Goal: Task Accomplishment & Management: Manage account settings

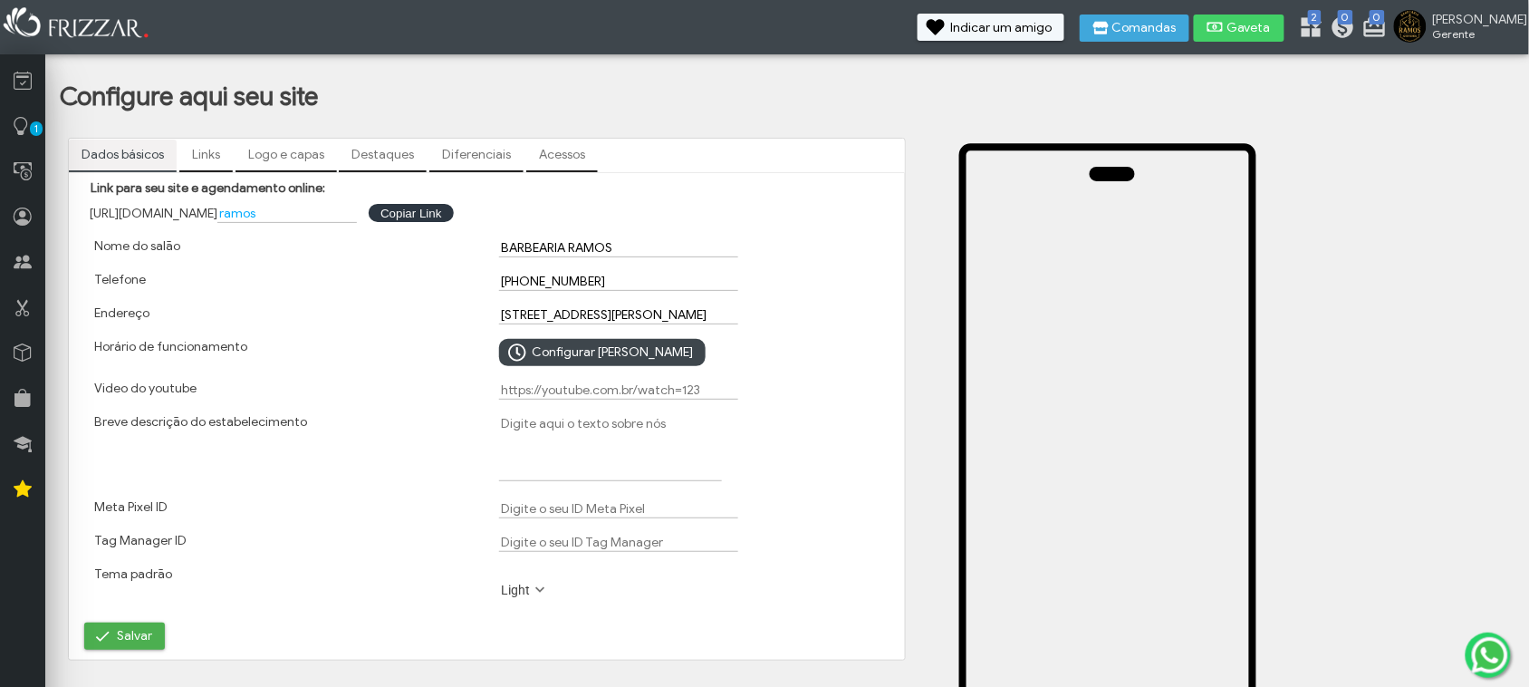
click at [226, 159] on link "Links" at bounding box center [205, 155] width 53 height 31
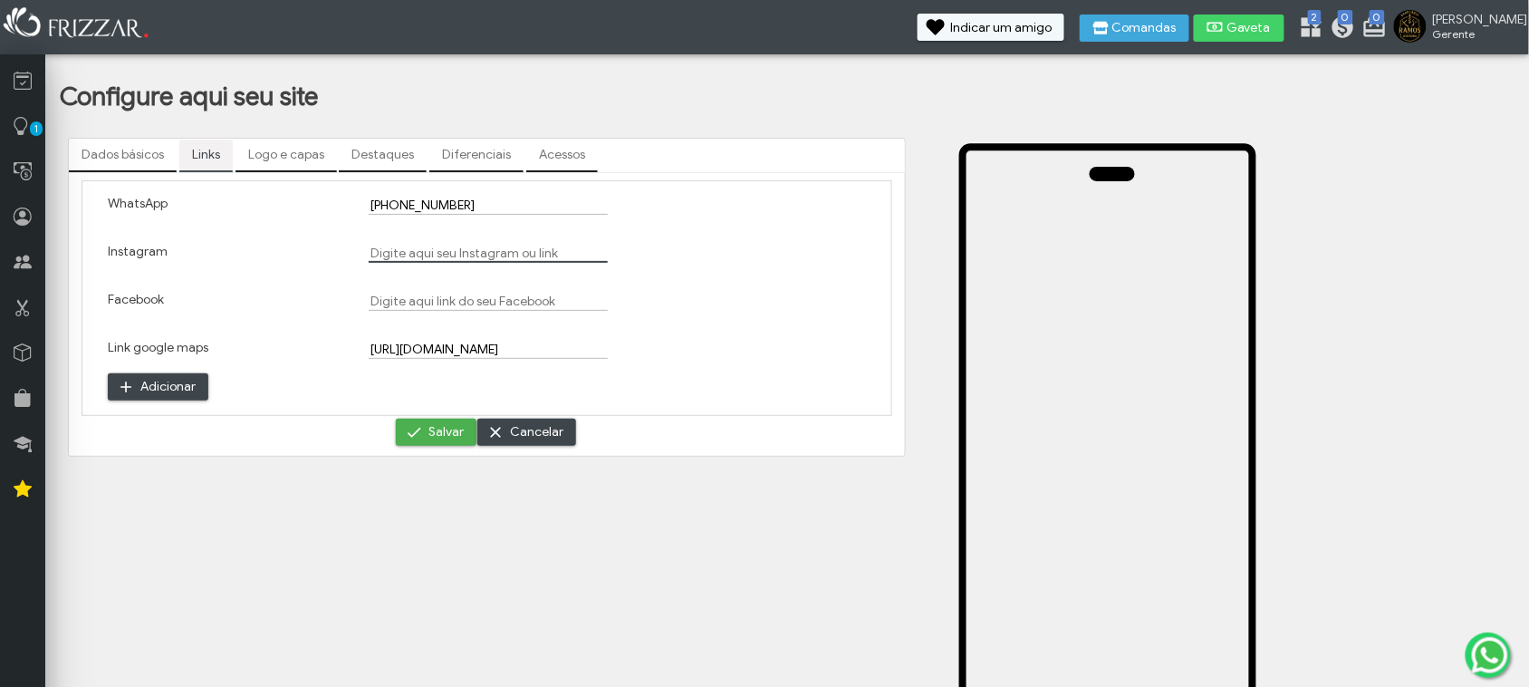
click at [430, 251] on input "Instagram" at bounding box center [488, 253] width 239 height 19
paste input "[URL][DOMAIN_NAME]"
type input "[URL][DOMAIN_NAME]"
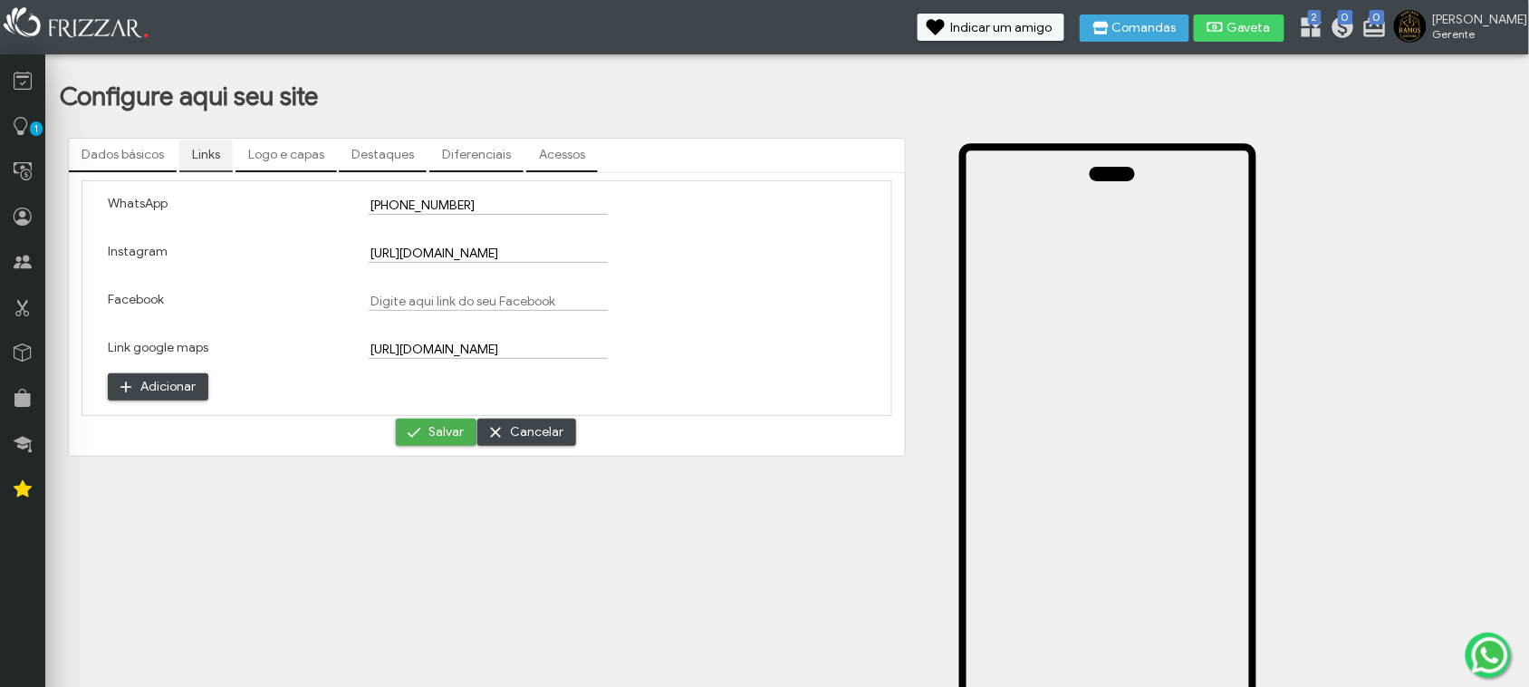
click at [341, 471] on div "Dados básicos Links Logo e capas Destaques Diferenciais Acessos [URL][DOMAIN_NA…" at bounding box center [487, 538] width 854 height 817
click at [418, 435] on span "submit" at bounding box center [414, 432] width 18 height 18
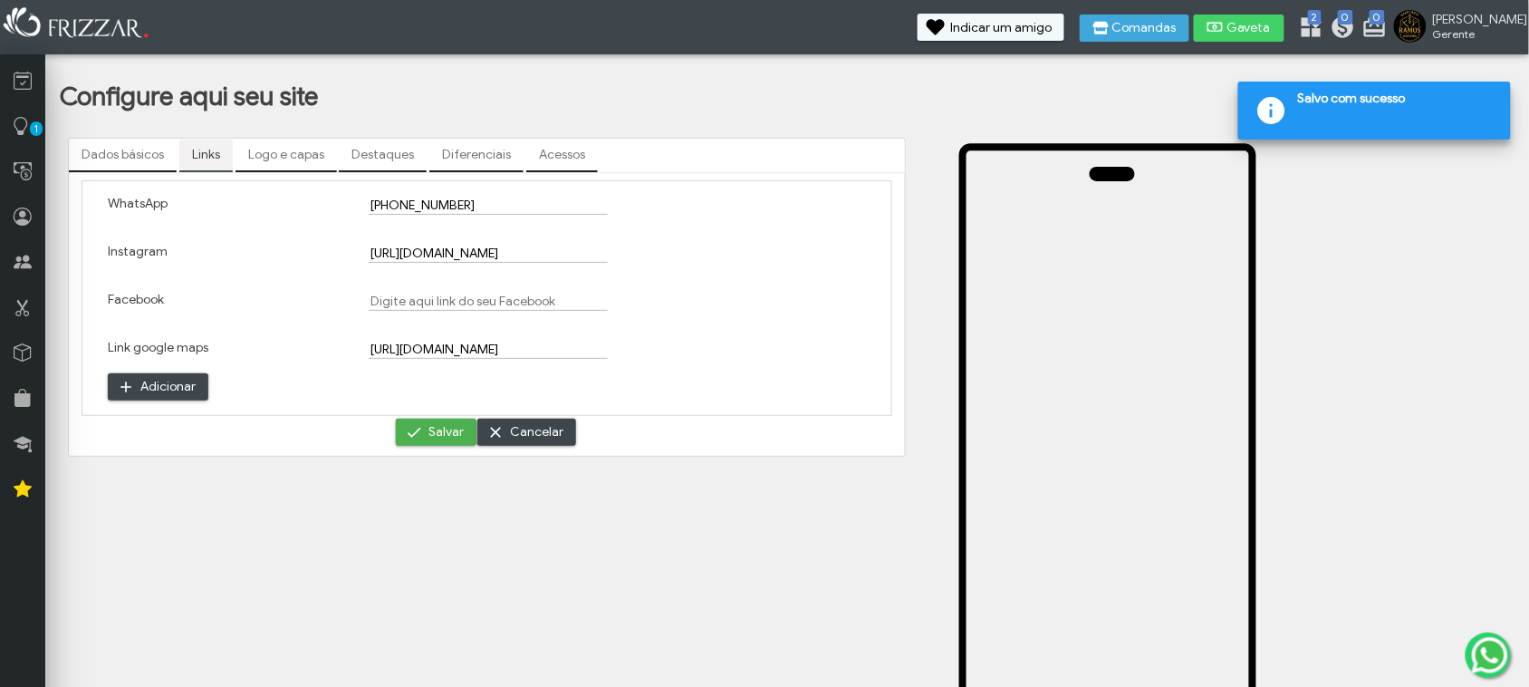
click at [265, 152] on link "Logo e capas" at bounding box center [286, 155] width 101 height 31
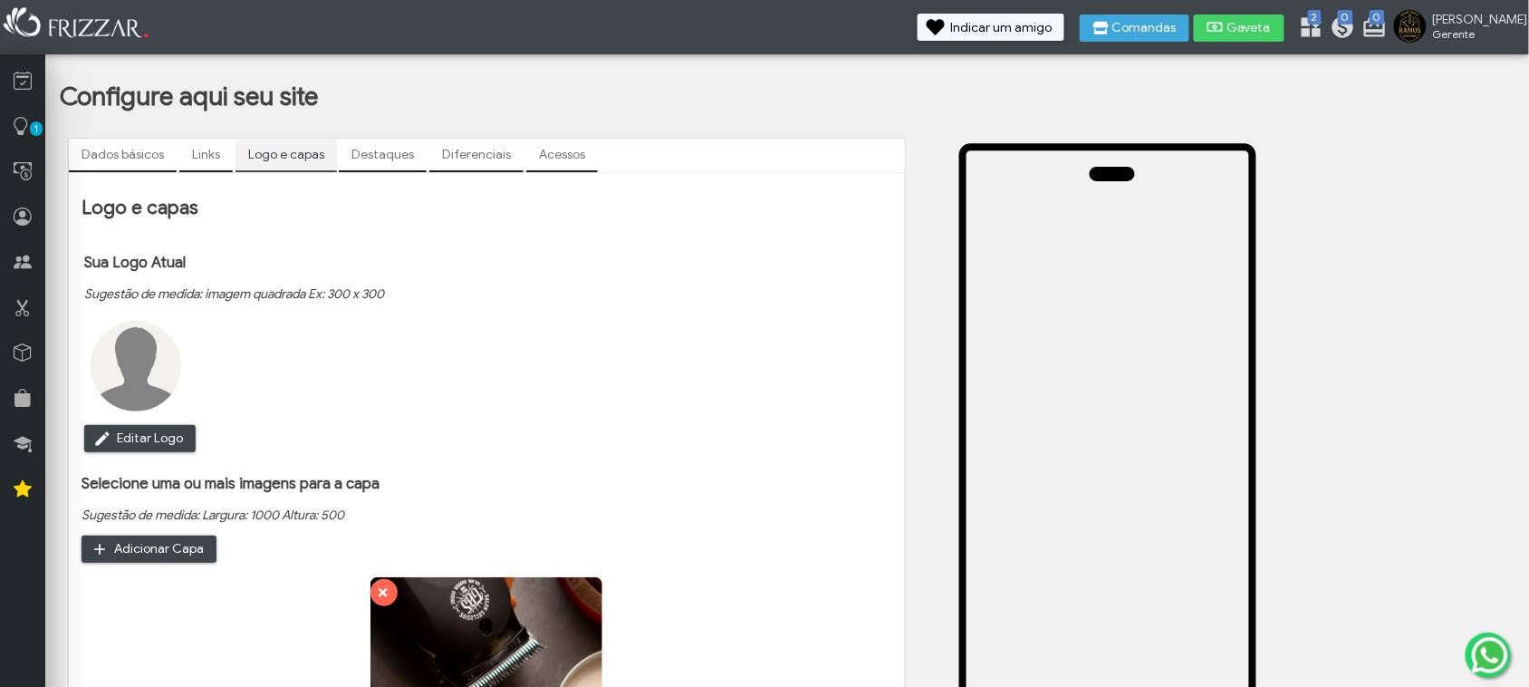
click at [376, 164] on link "Destaques" at bounding box center [383, 155] width 88 height 31
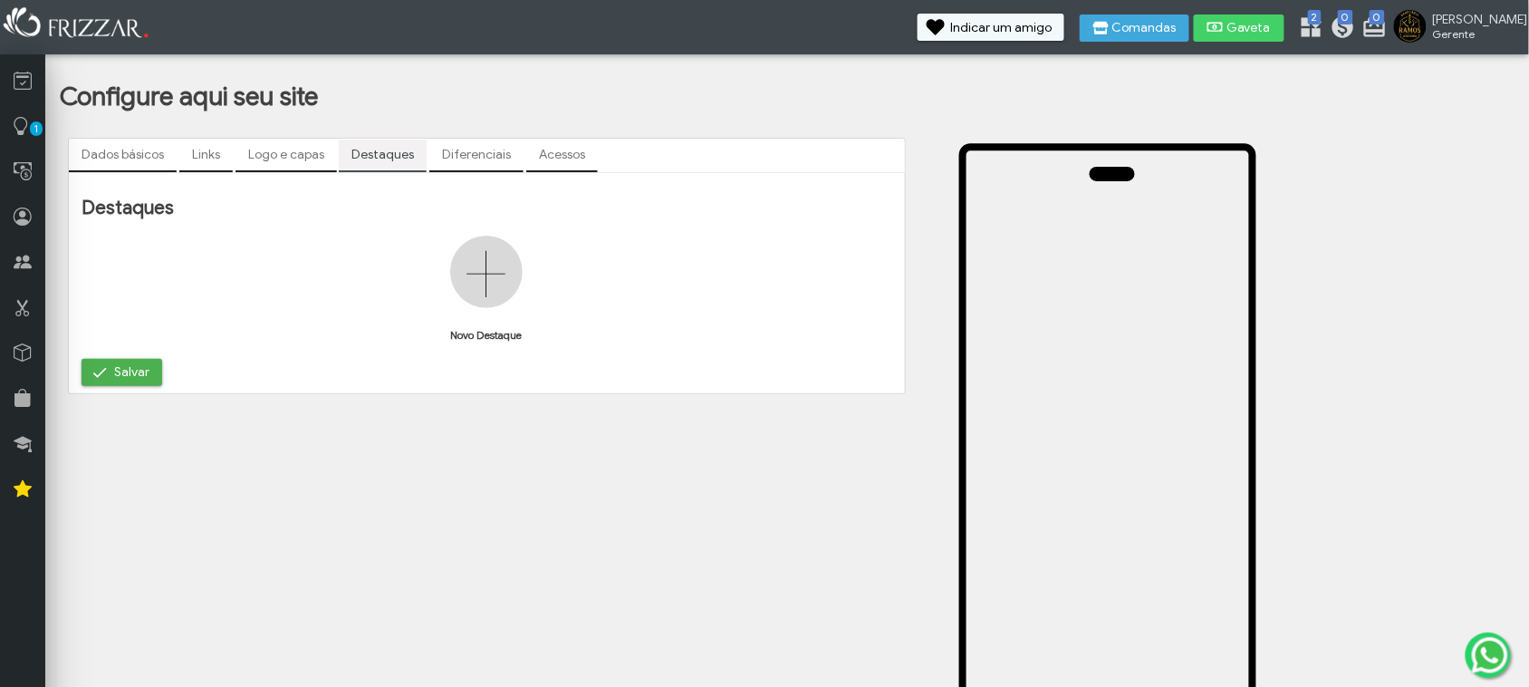
click at [477, 284] on img at bounding box center [486, 272] width 72 height 72
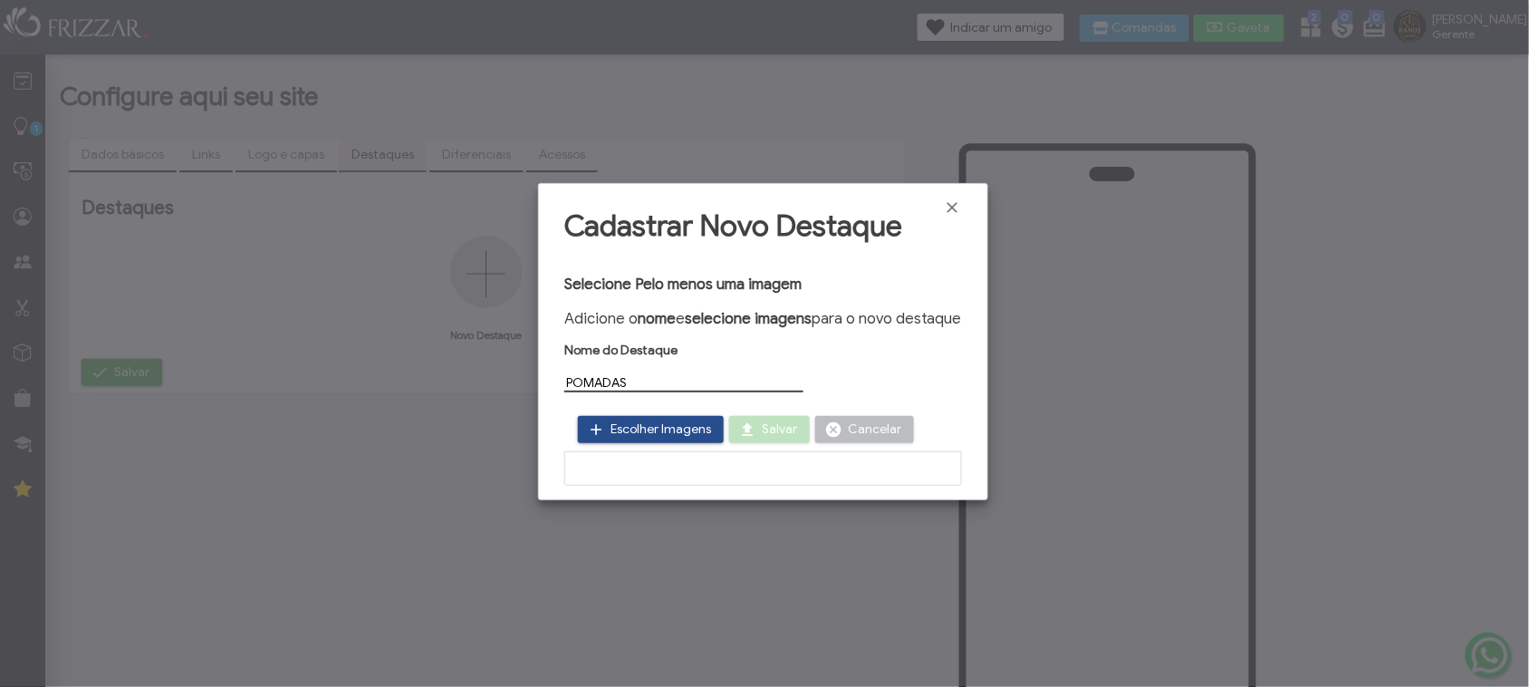
type input "POMADAS"
click at [712, 430] on span "Escolher Imagens" at bounding box center [651, 429] width 146 height 27
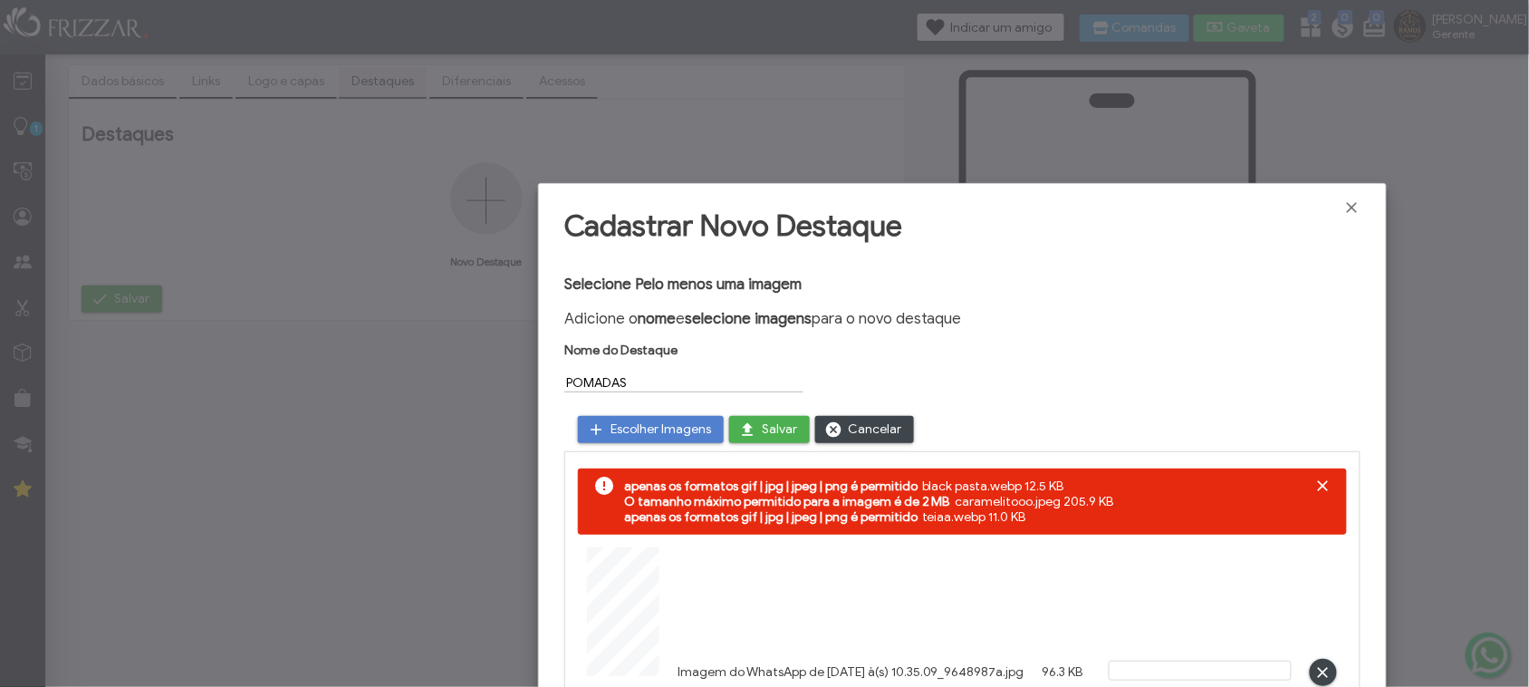
scroll to position [113, 0]
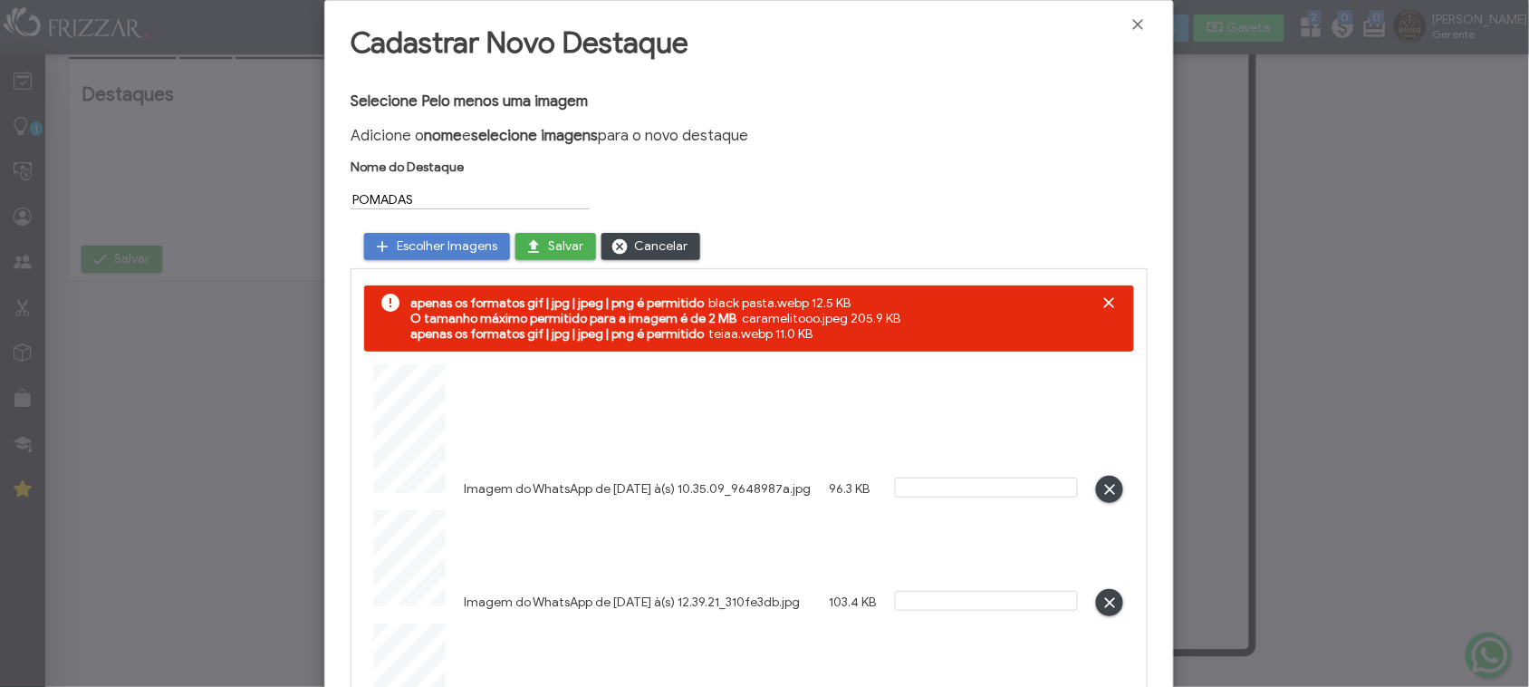
click at [962, 481] on div at bounding box center [986, 487] width 183 height 20
click at [957, 490] on div at bounding box center [986, 487] width 183 height 20
click at [562, 250] on span "Salvar" at bounding box center [565, 246] width 35 height 27
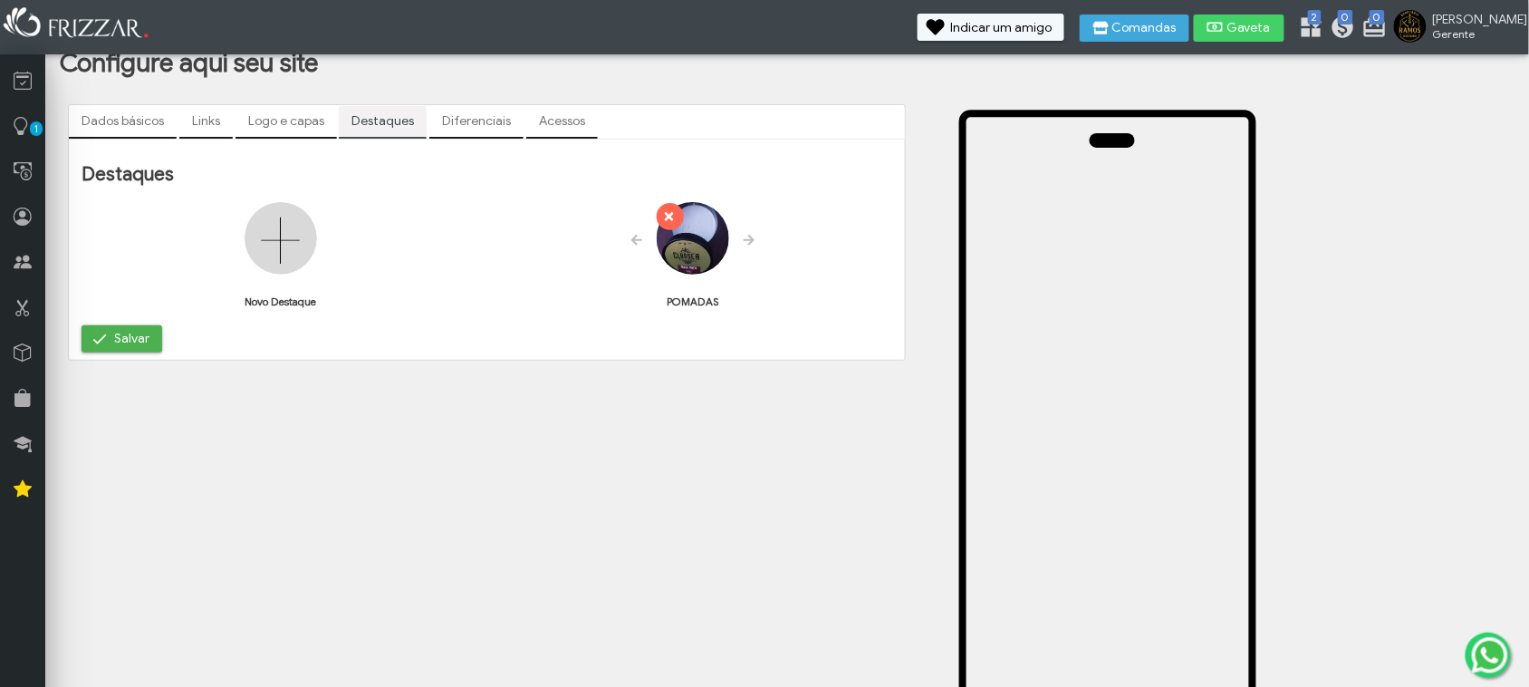
scroll to position [0, 0]
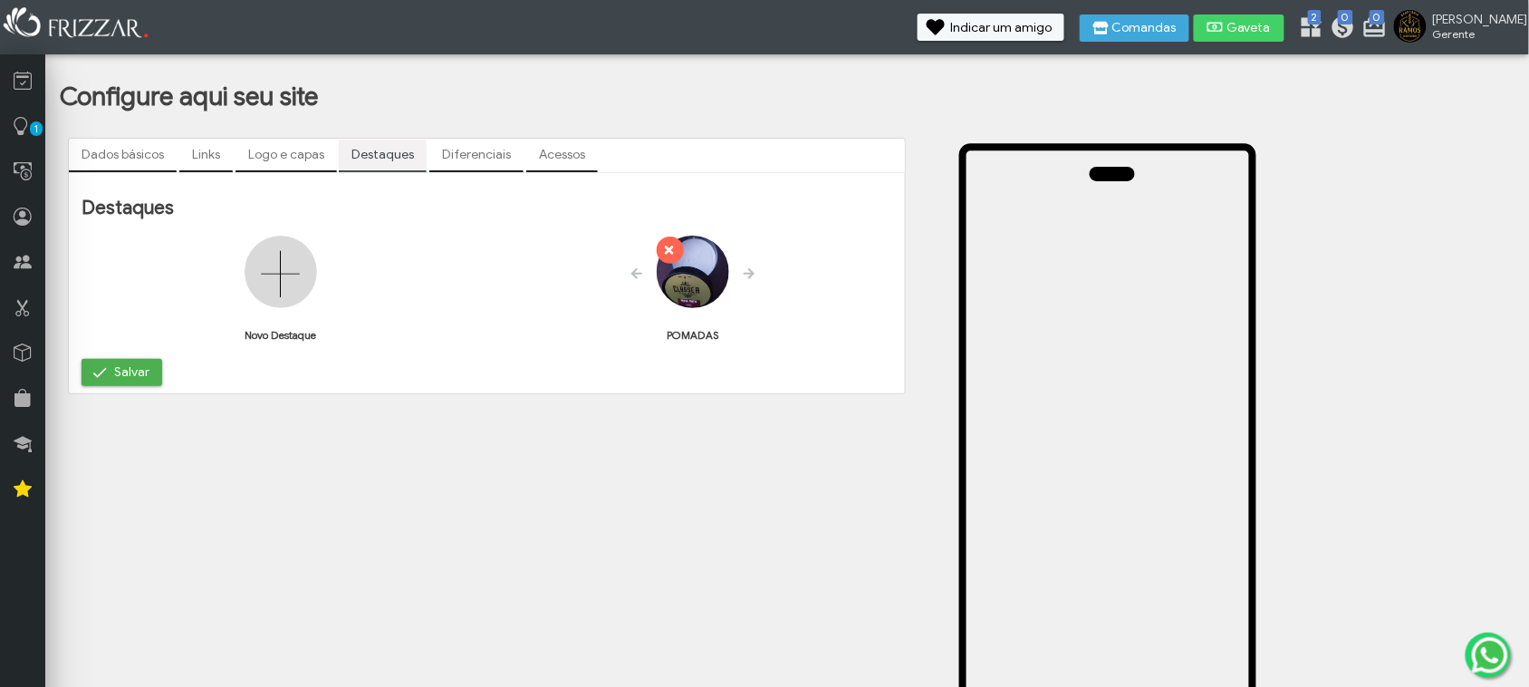
click at [468, 148] on link "Diferenciais" at bounding box center [476, 155] width 94 height 31
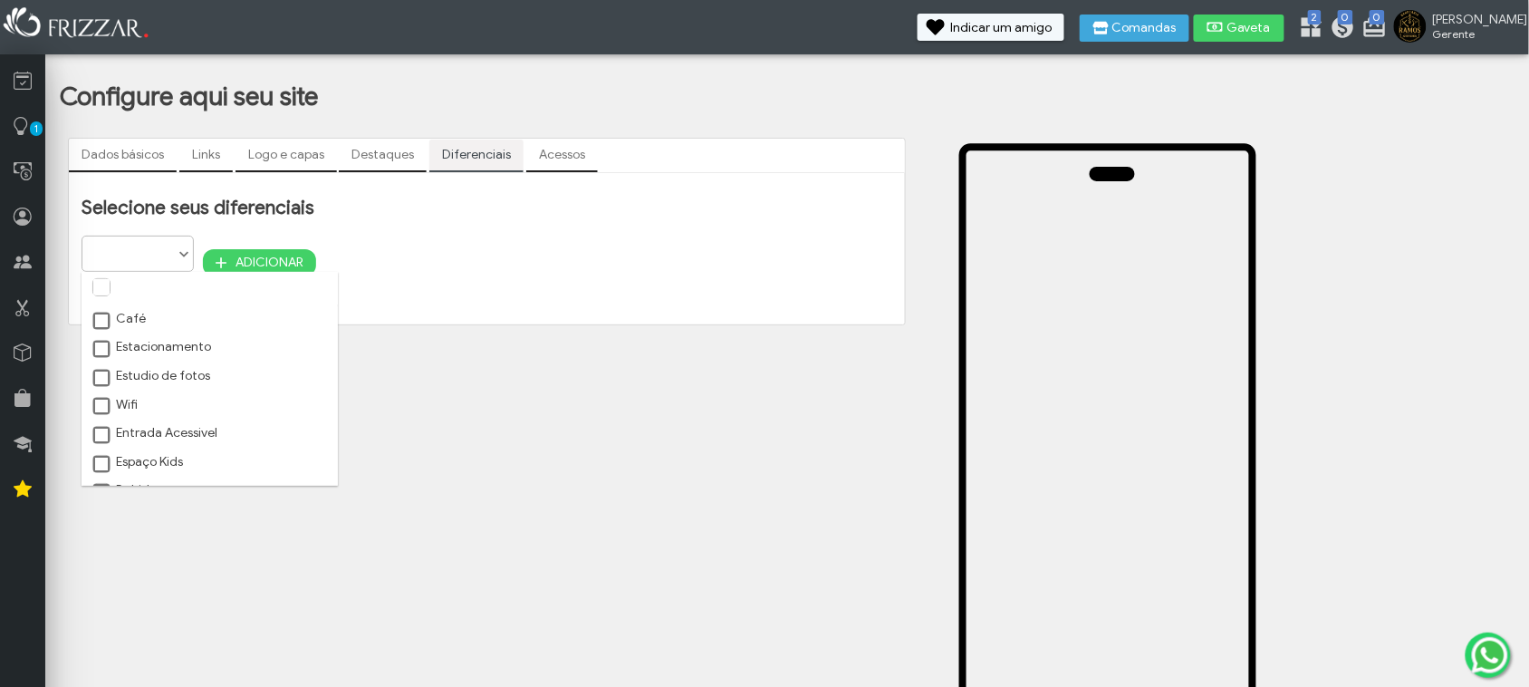
click at [166, 247] on ul at bounding box center [137, 247] width 111 height 22
click at [106, 409] on span at bounding box center [102, 407] width 18 height 18
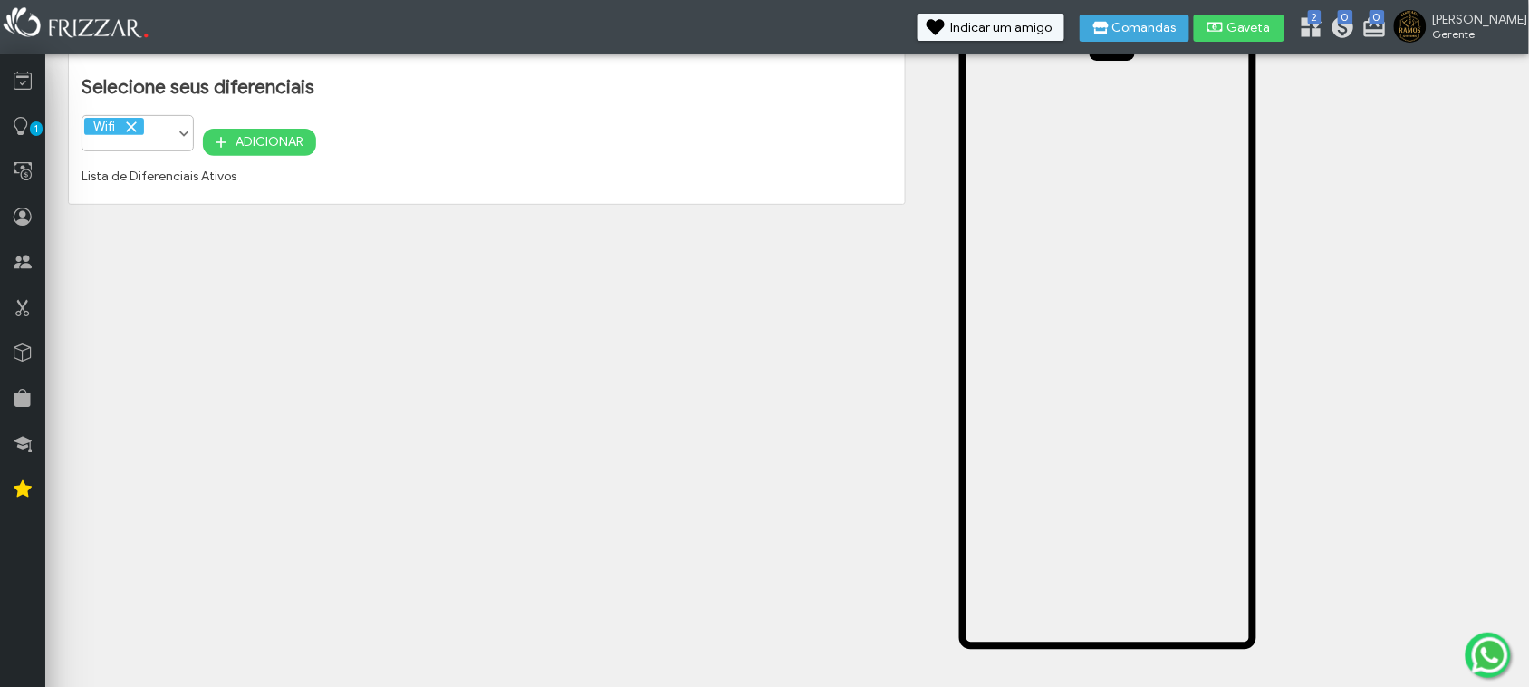
scroll to position [0, 0]
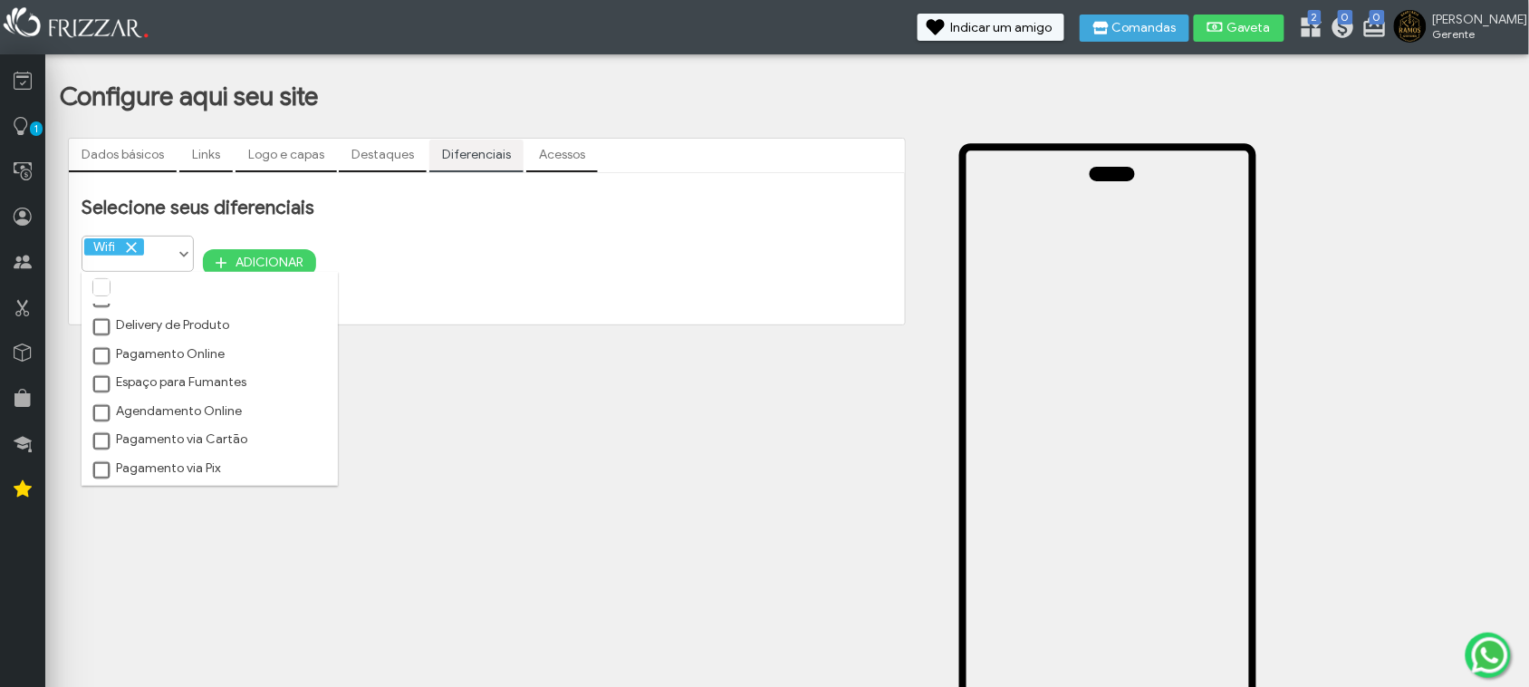
click at [181, 252] on span at bounding box center [184, 255] width 18 height 18
click at [170, 472] on label "Pagamento via Pix" at bounding box center [156, 468] width 130 height 16
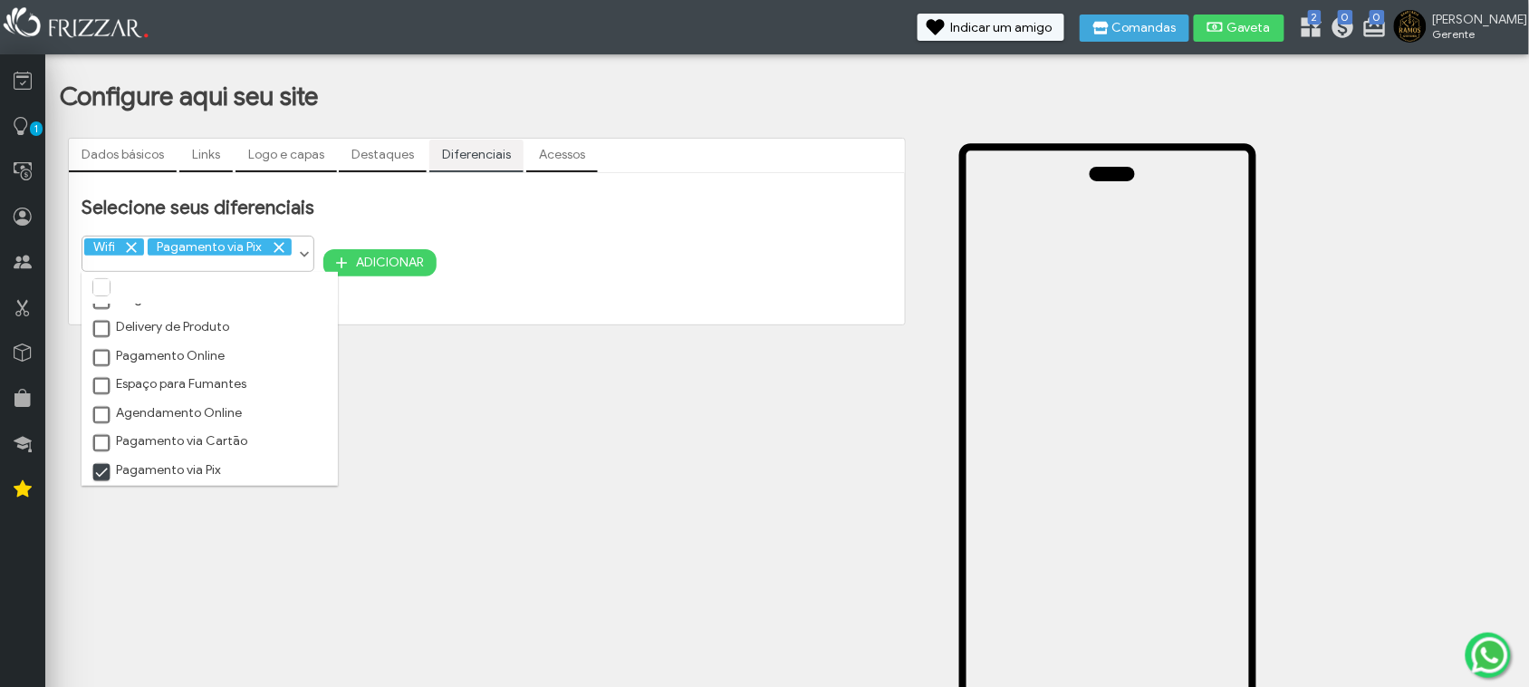
click at [149, 442] on label "Pagamento via Cartão" at bounding box center [169, 441] width 157 height 16
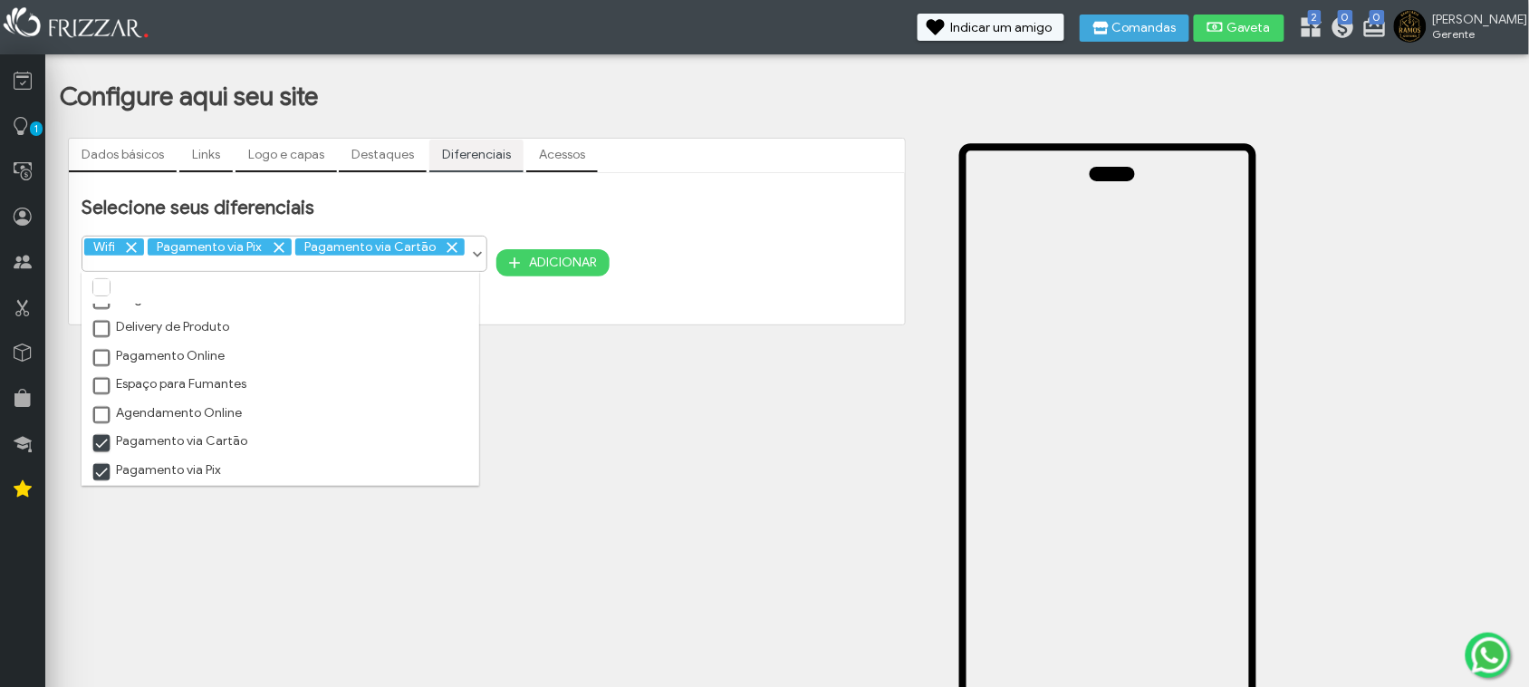
scroll to position [291, 0]
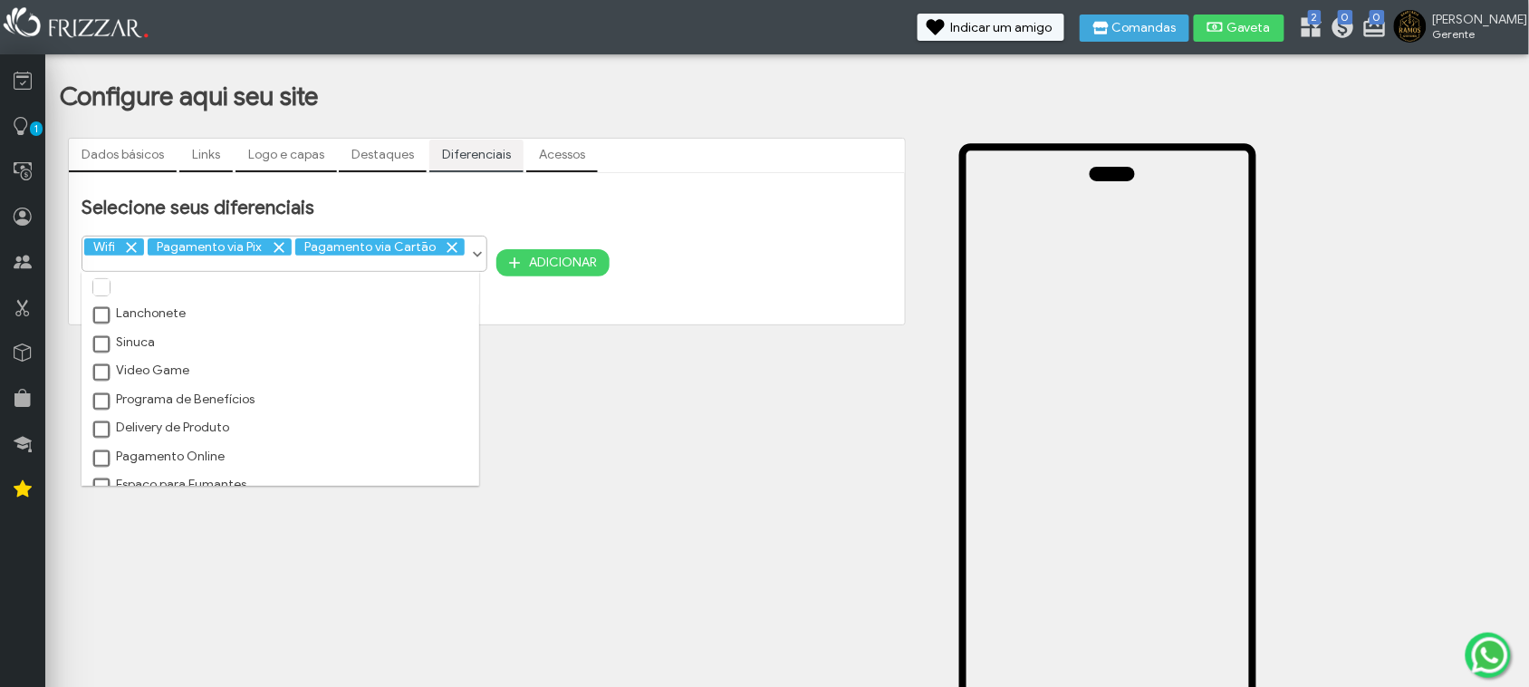
click at [105, 411] on span at bounding box center [102, 402] width 18 height 18
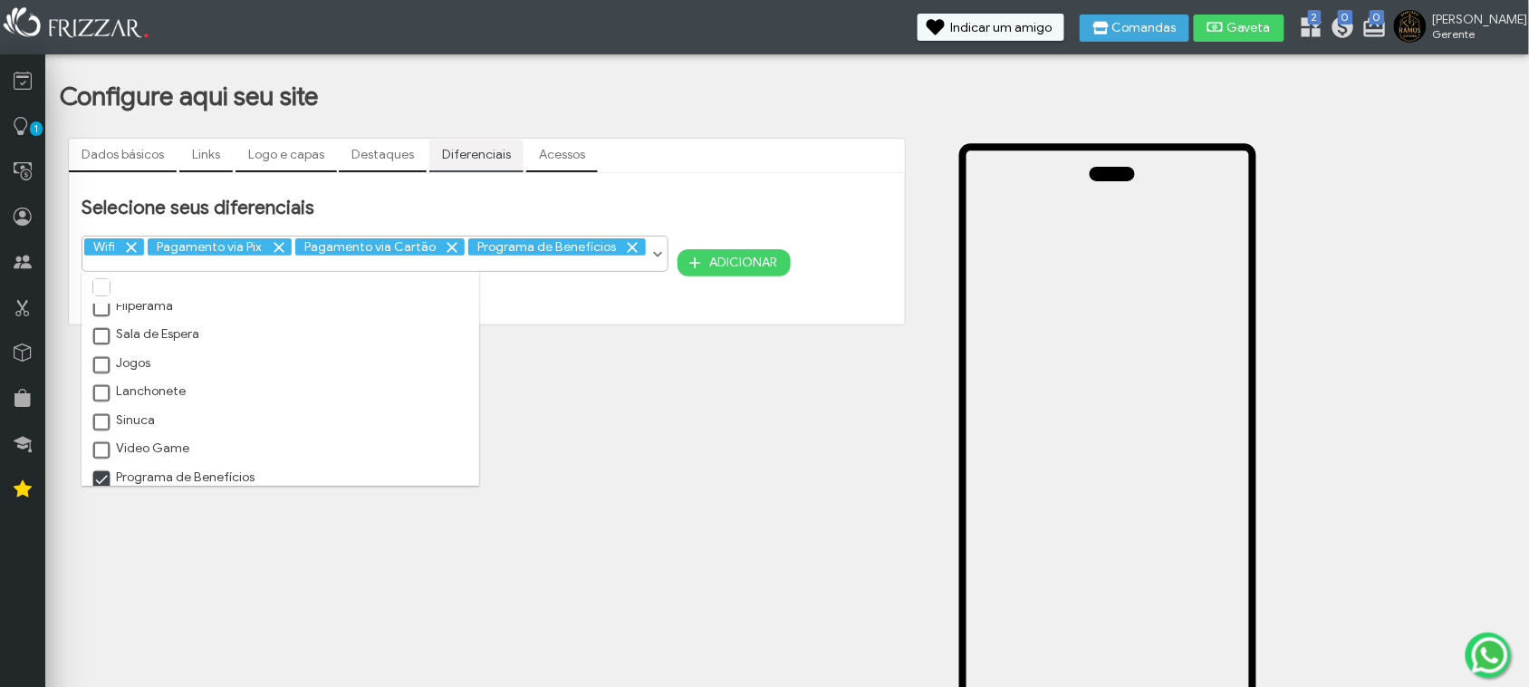
scroll to position [178, 0]
click at [115, 378] on label "Sala de Espera" at bounding box center [145, 369] width 109 height 16
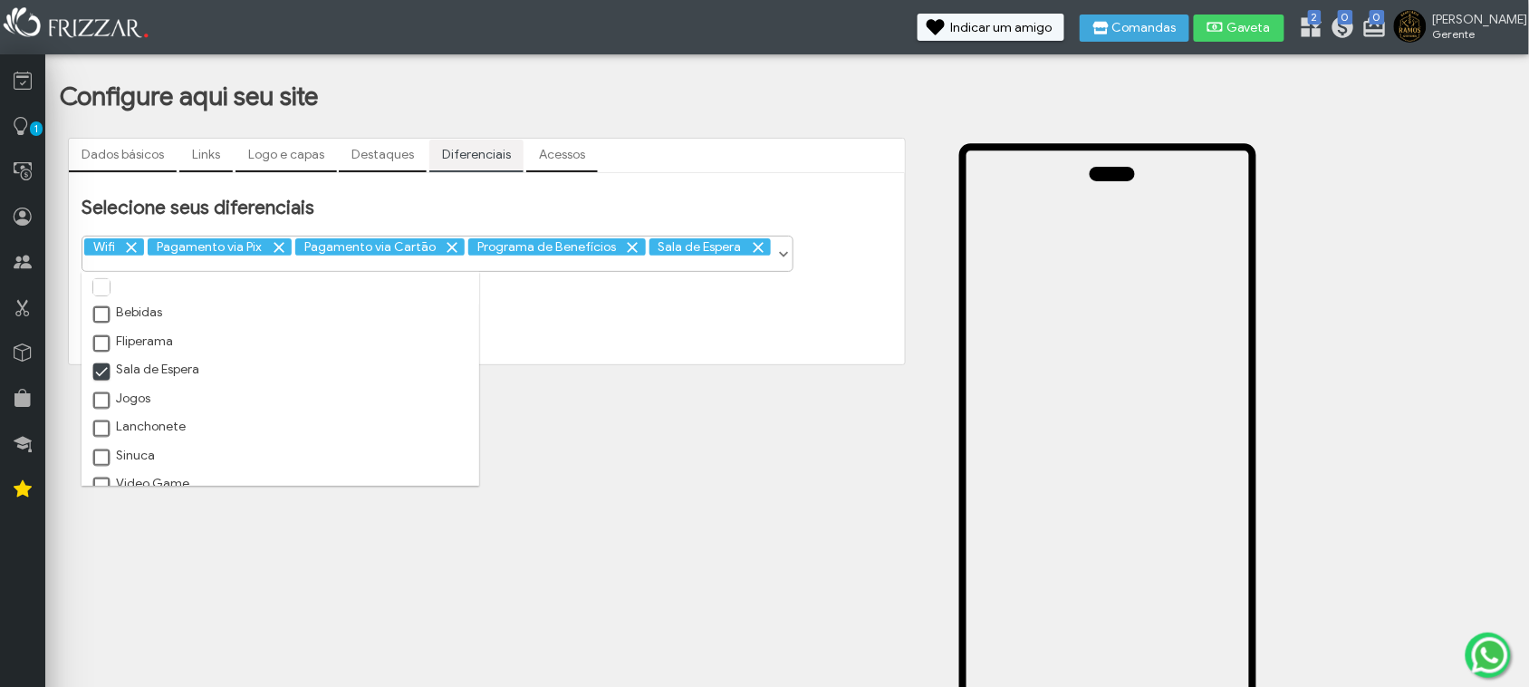
scroll to position [64, 0]
click at [116, 370] on label "Entrada Acessivel" at bounding box center [154, 369] width 127 height 16
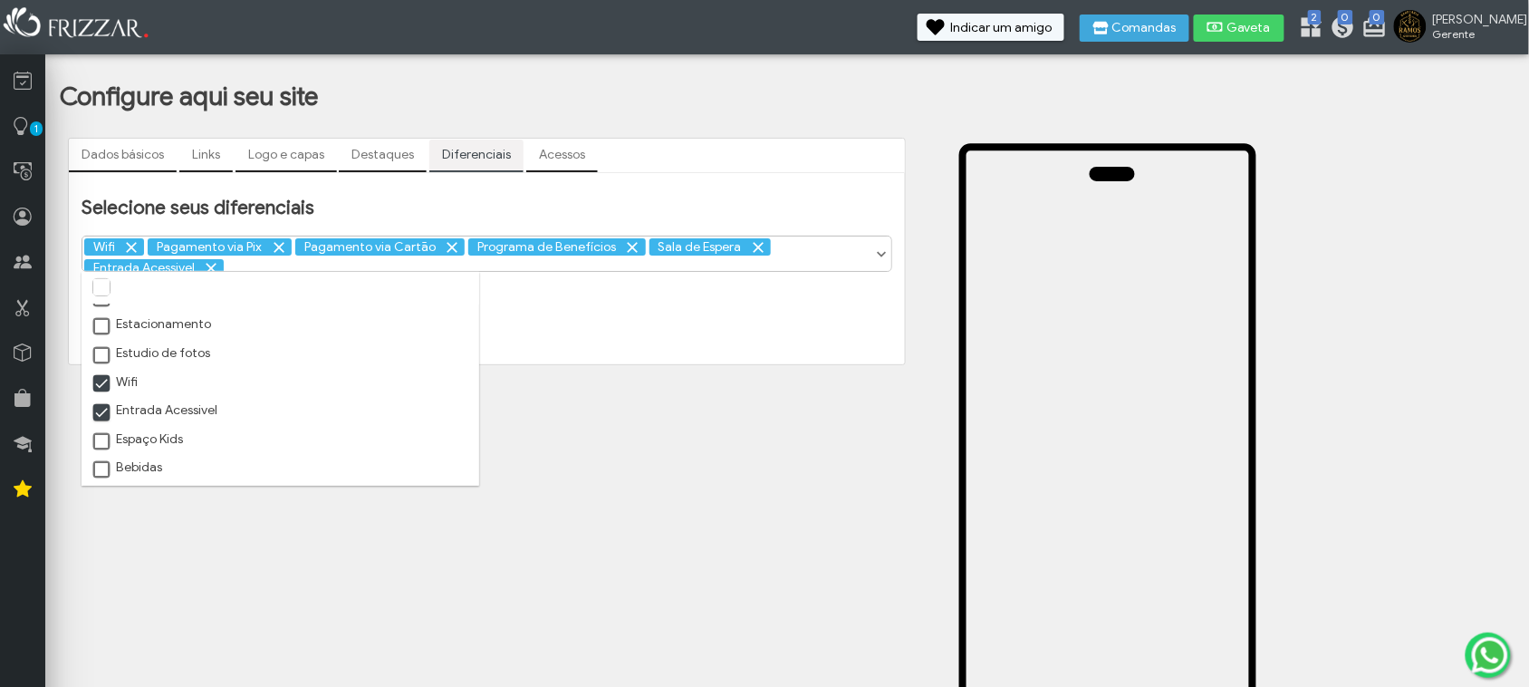
scroll to position [0, 0]
click at [120, 349] on label "Estacionamento" at bounding box center [151, 347] width 120 height 16
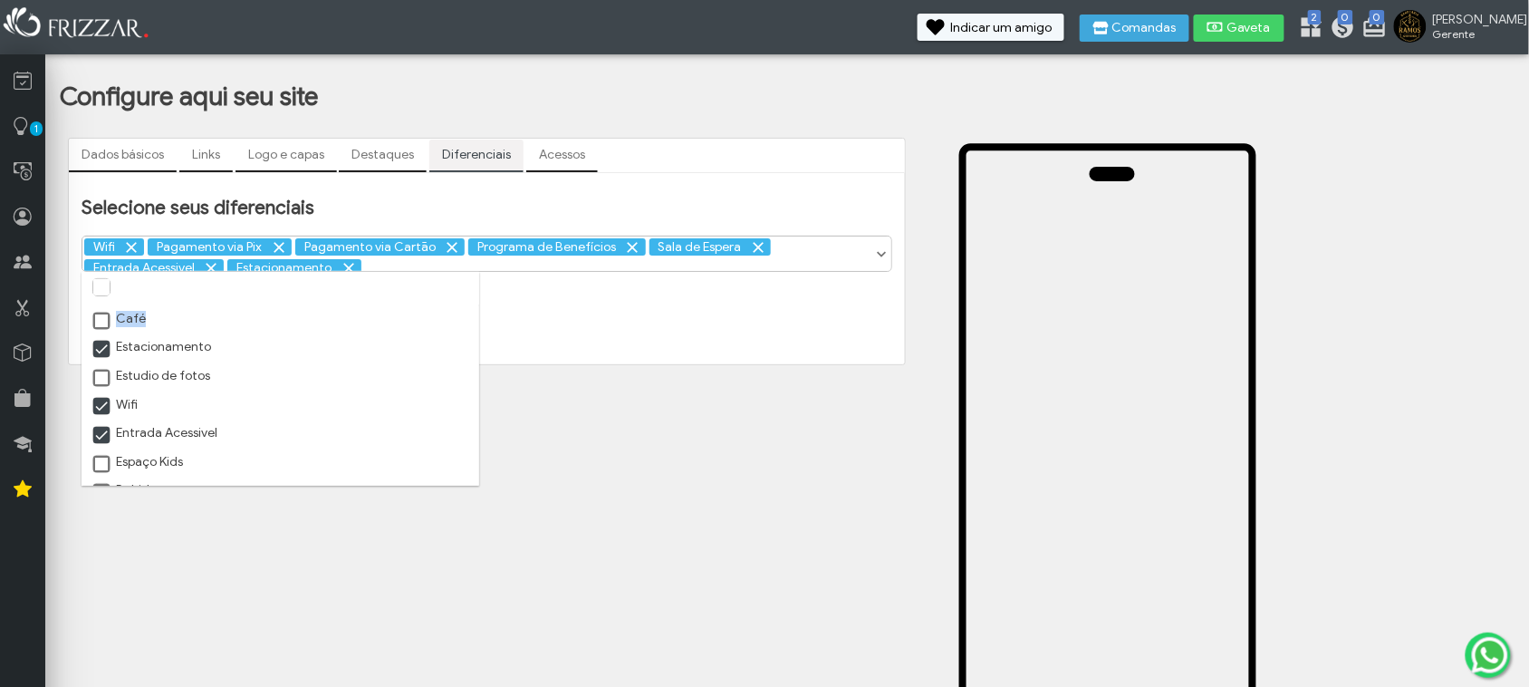
drag, startPoint x: 104, startPoint y: 326, endPoint x: 86, endPoint y: 336, distance: 20.7
click at [86, 336] on ul "Café Estacionamento Estudio de fotos Wifi Entrada Acessivel Espaço Kids Bebidas…" at bounding box center [281, 590] width 398 height 571
click at [95, 317] on span at bounding box center [102, 322] width 18 height 18
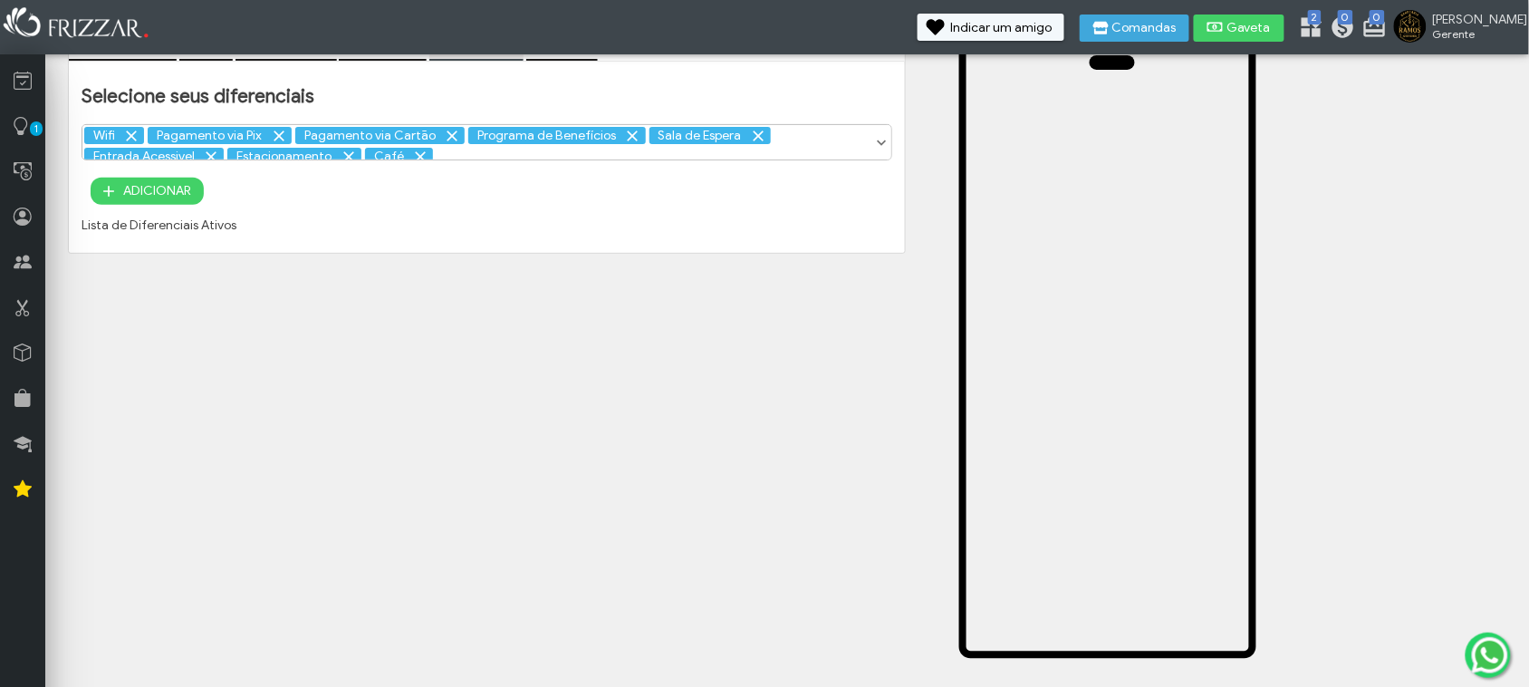
scroll to position [113, 0]
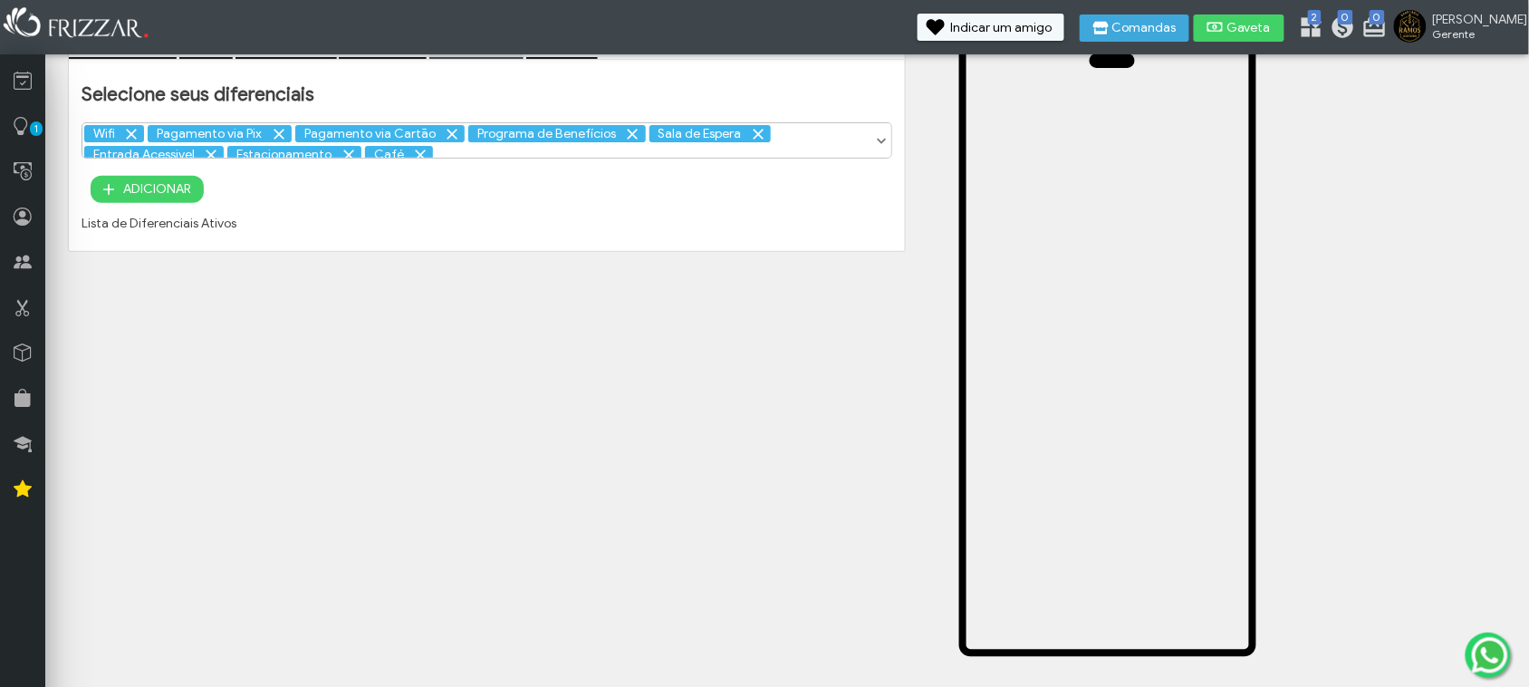
click at [155, 196] on span "ADICIONAR" at bounding box center [157, 189] width 68 height 27
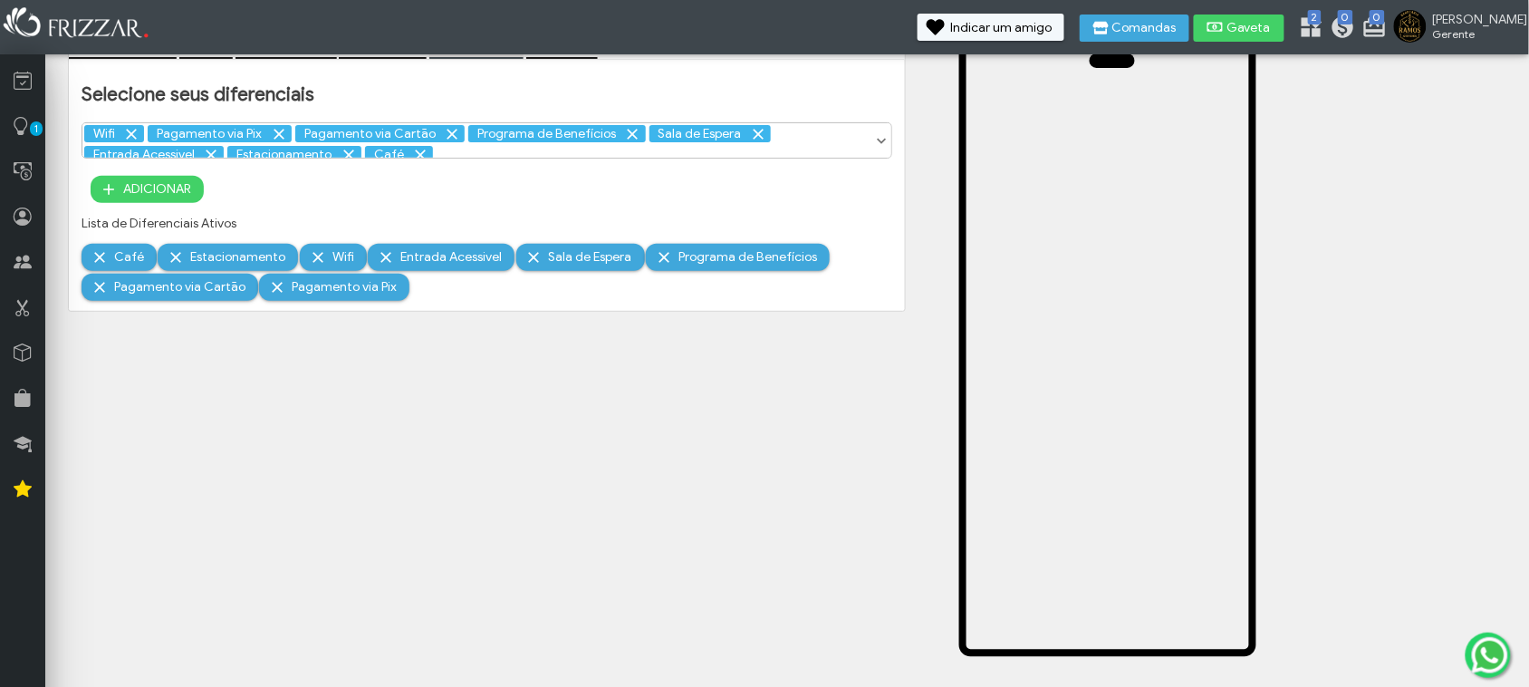
click at [513, 456] on div "Dados básicos Links Logo e capas Destaques Diferenciais Acessos [URL][DOMAIN_NA…" at bounding box center [487, 424] width 854 height 817
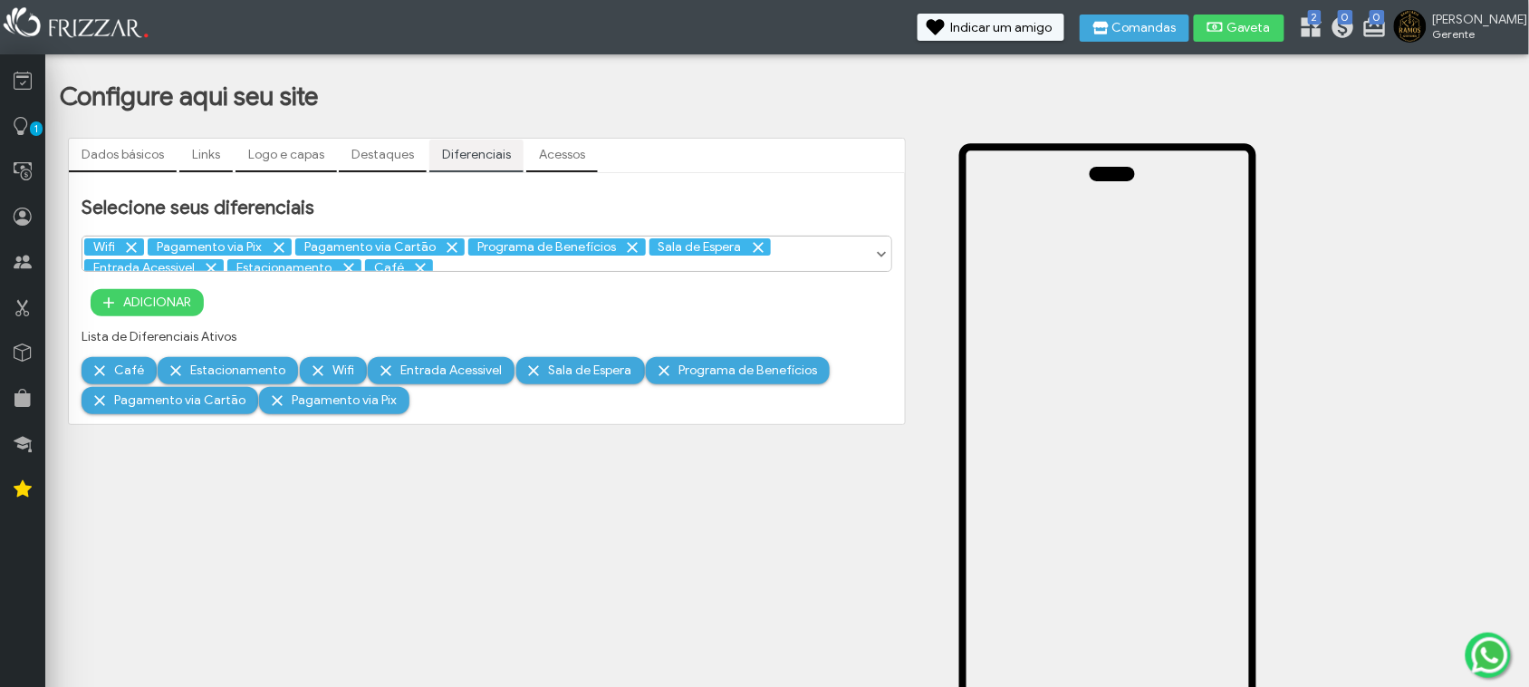
click at [551, 165] on link "Acessos" at bounding box center [562, 155] width 72 height 31
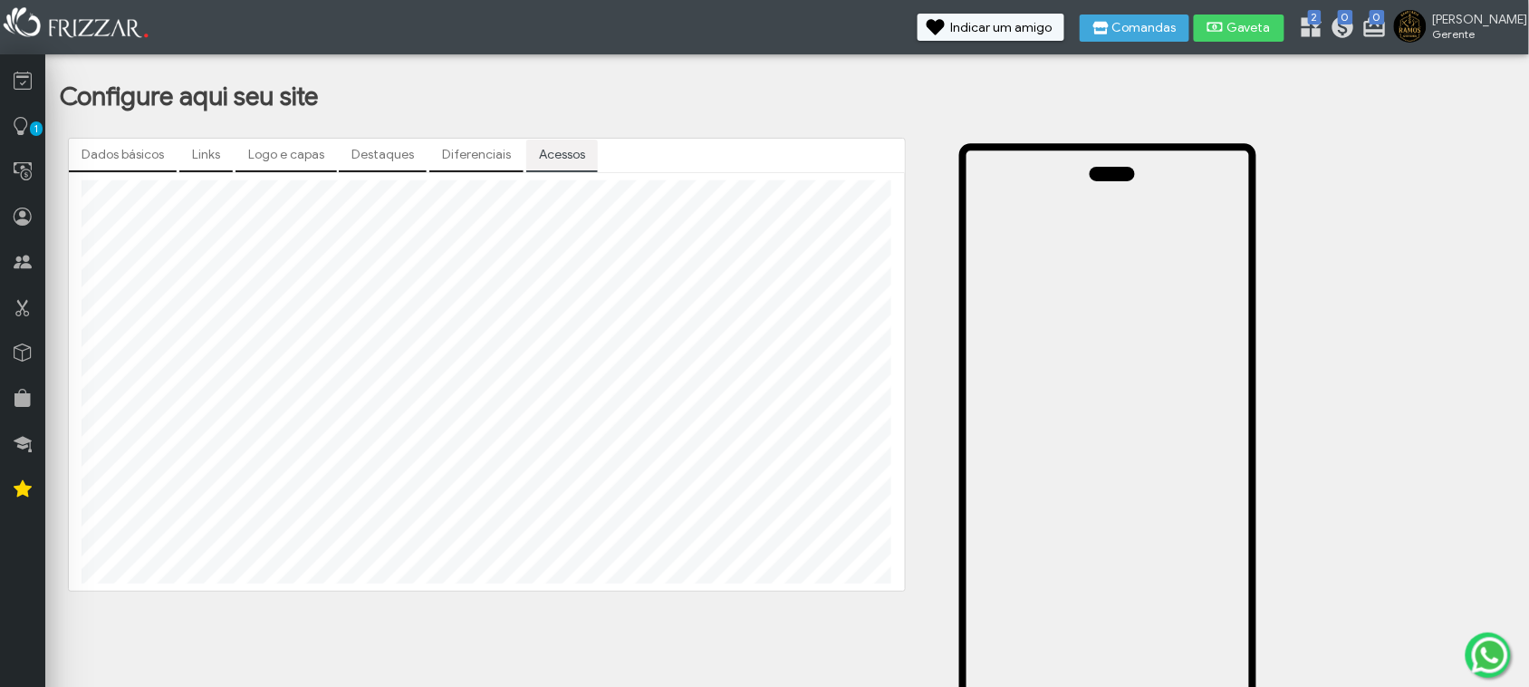
click at [386, 155] on link "Destaques" at bounding box center [383, 155] width 88 height 31
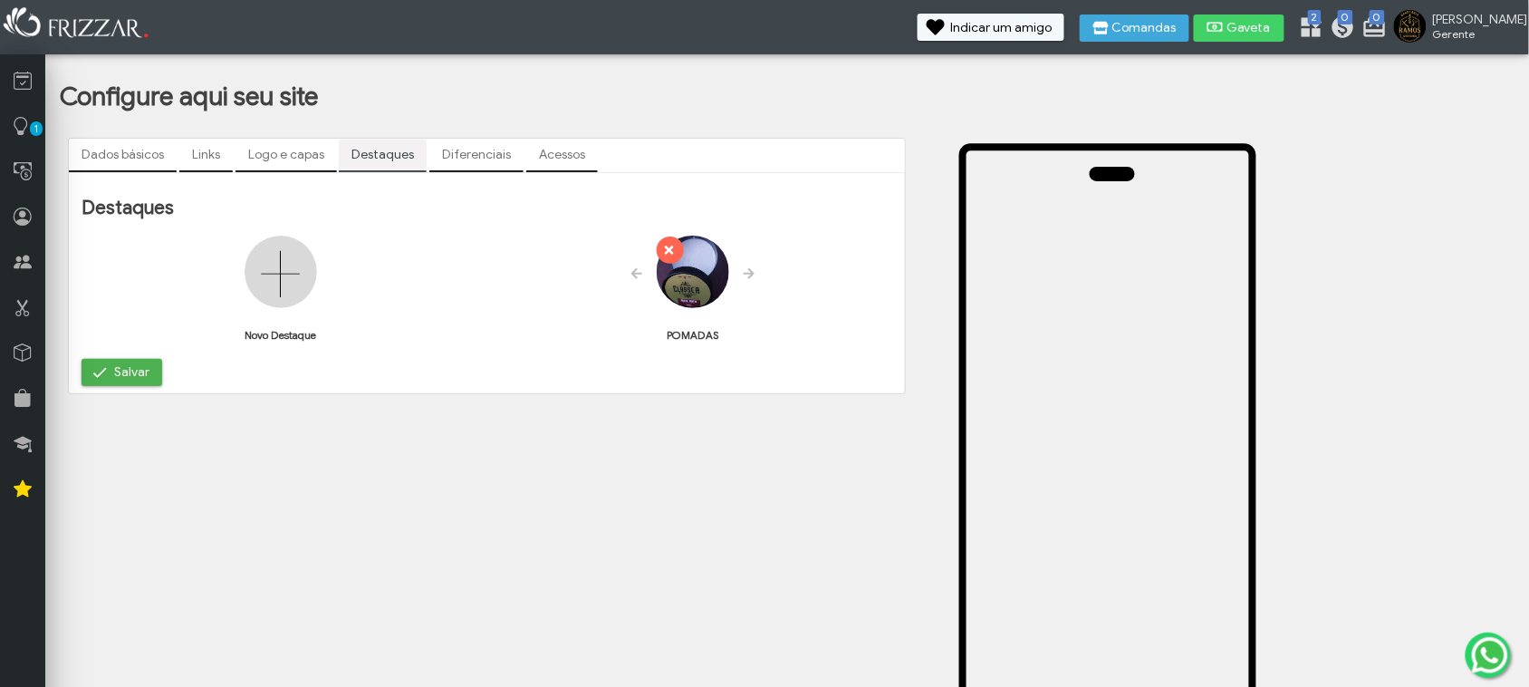
click at [272, 154] on link "Logo e capas" at bounding box center [286, 155] width 101 height 31
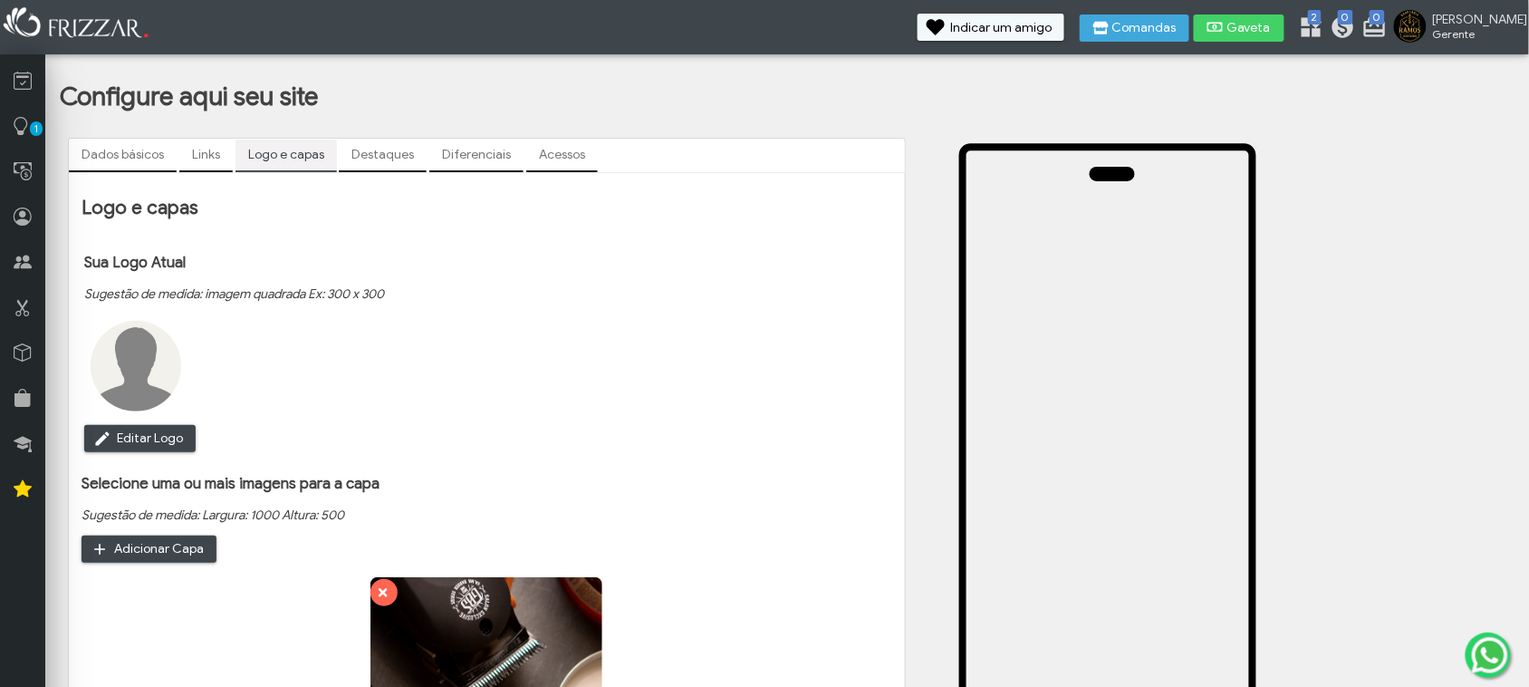
click at [209, 149] on link "Links" at bounding box center [205, 155] width 53 height 31
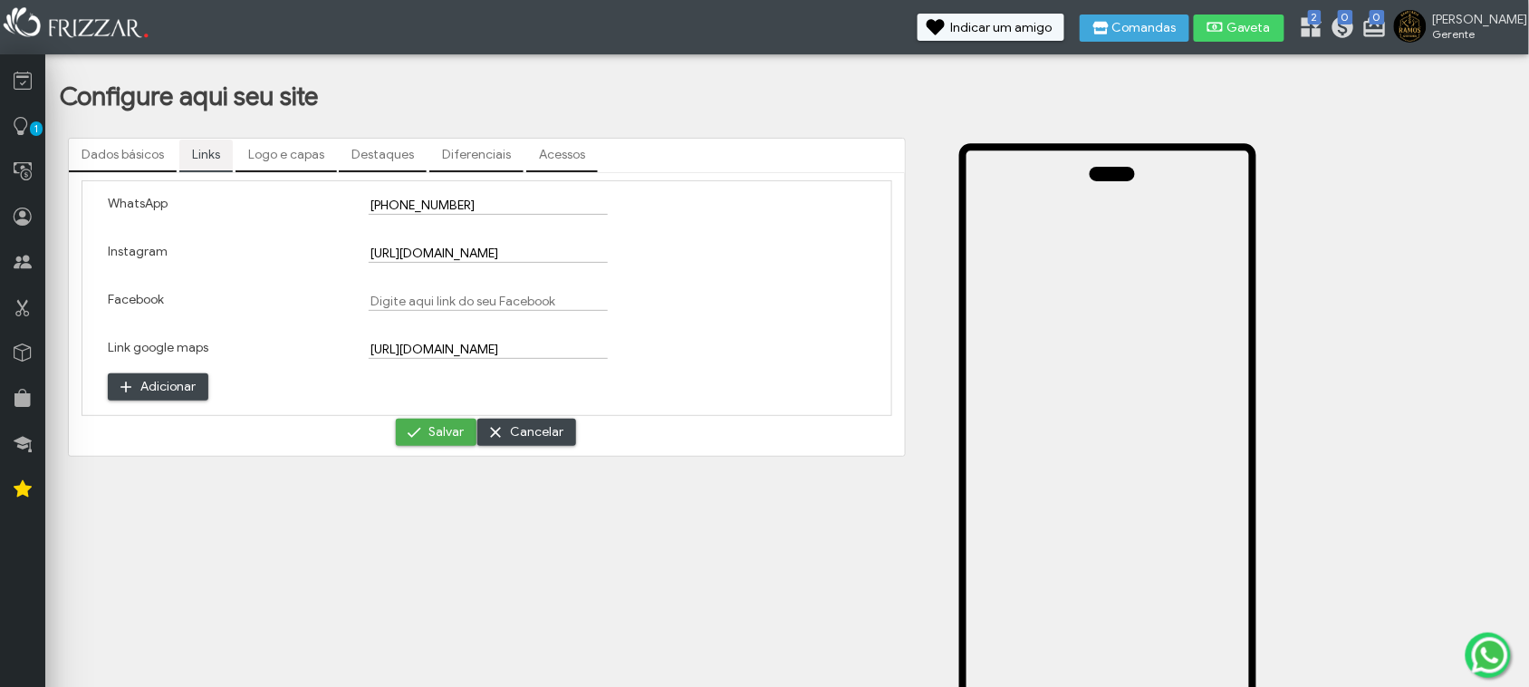
click at [145, 155] on link "Dados básicos" at bounding box center [123, 155] width 108 height 31
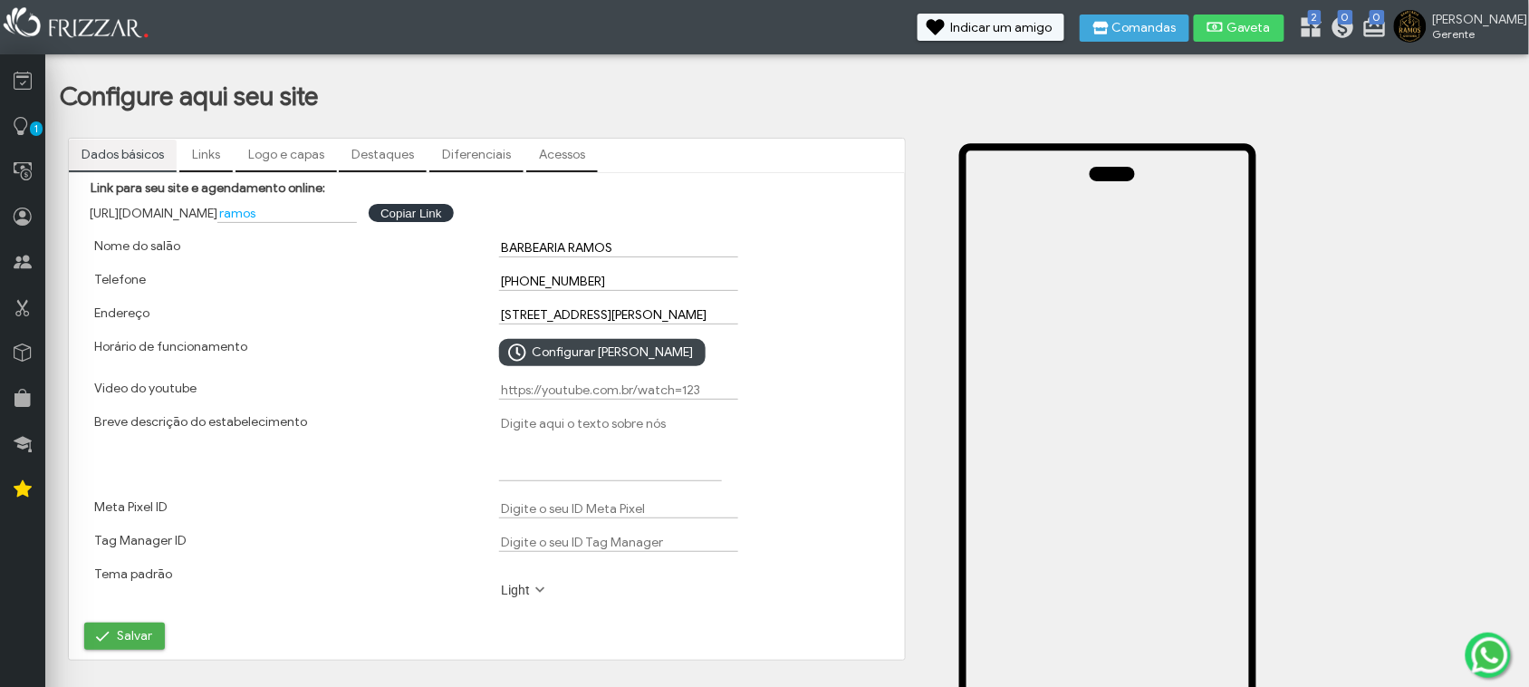
click at [584, 451] on textarea "Breve descrição do estabelecimento" at bounding box center [610, 447] width 223 height 67
paste textarea "[PERSON_NAME] – Tradição, estilo e atendimento de qualidade. Especializada em c…"
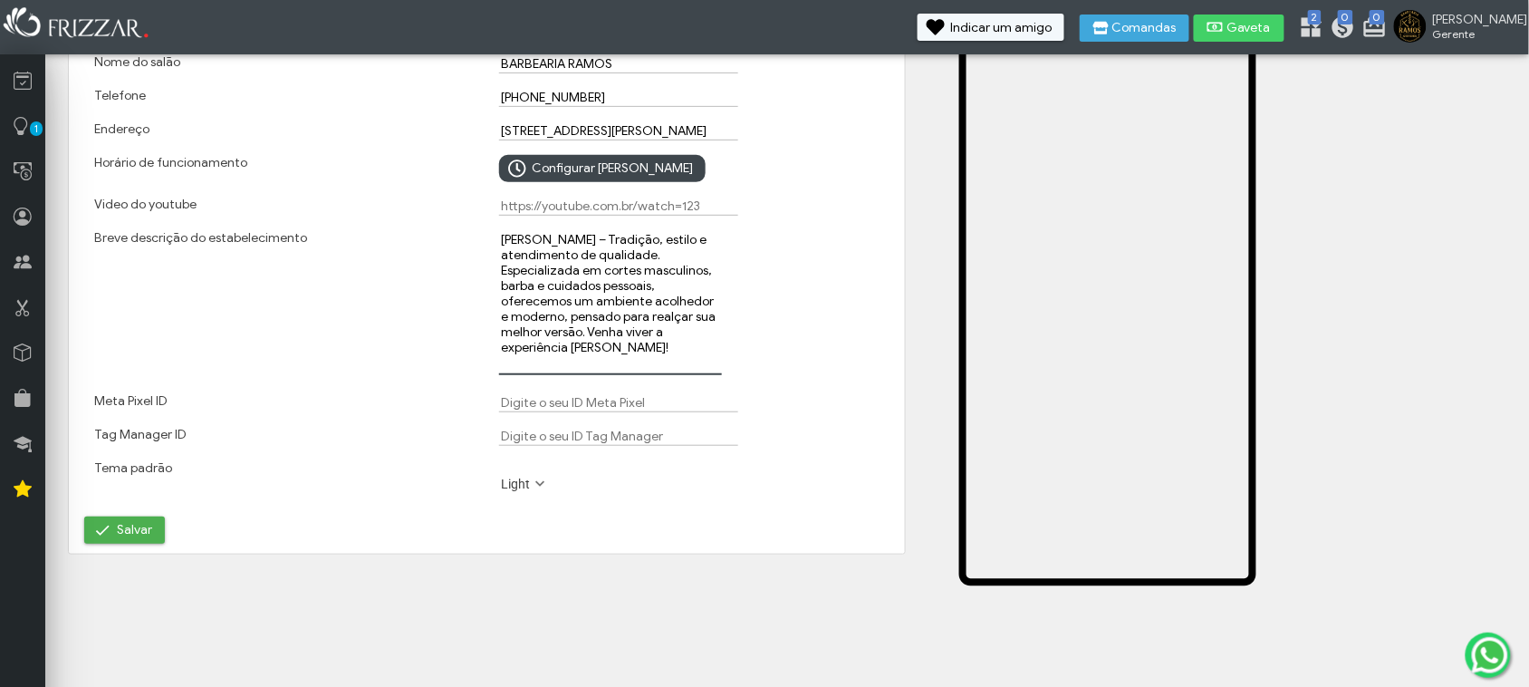
scroll to position [226, 0]
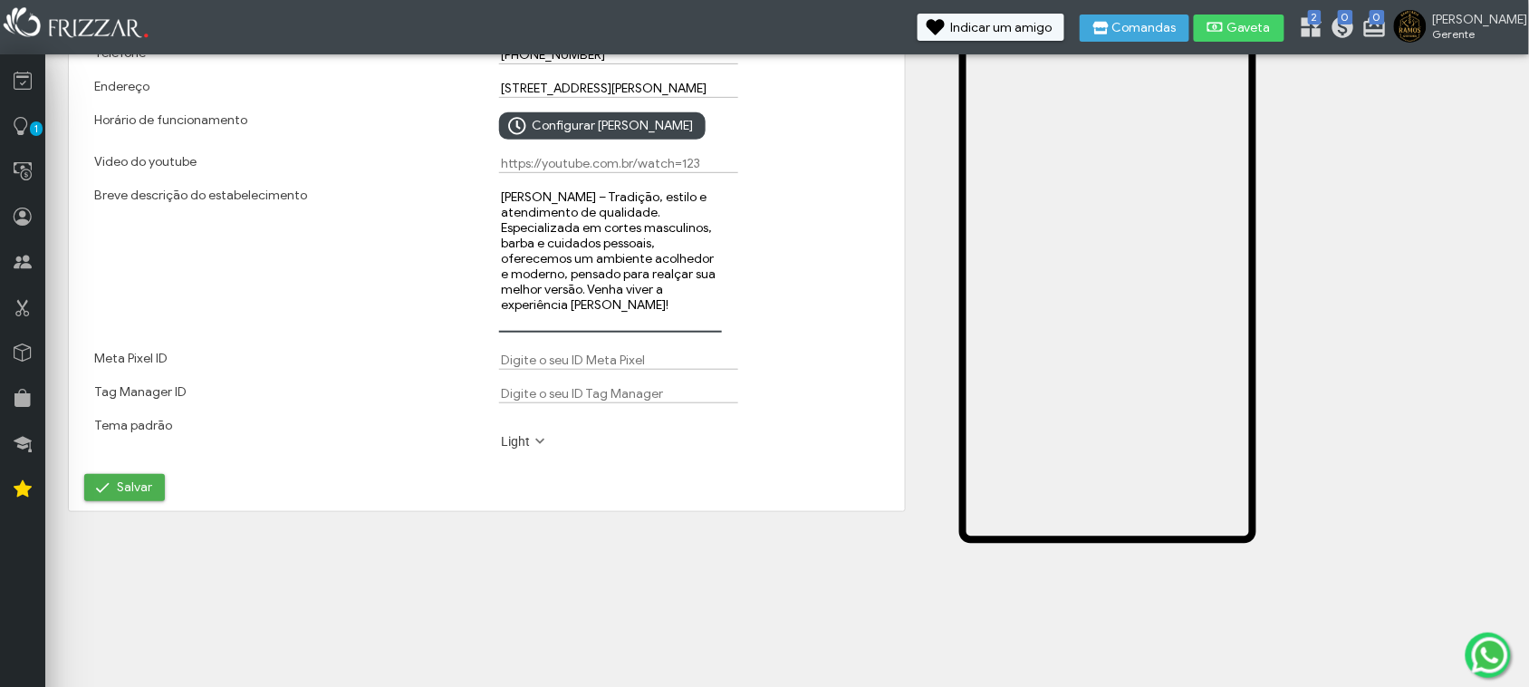
type textarea "[PERSON_NAME] – Tradição, estilo e atendimento de qualidade. Especializada em c…"
click at [618, 554] on div "Dados básicos Links Logo e capas Destaques Diferenciais Acessos [URL][DOMAIN_NA…" at bounding box center [487, 311] width 854 height 817
click at [152, 498] on button "Salvar" at bounding box center [124, 487] width 81 height 27
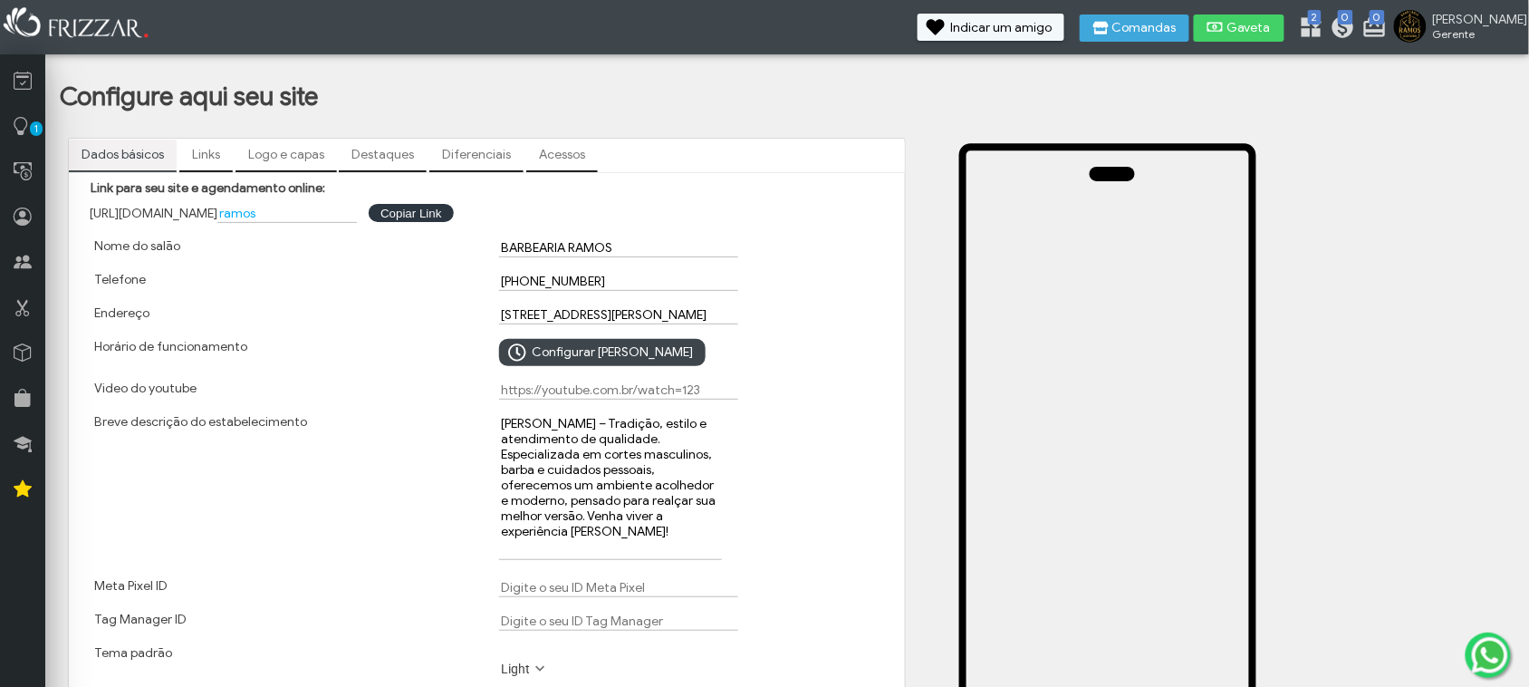
click at [369, 149] on link "Destaques" at bounding box center [383, 155] width 88 height 31
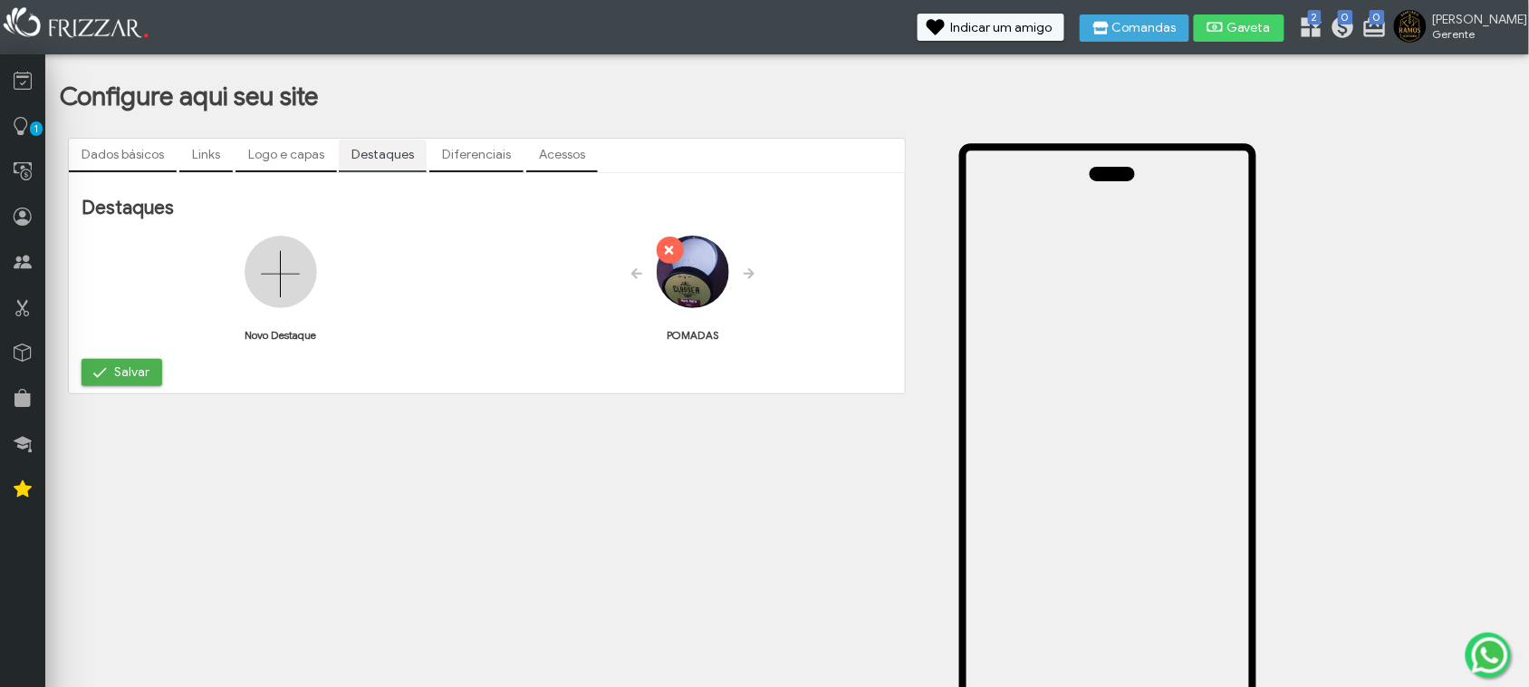
click at [304, 287] on img at bounding box center [281, 272] width 72 height 72
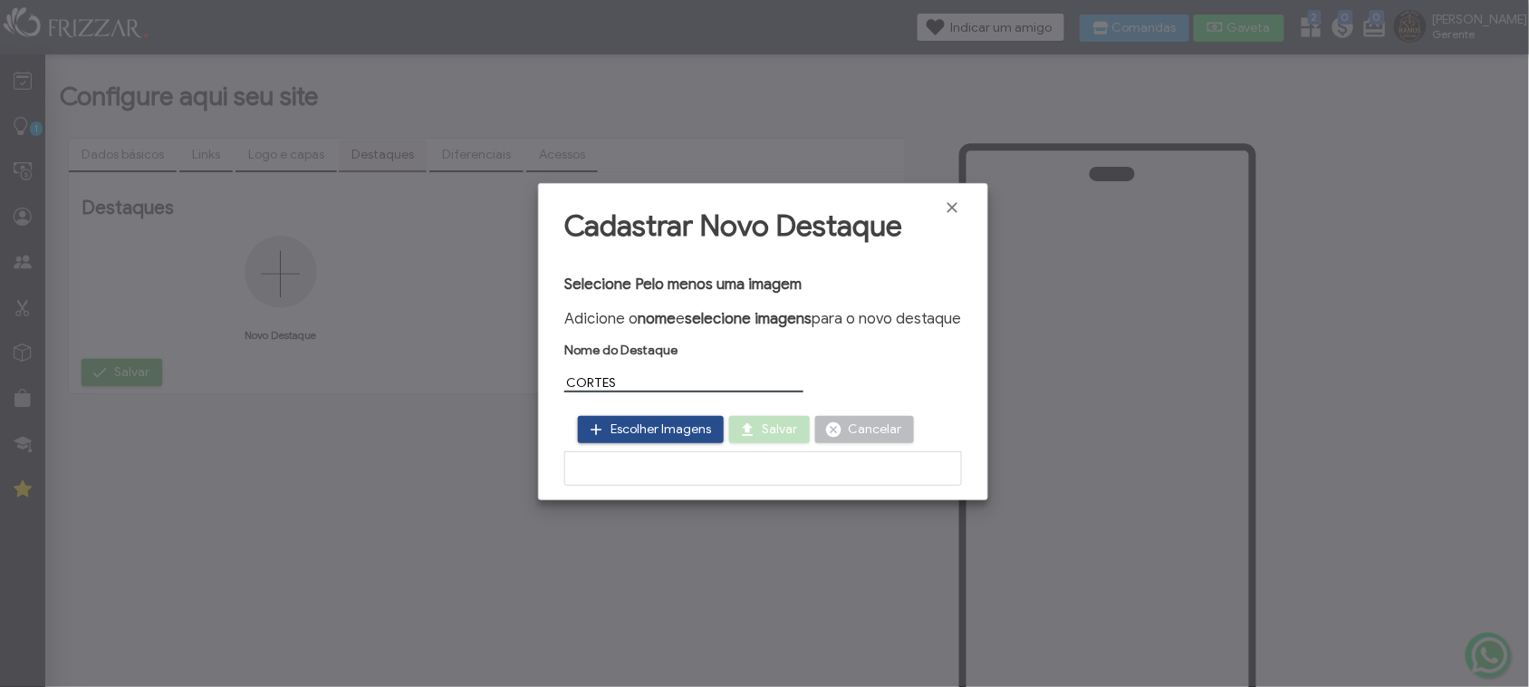
type input "CORTES"
click at [660, 429] on span "Escolher Imagens" at bounding box center [661, 429] width 101 height 27
click at [682, 419] on span "Escolher Imagens" at bounding box center [661, 429] width 101 height 27
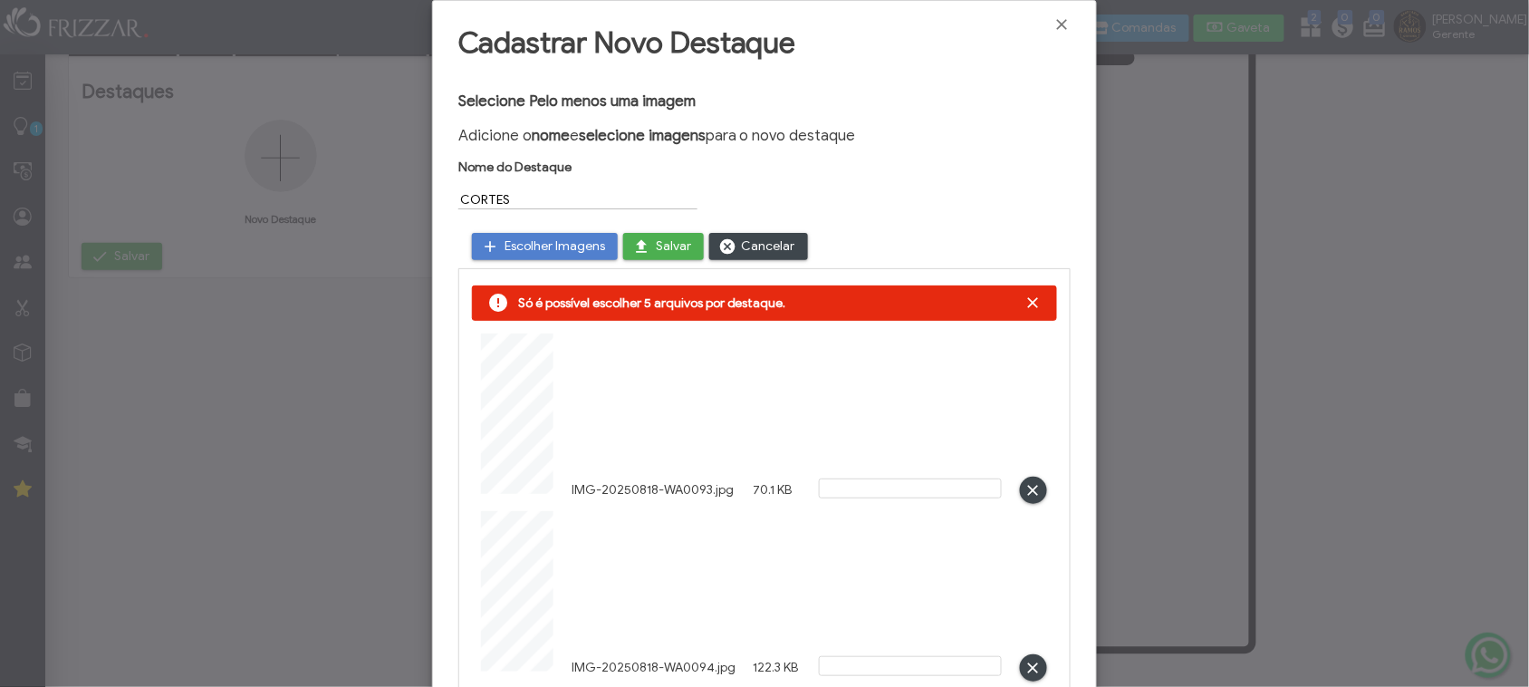
scroll to position [259, 0]
click at [664, 240] on span "Salvar" at bounding box center [673, 246] width 35 height 27
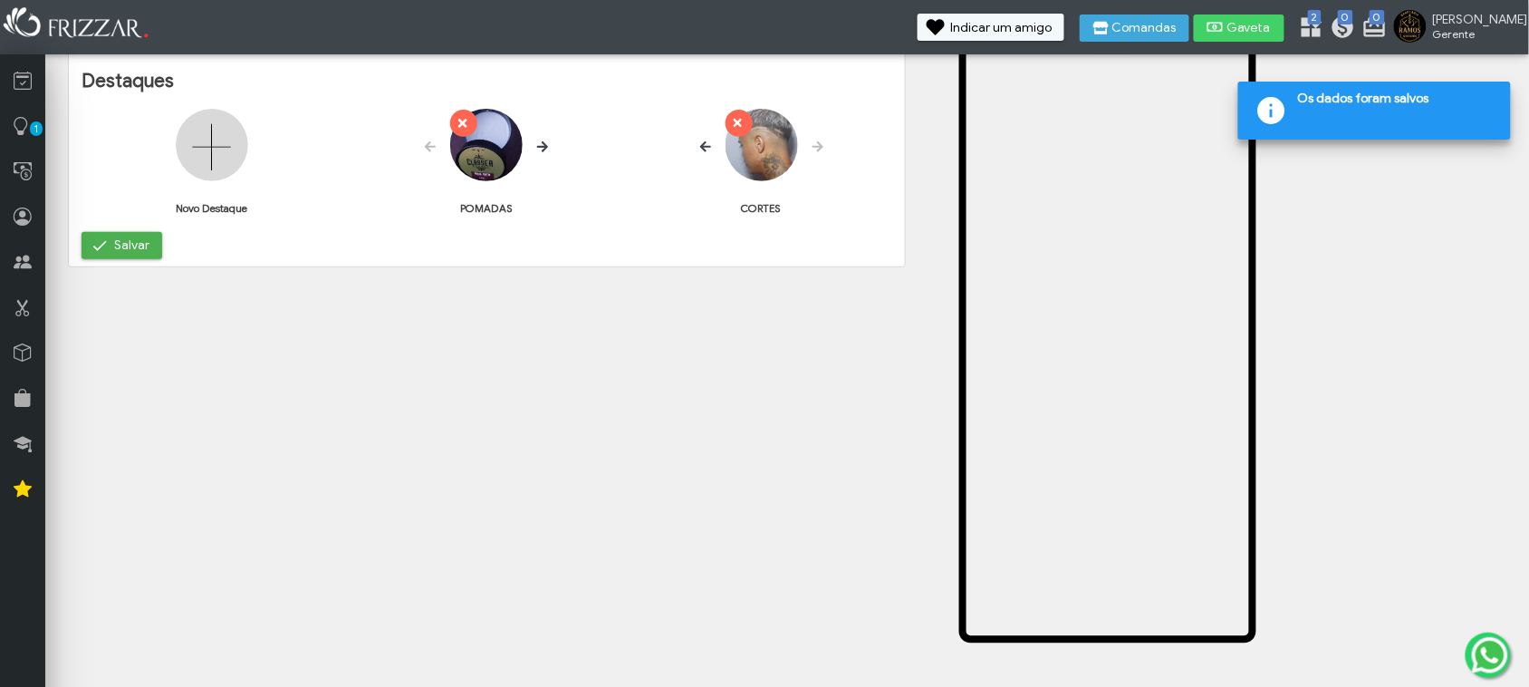
scroll to position [0, 0]
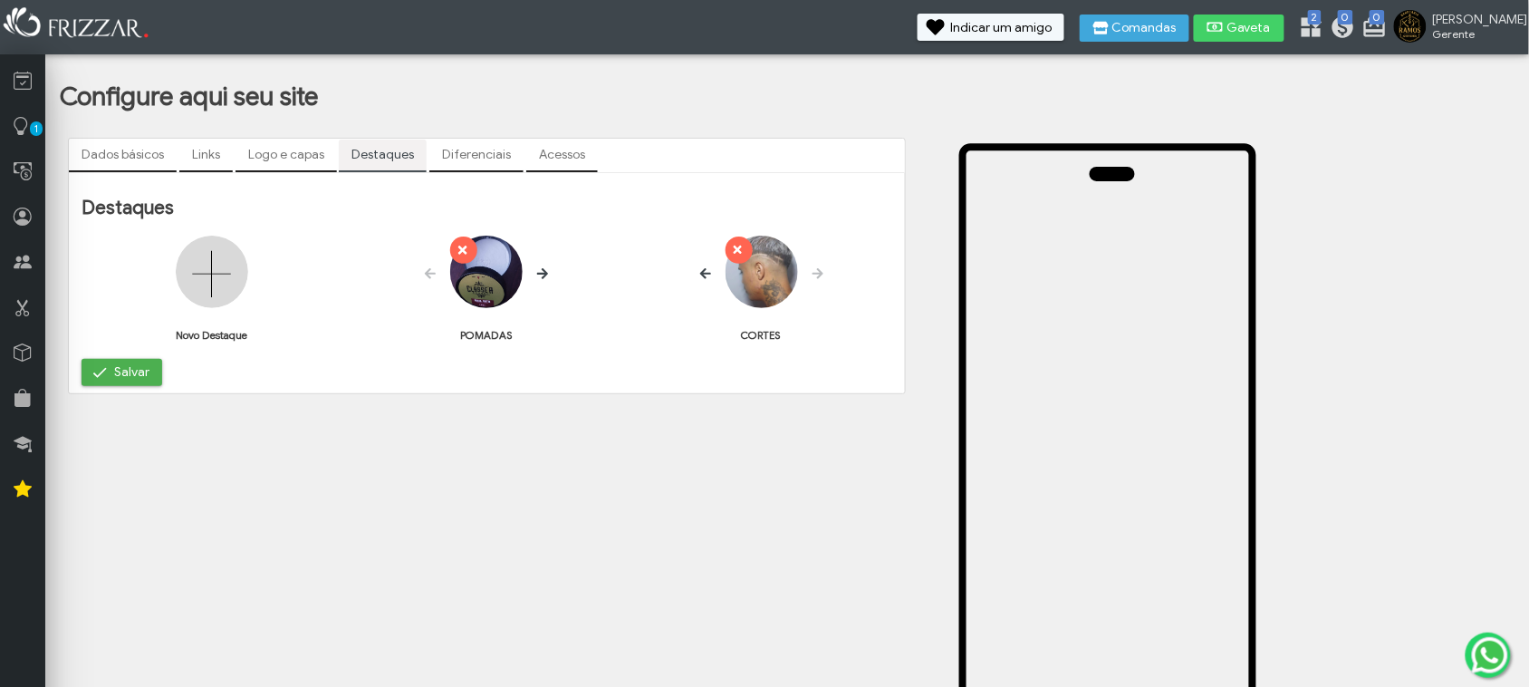
click at [762, 265] on img at bounding box center [762, 272] width 72 height 72
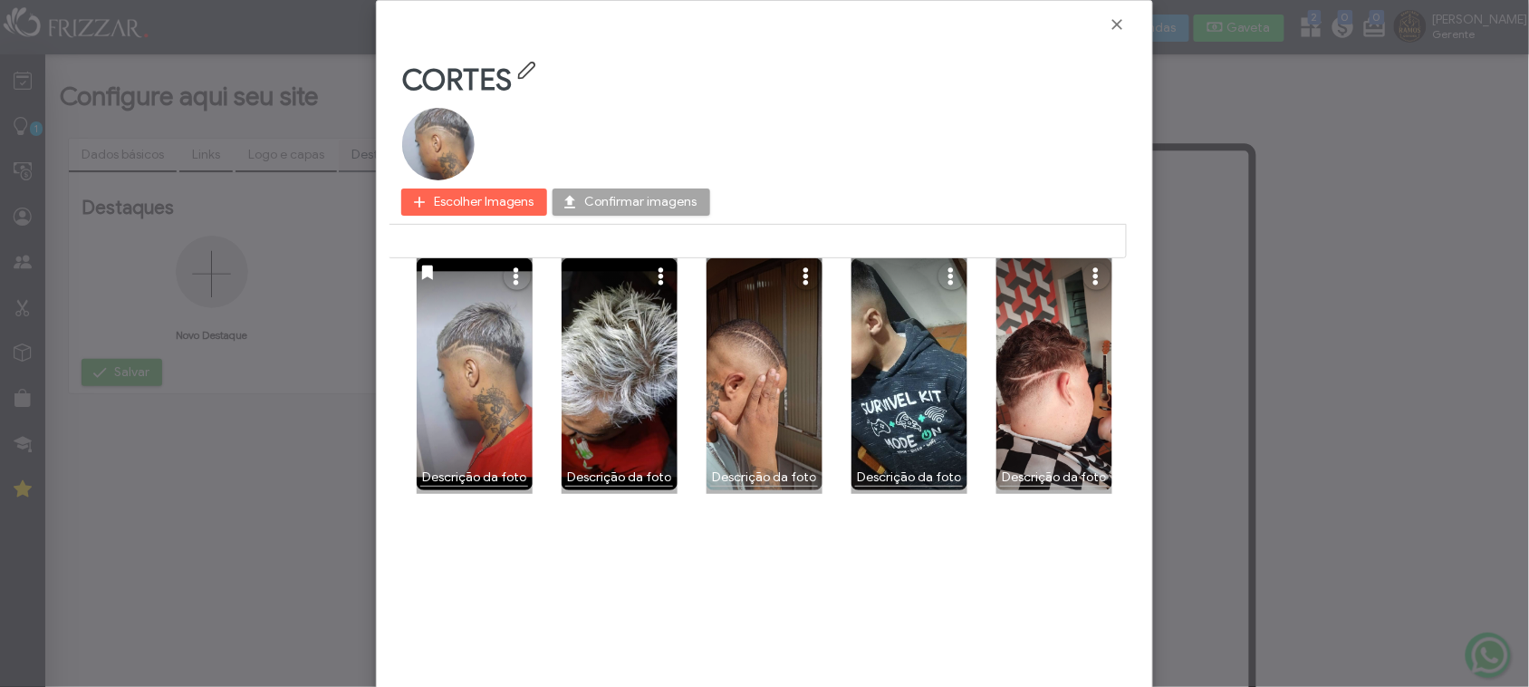
click at [939, 279] on span "ui-button" at bounding box center [949, 283] width 20 height 27
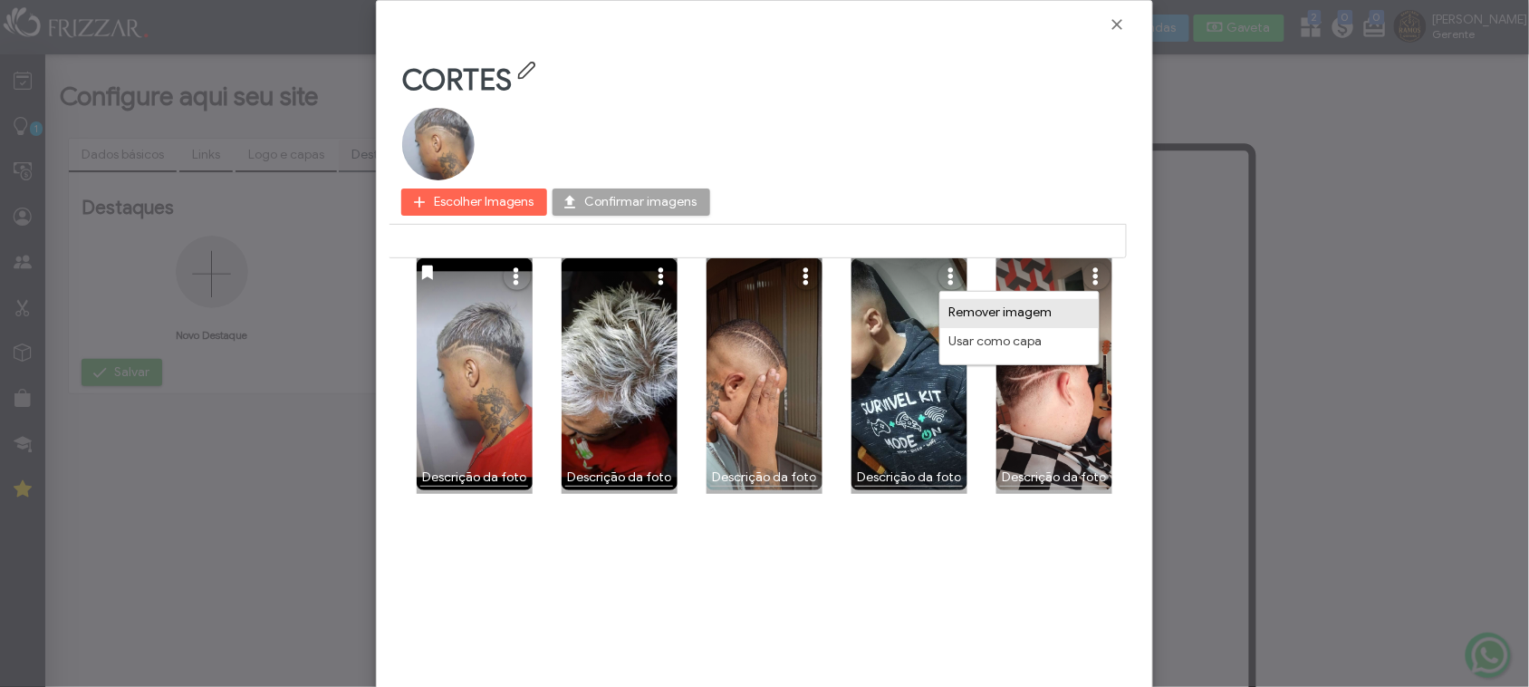
click at [963, 311] on span "Remover imagem" at bounding box center [1000, 312] width 103 height 14
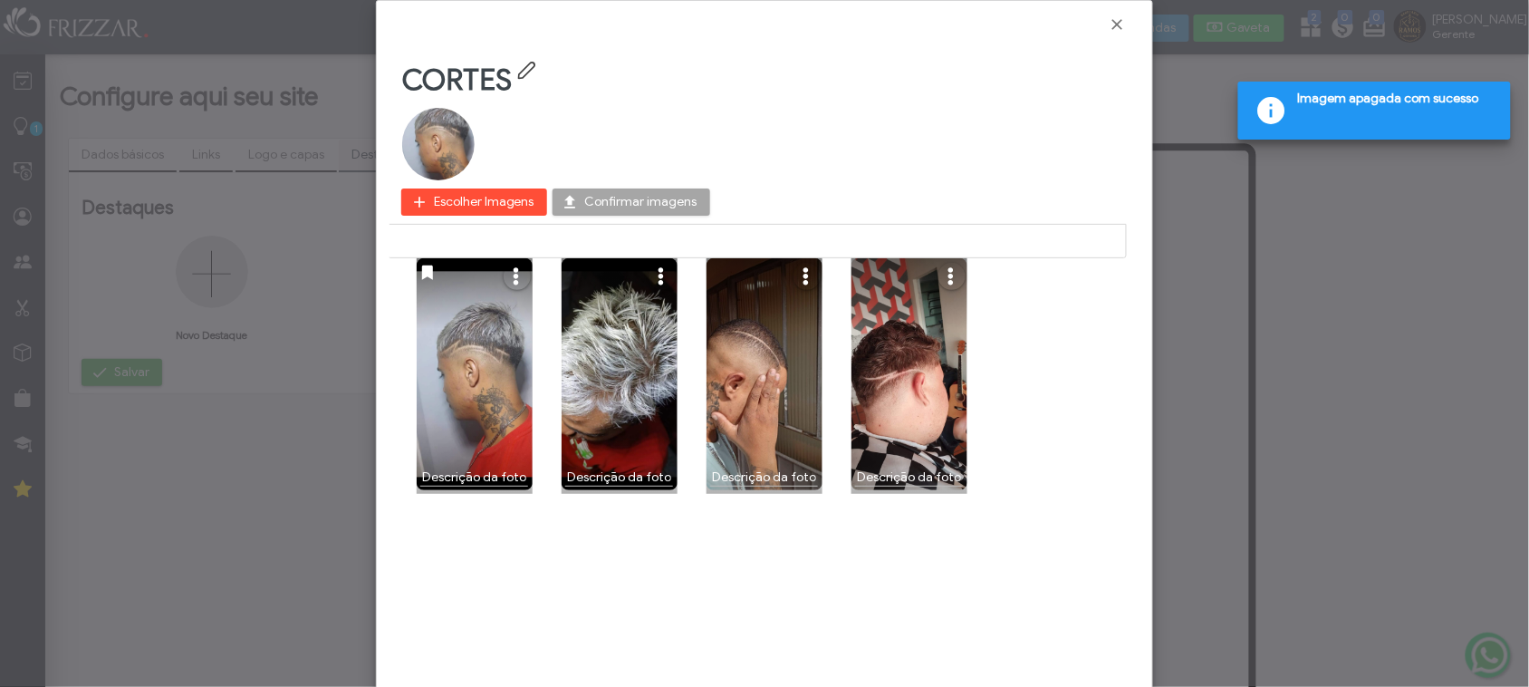
click at [496, 201] on span "Escolher Imagens" at bounding box center [484, 201] width 101 height 27
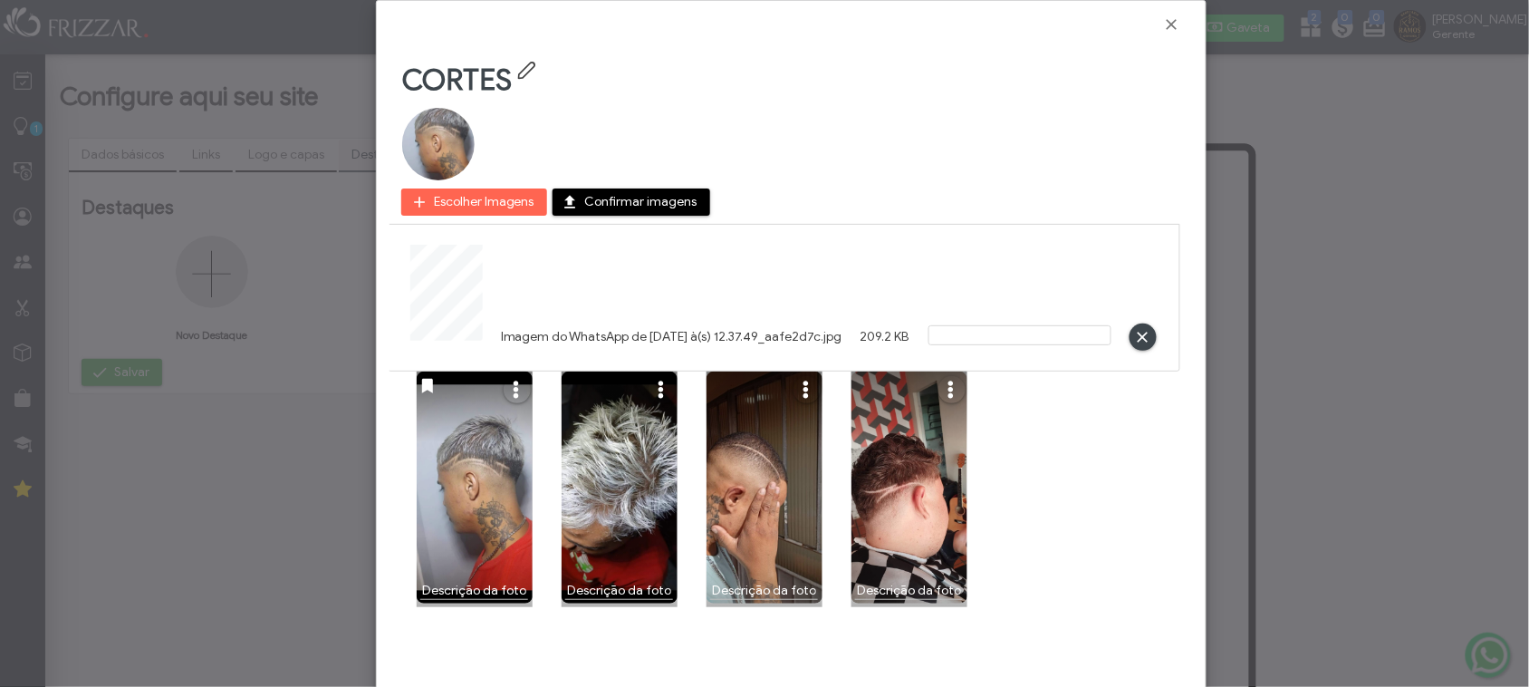
click at [614, 208] on span "Confirmar imagens" at bounding box center [641, 201] width 112 height 27
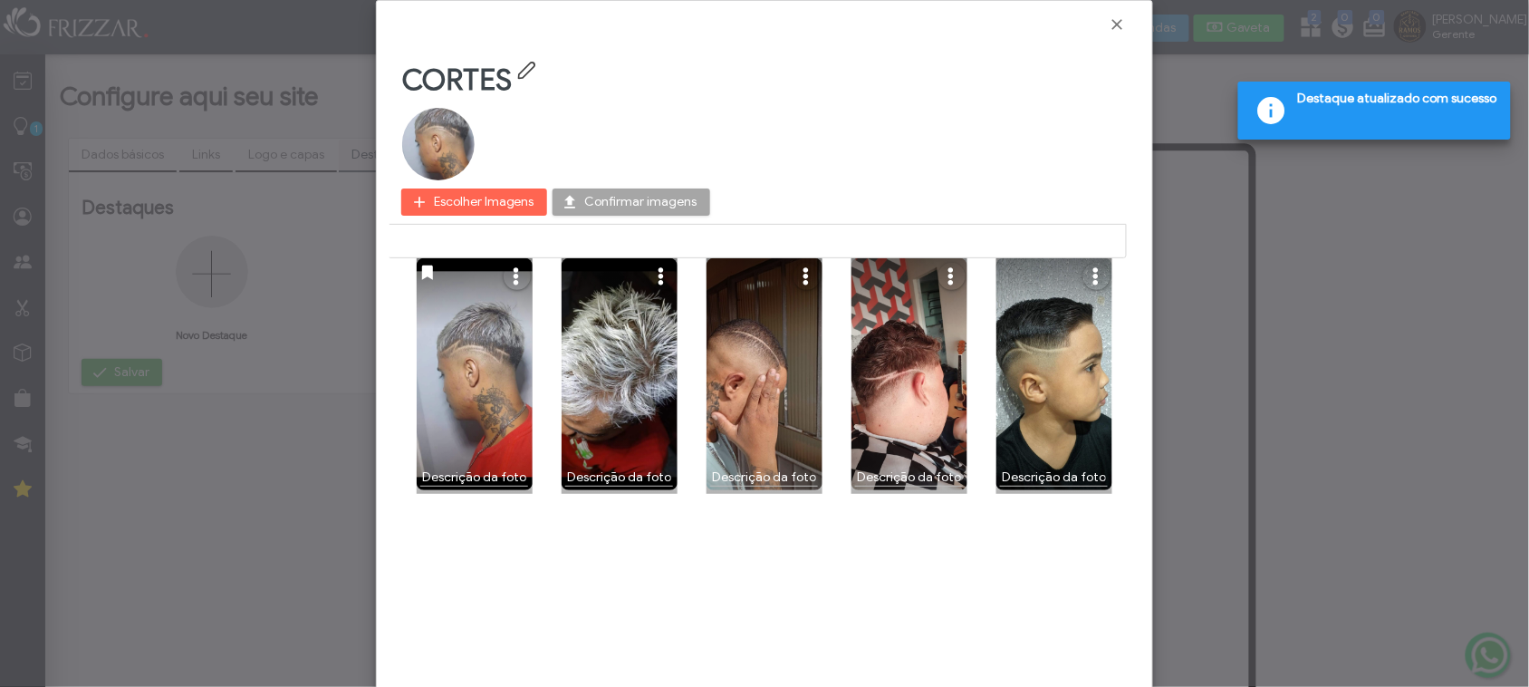
click at [1090, 277] on icon "button" at bounding box center [1094, 276] width 12 height 18
click at [1114, 340] on span "Usar como capa" at bounding box center [1140, 341] width 93 height 14
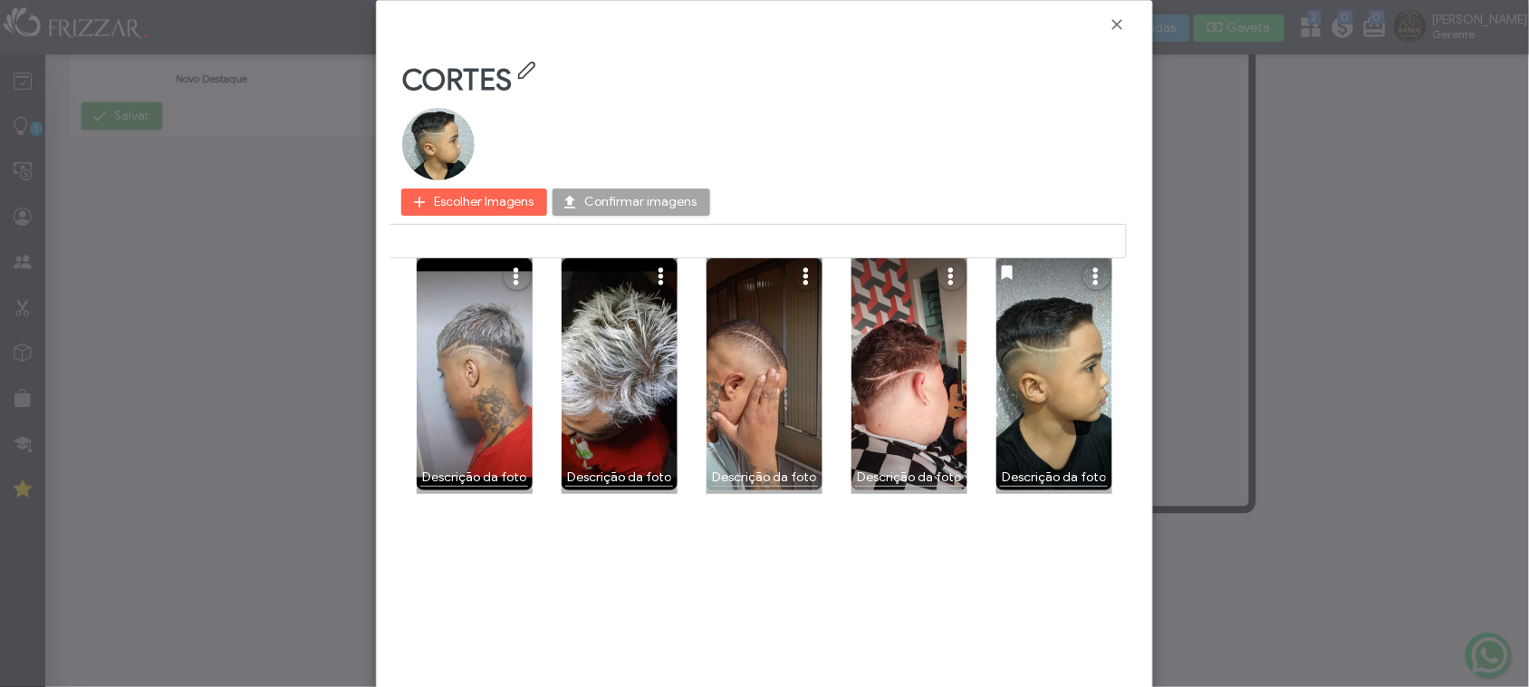
scroll to position [259, 0]
drag, startPoint x: 652, startPoint y: 201, endPoint x: 696, endPoint y: 201, distance: 43.5
click at [653, 201] on div "Escolher Imagens Confirmar imagens Cancel" at bounding box center [757, 201] width 739 height 43
click at [1120, 30] on span "Fechar" at bounding box center [1118, 24] width 18 height 18
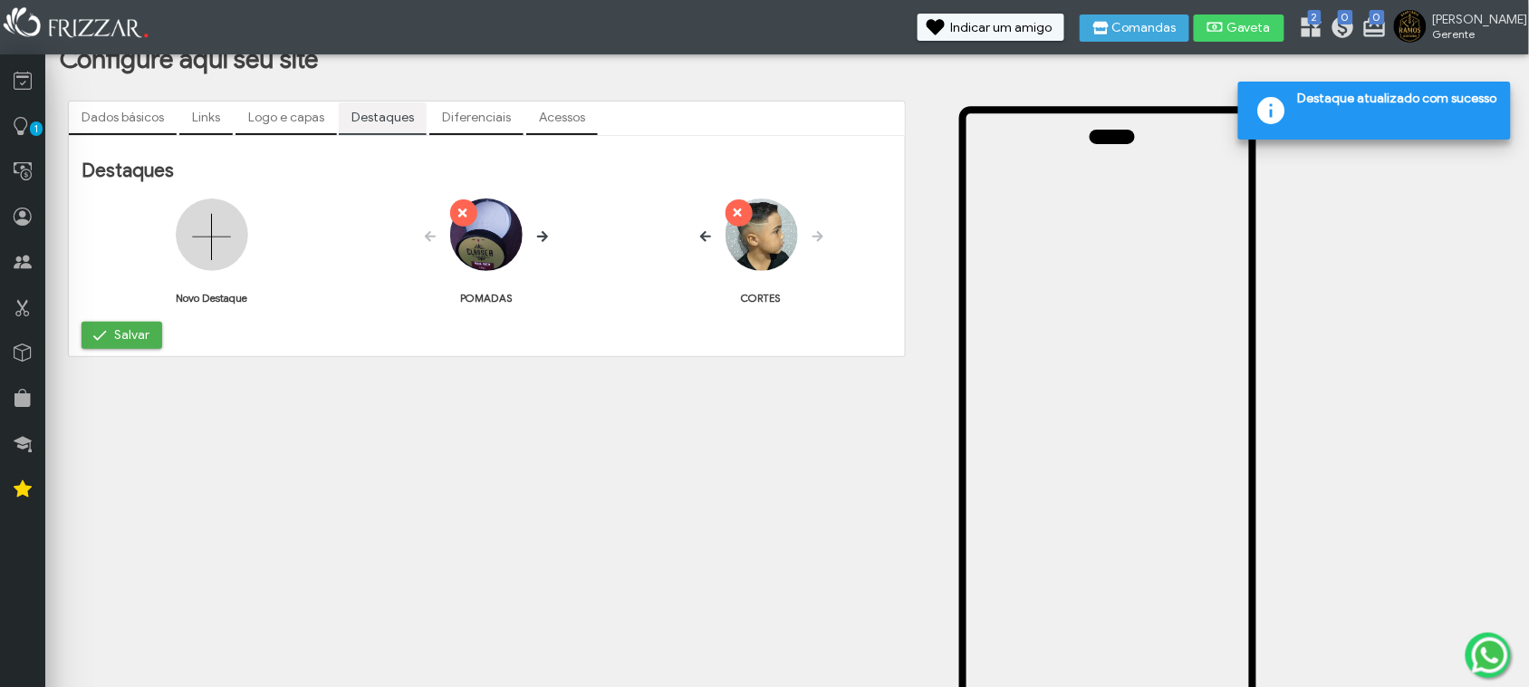
scroll to position [33, 0]
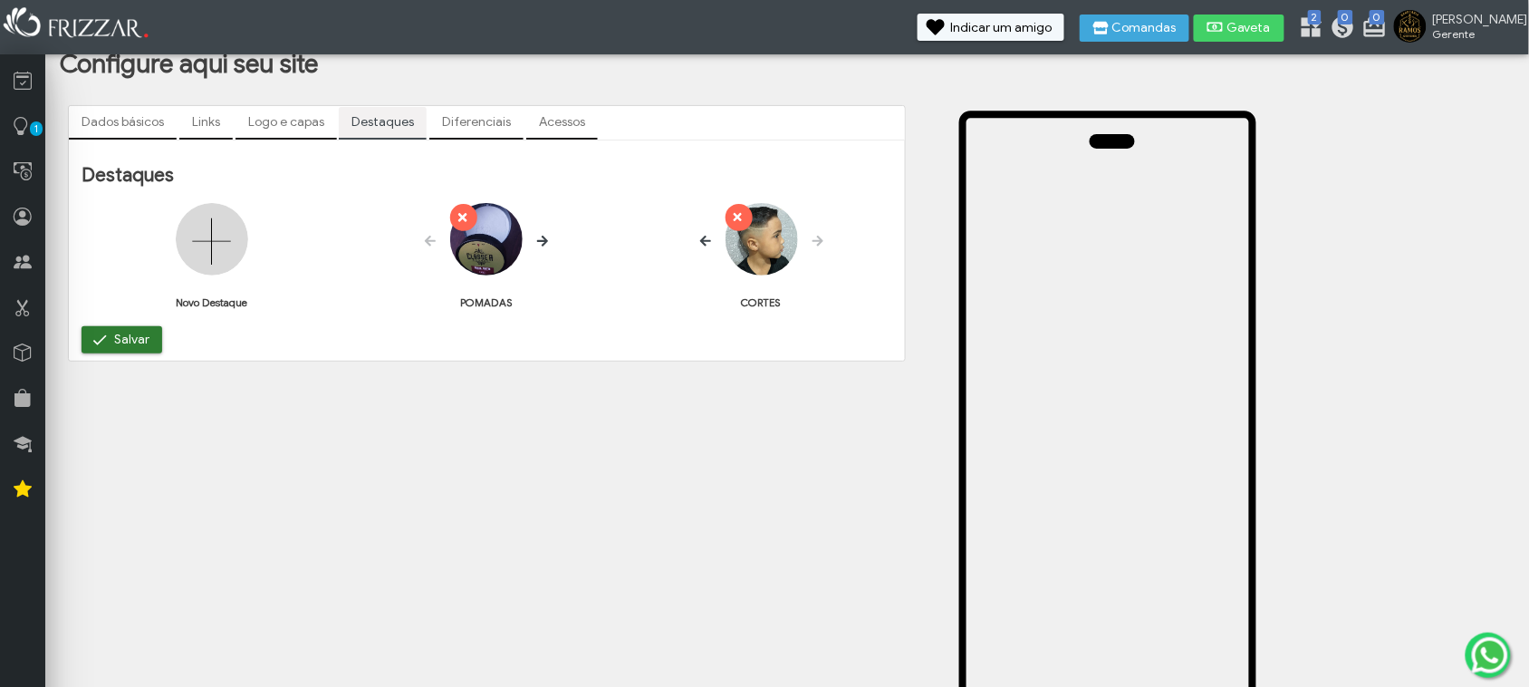
click at [119, 332] on span "Salvar" at bounding box center [131, 339] width 35 height 27
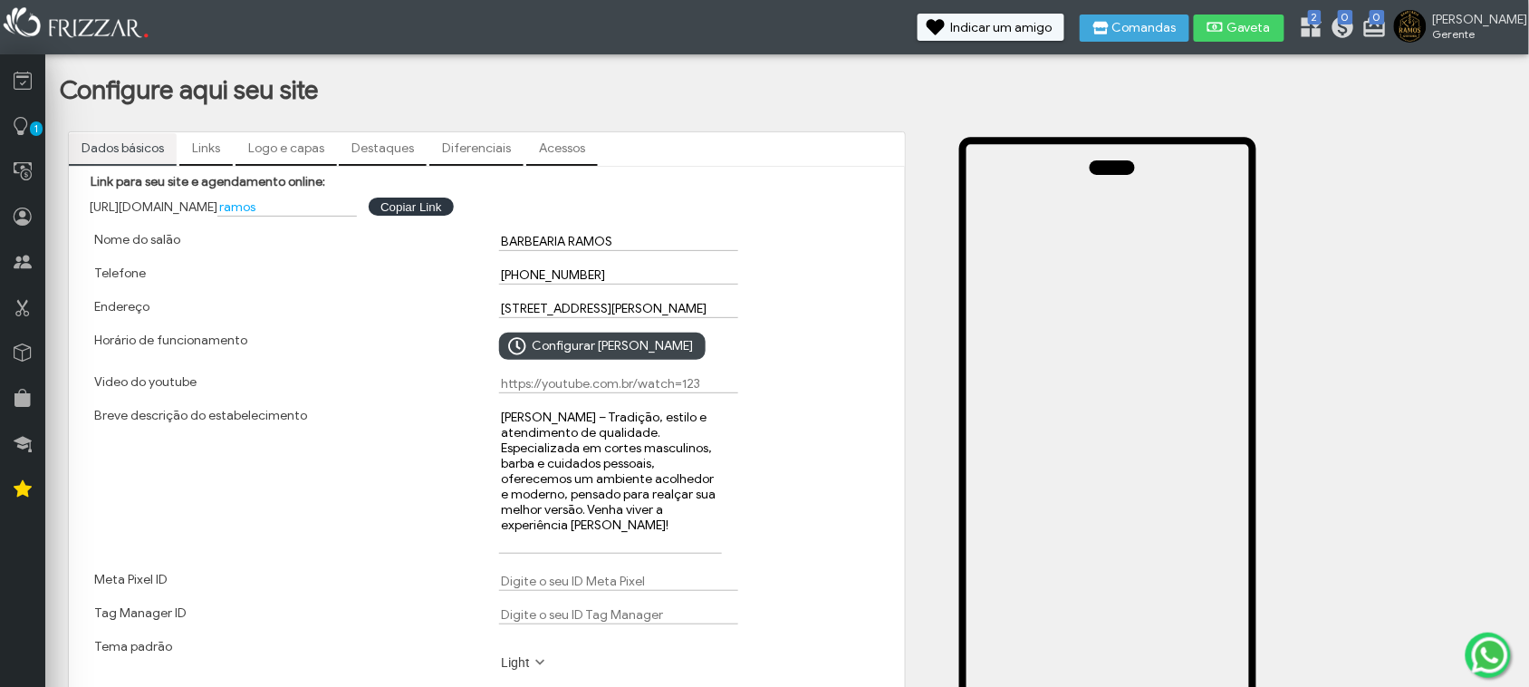
scroll to position [0, 0]
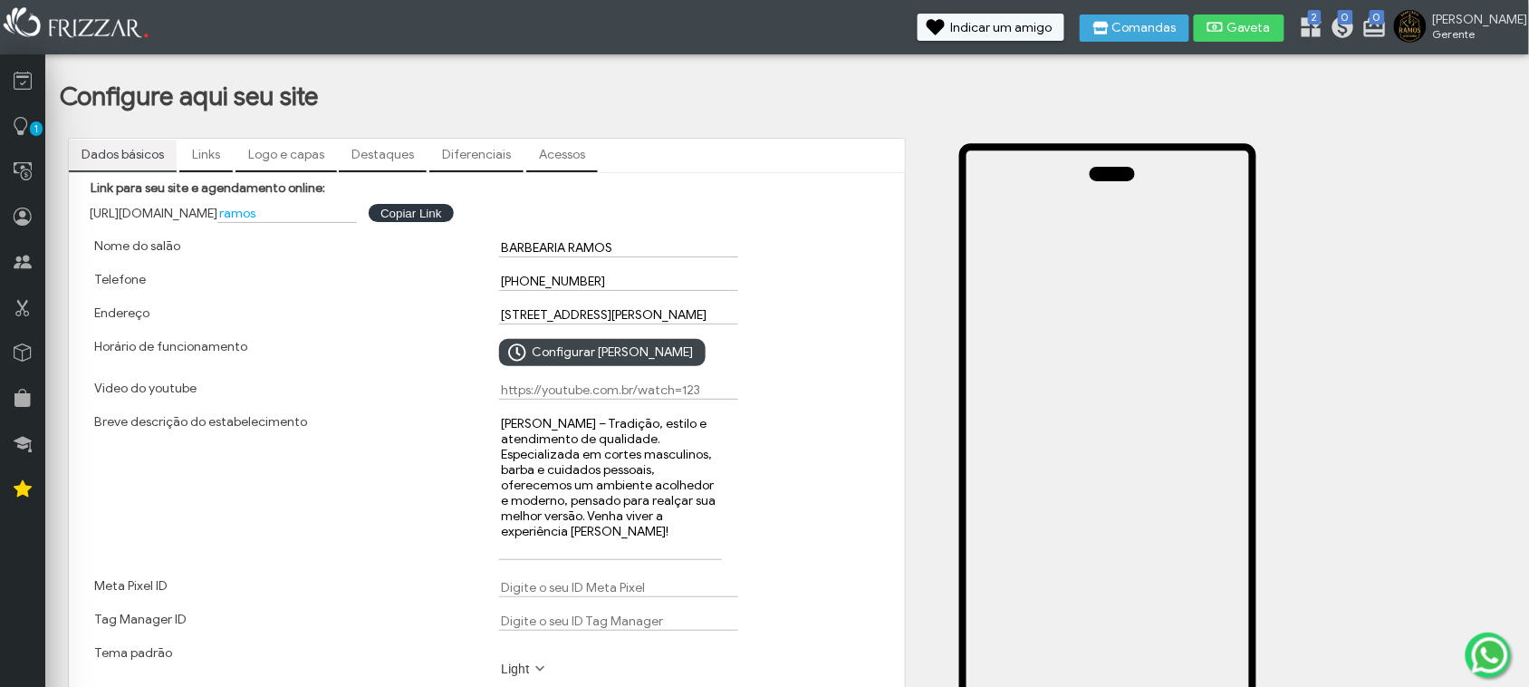
click at [391, 165] on link "Destaques" at bounding box center [383, 155] width 88 height 31
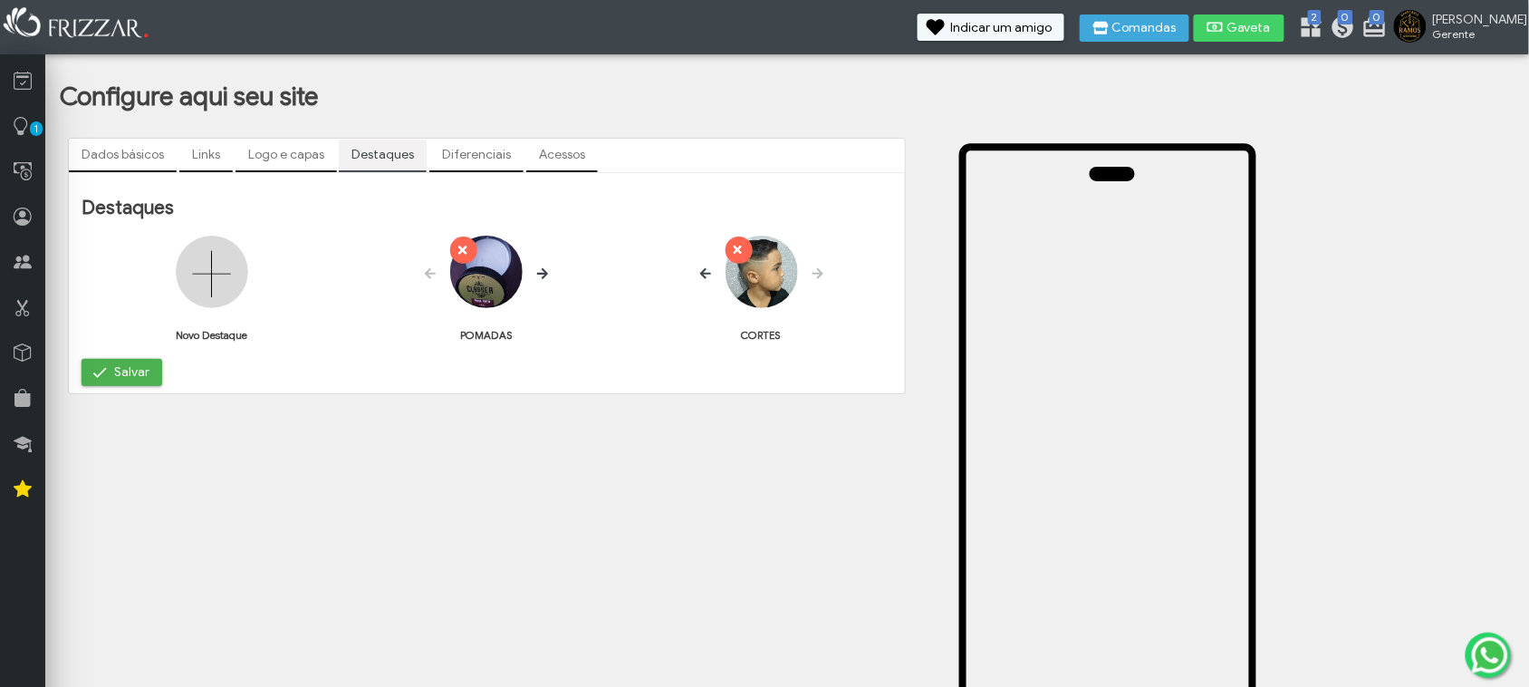
click at [785, 284] on img at bounding box center [762, 272] width 72 height 72
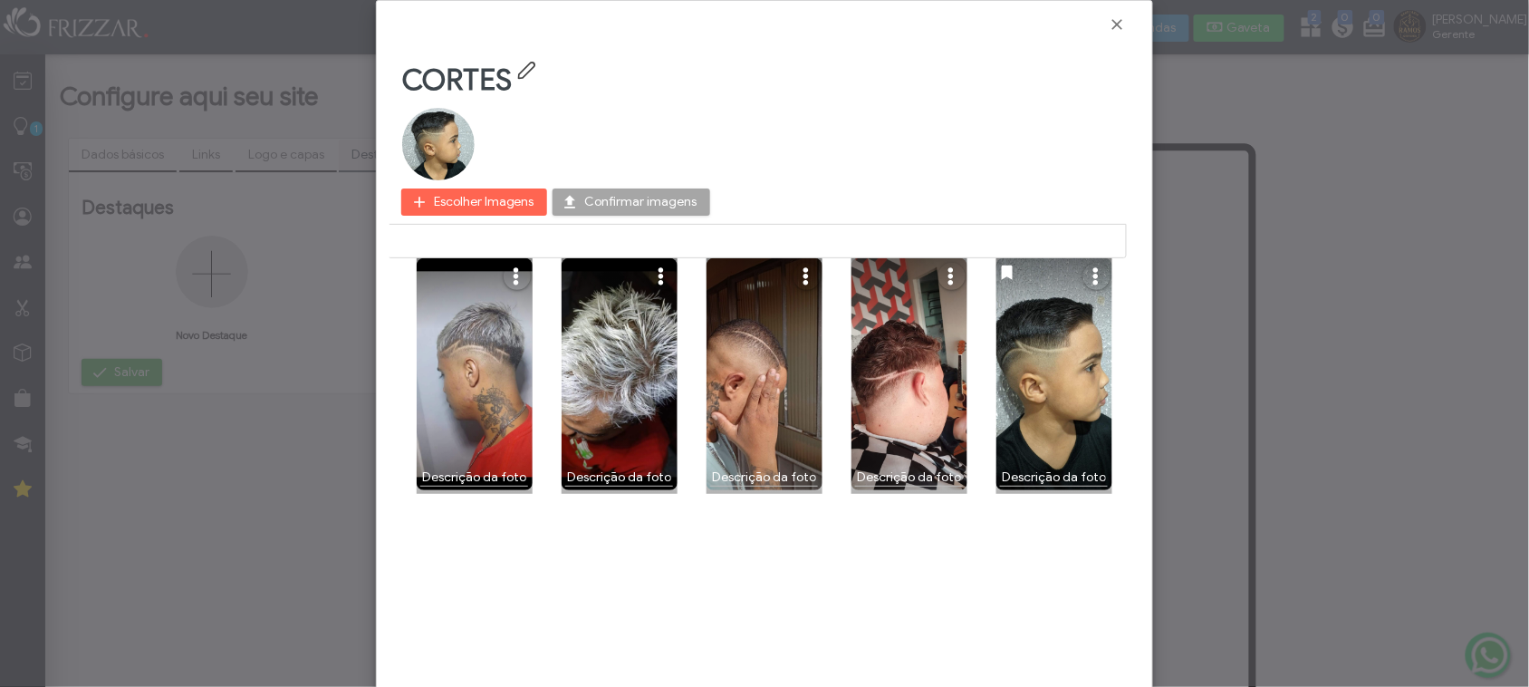
drag, startPoint x: 1103, startPoint y: 274, endPoint x: 474, endPoint y: 292, distance: 629.0
click at [390, 294] on div "CORTES Escolher Imagens Confirmar imagens Cancel ui-button ui-button ui-button …" at bounding box center [765, 364] width 750 height 647
drag, startPoint x: 504, startPoint y: 276, endPoint x: 718, endPoint y: 304, distance: 216.5
click at [718, 304] on div "ui-button ui-button ui-button ui-button ui-button" at bounding box center [764, 376] width 725 height 236
drag, startPoint x: 510, startPoint y: 276, endPoint x: 880, endPoint y: 340, distance: 375.0
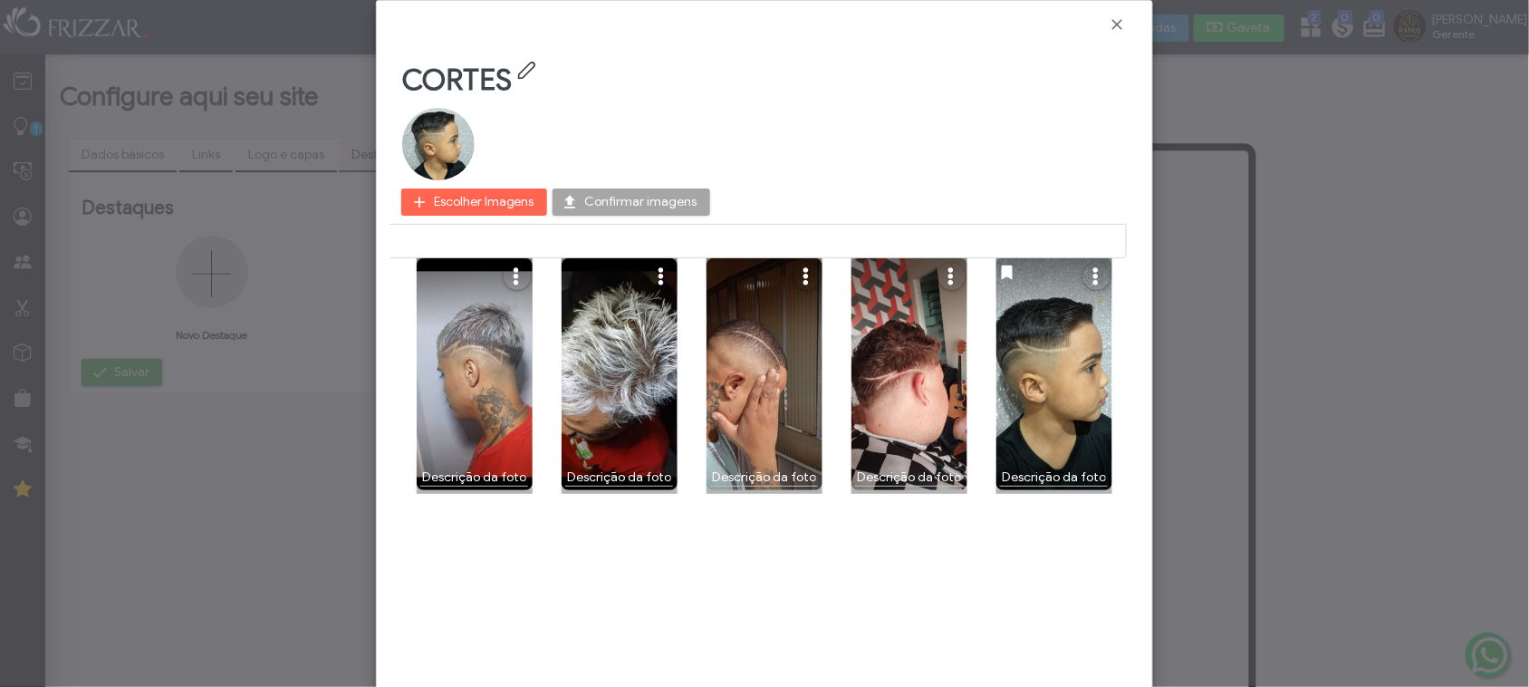
click at [874, 340] on div "ui-button ui-button ui-button ui-button ui-button" at bounding box center [764, 376] width 725 height 236
drag, startPoint x: 1031, startPoint y: 376, endPoint x: 1135, endPoint y: 427, distance: 115.9
click at [1116, 427] on div "ui-button ui-button ui-button ui-button ui-button" at bounding box center [764, 376] width 725 height 236
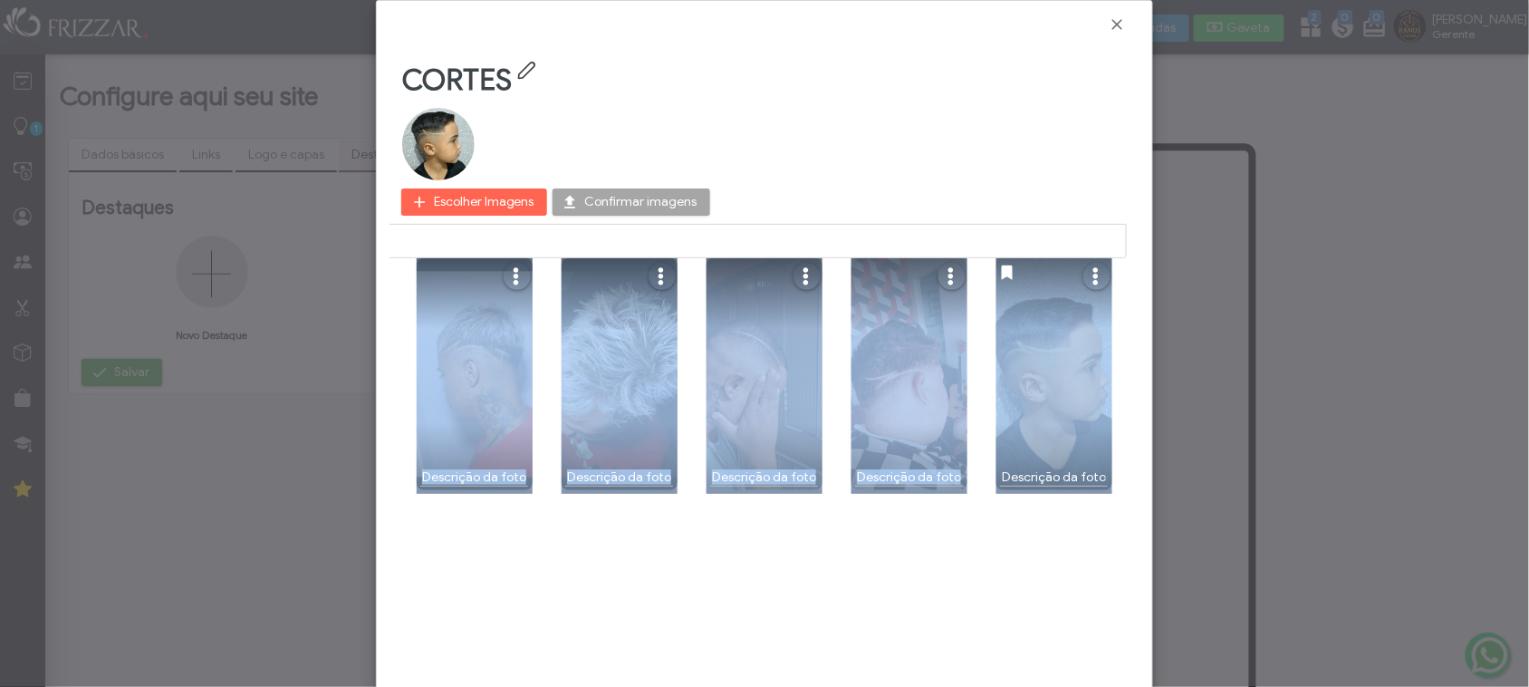
drag, startPoint x: 446, startPoint y: 310, endPoint x: 1112, endPoint y: 349, distance: 667.0
click at [1112, 349] on div "ui-button ui-button ui-button ui-button ui-button" at bounding box center [764, 376] width 725 height 236
click at [1066, 526] on div "CORTES Escolher Imagens Confirmar imagens Cancel ui-button ui-button ui-button …" at bounding box center [765, 364] width 750 height 647
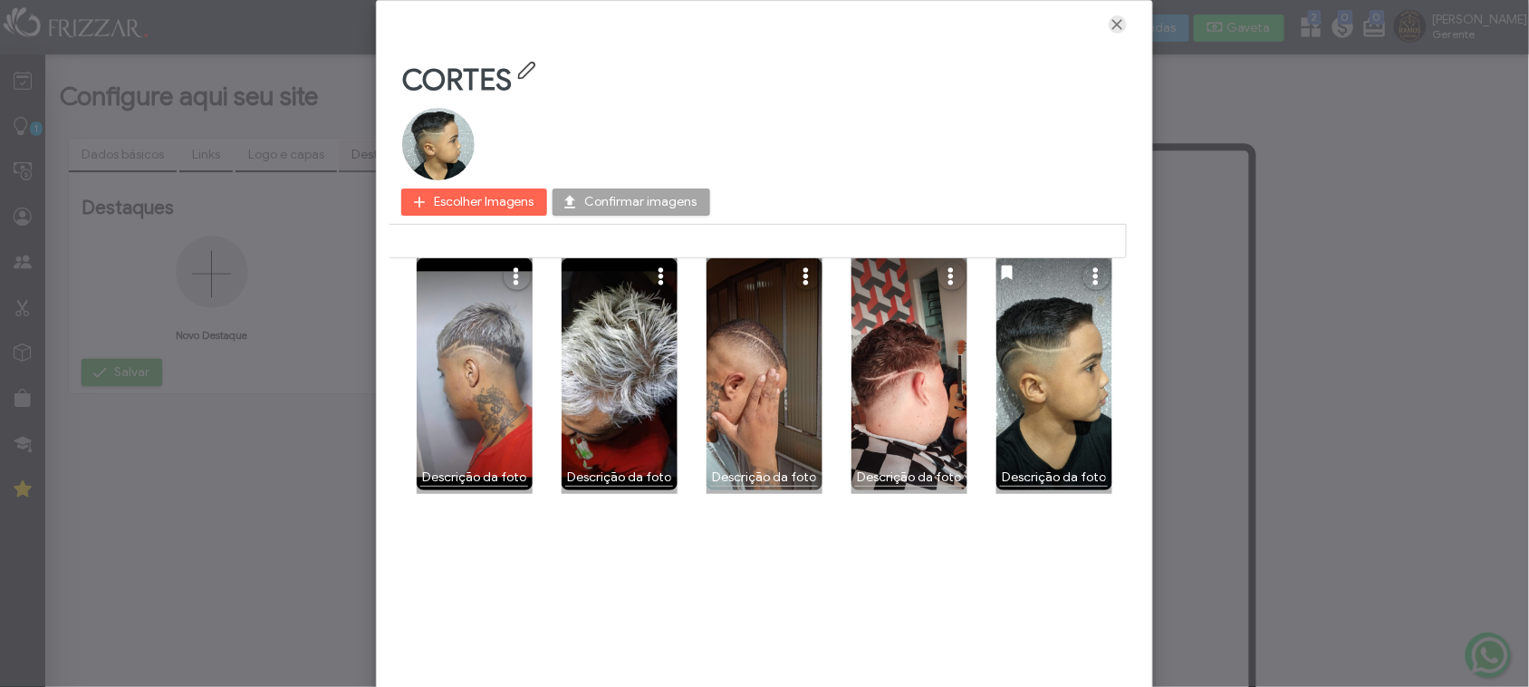
click at [1117, 32] on span "Fechar" at bounding box center [1118, 24] width 18 height 18
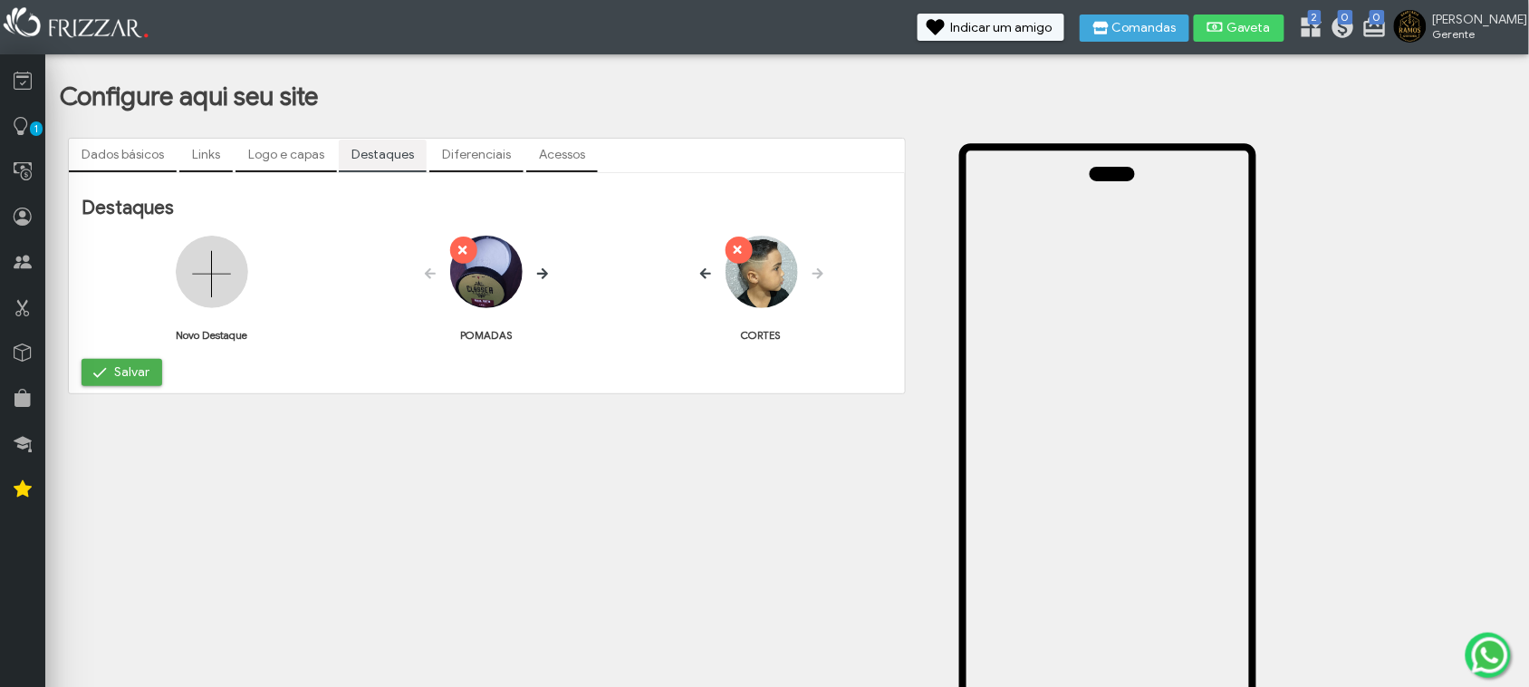
click at [463, 279] on img at bounding box center [486, 272] width 72 height 72
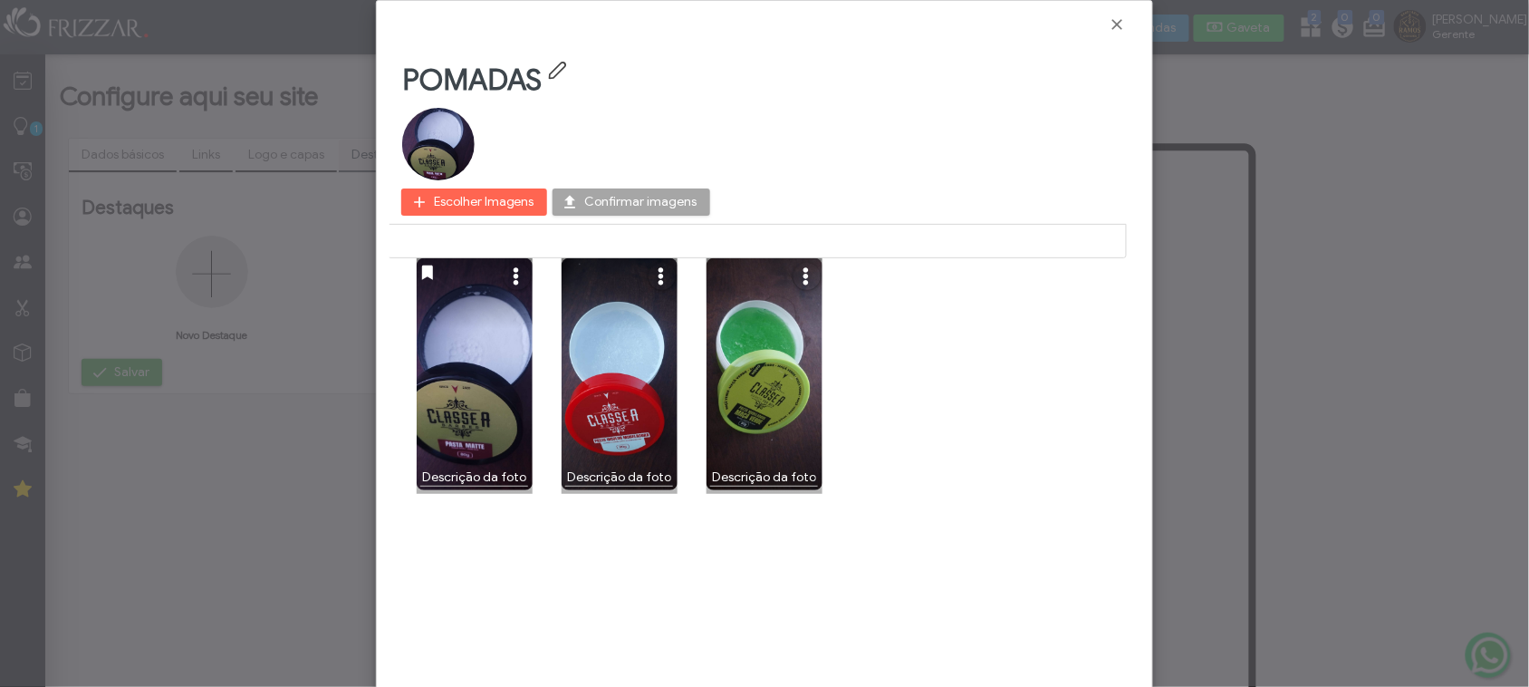
click at [555, 70] on icon at bounding box center [558, 80] width 17 height 36
click at [251, 373] on div at bounding box center [764, 343] width 1529 height 687
click at [532, 205] on span "Escolher Imagens" at bounding box center [484, 201] width 101 height 27
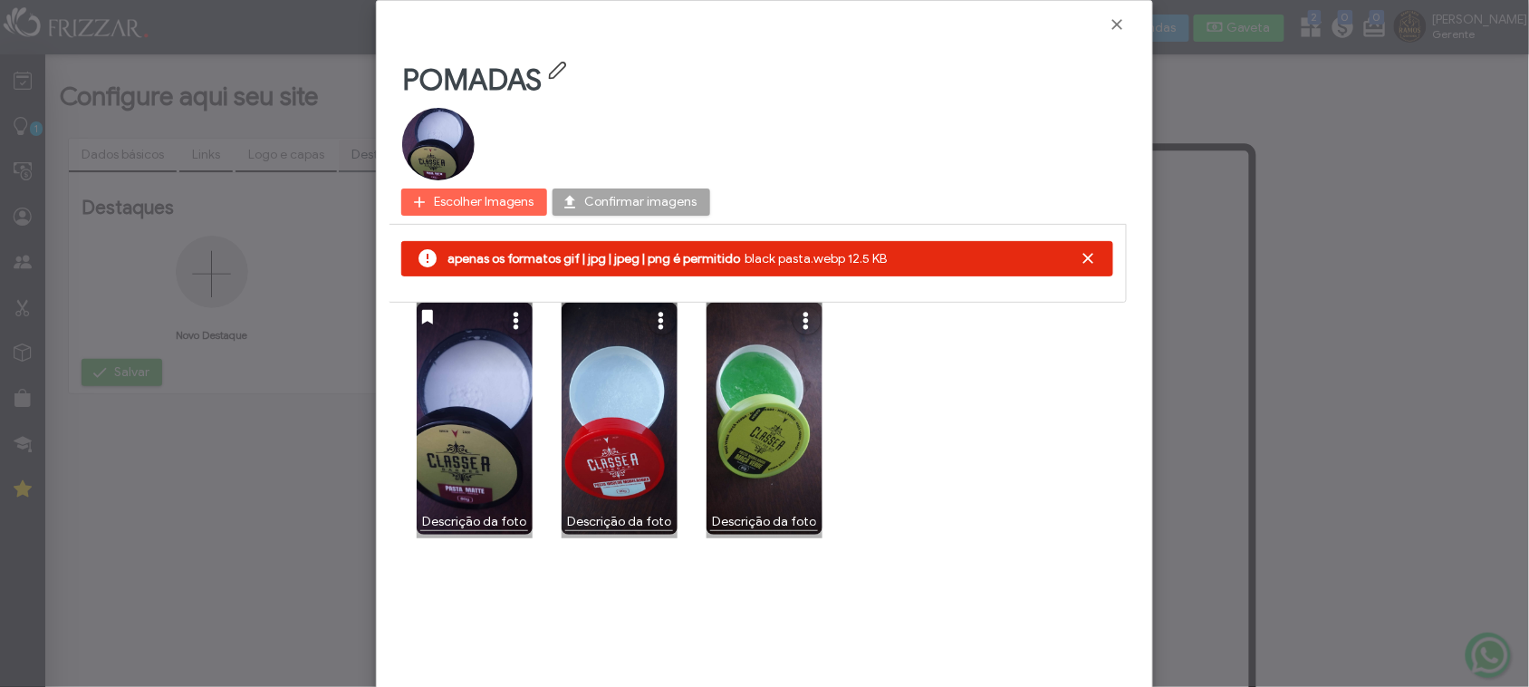
drag, startPoint x: 559, startPoint y: 59, endPoint x: 544, endPoint y: 74, distance: 21.8
click at [544, 74] on div "POMADAS Escolher Imagens Confirmar imagens Cancel apenas os formatos gif | jpg …" at bounding box center [765, 364] width 750 height 647
click at [1080, 255] on span at bounding box center [1089, 258] width 18 height 18
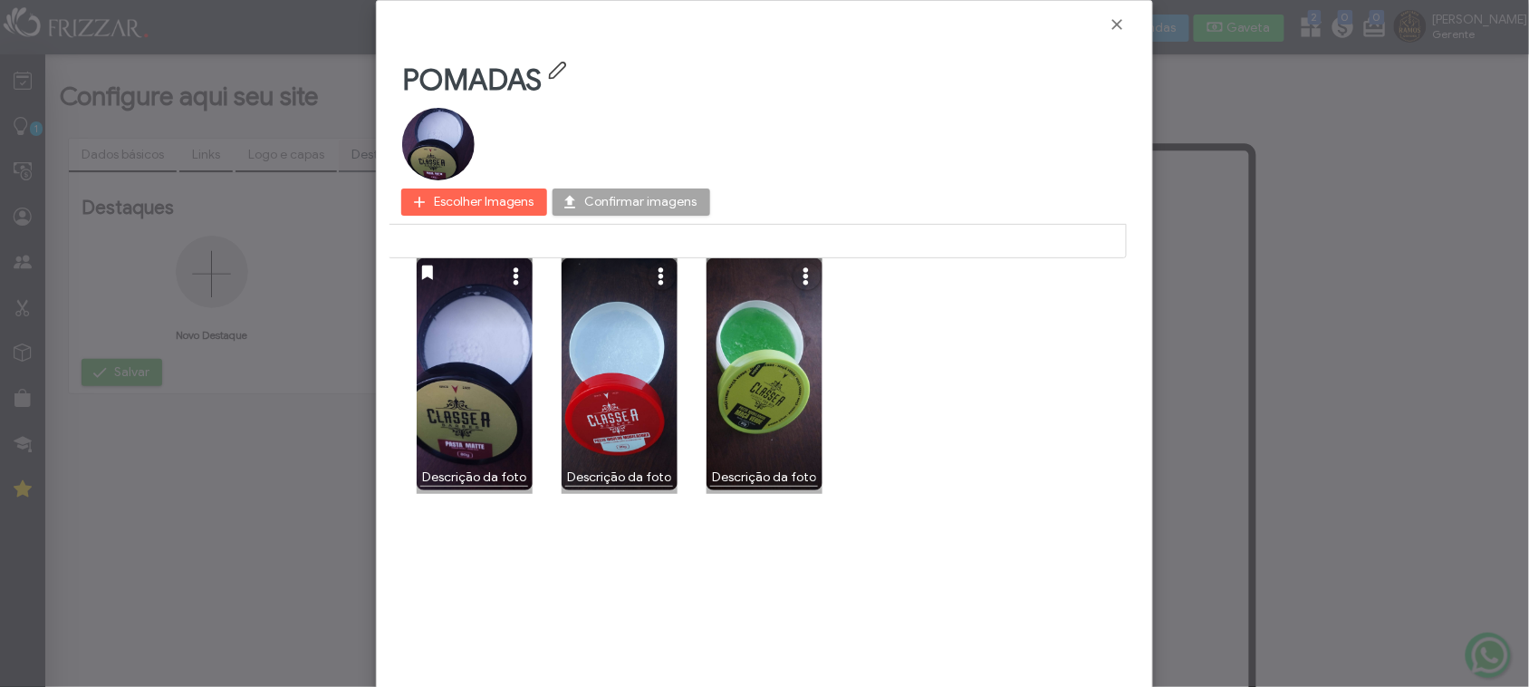
click at [1107, 21] on div at bounding box center [765, 24] width 750 height 33
click at [1123, 27] on span "Fechar" at bounding box center [1118, 24] width 18 height 18
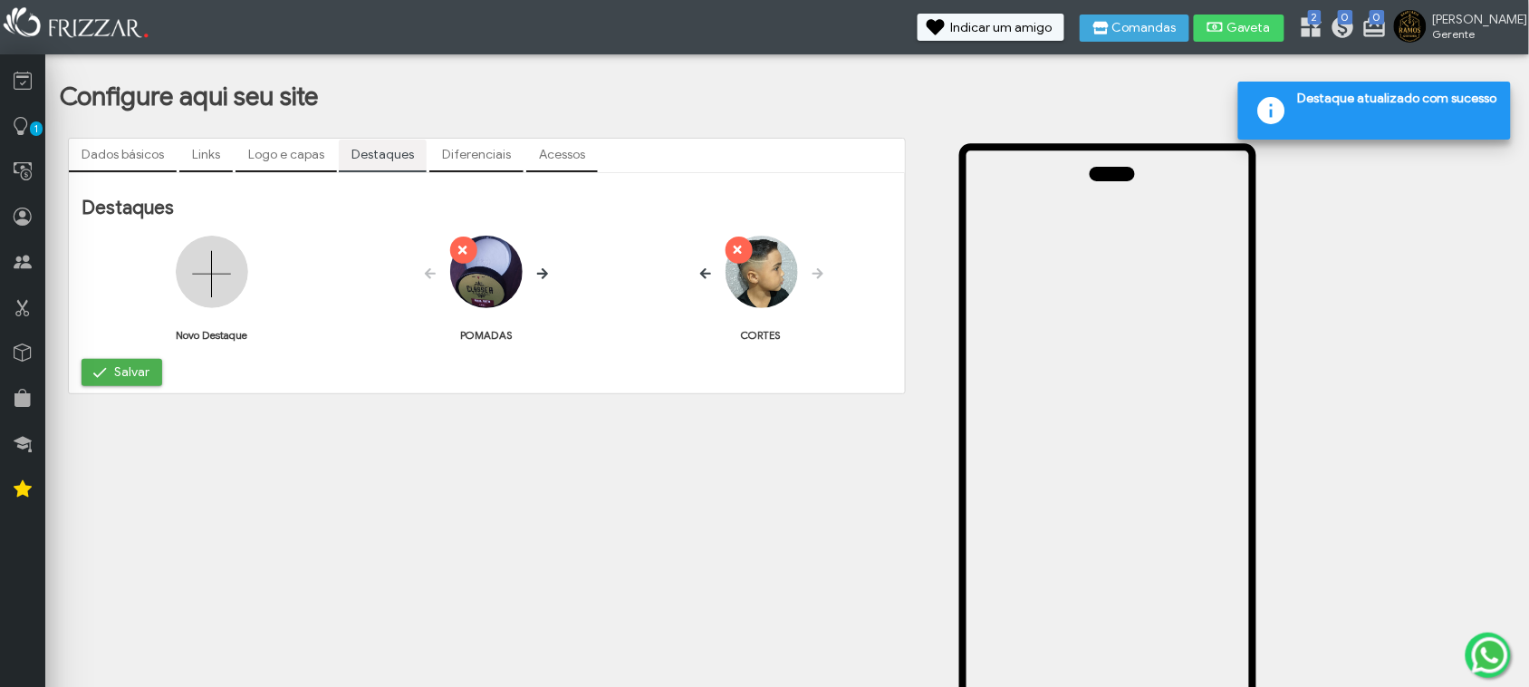
click at [494, 269] on img at bounding box center [486, 272] width 72 height 72
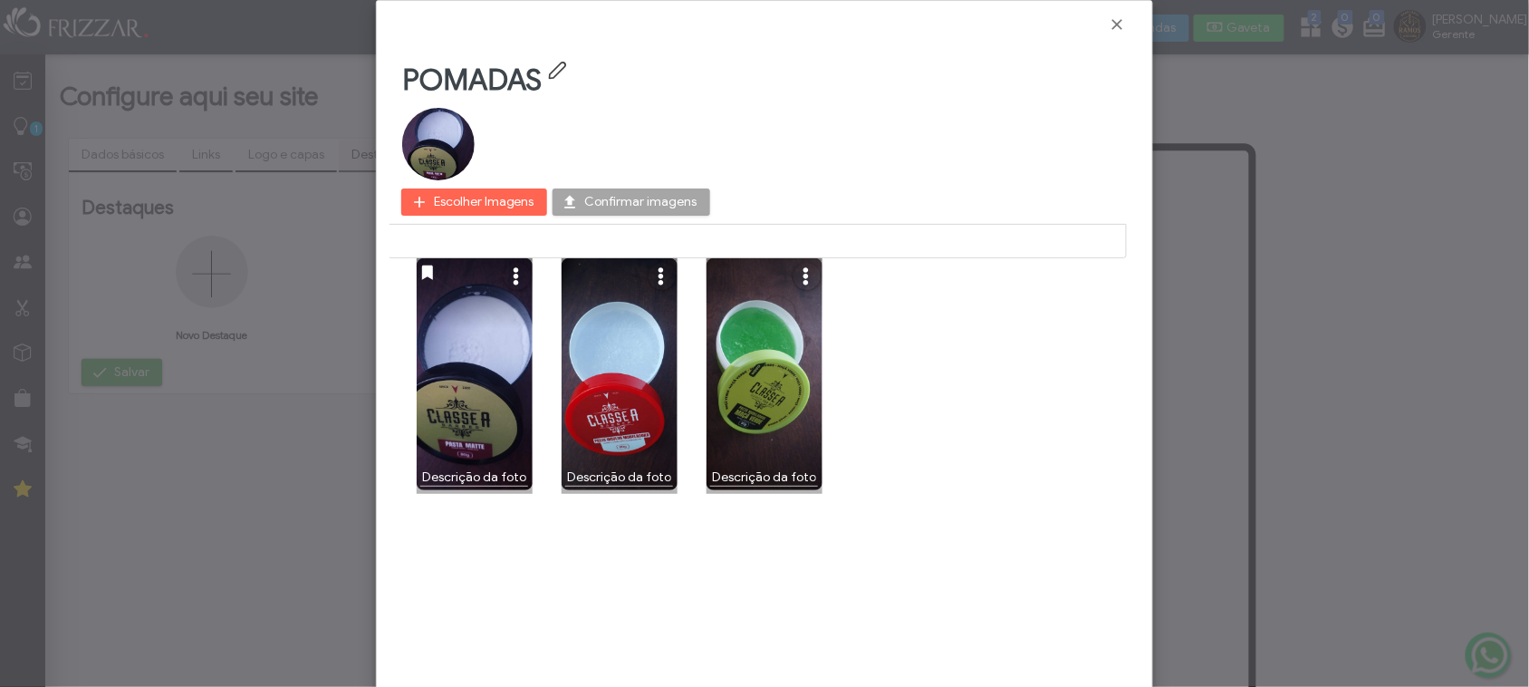
click at [554, 66] on icon at bounding box center [558, 80] width 17 height 36
drag, startPoint x: 554, startPoint y: 66, endPoint x: 533, endPoint y: 82, distance: 26.6
click at [544, 80] on div "POMADAS" at bounding box center [764, 80] width 725 height 36
click at [456, 78] on span "POMADAS" at bounding box center [472, 80] width 140 height 36
click at [456, 78] on div "POMADAS" at bounding box center [764, 80] width 725 height 36
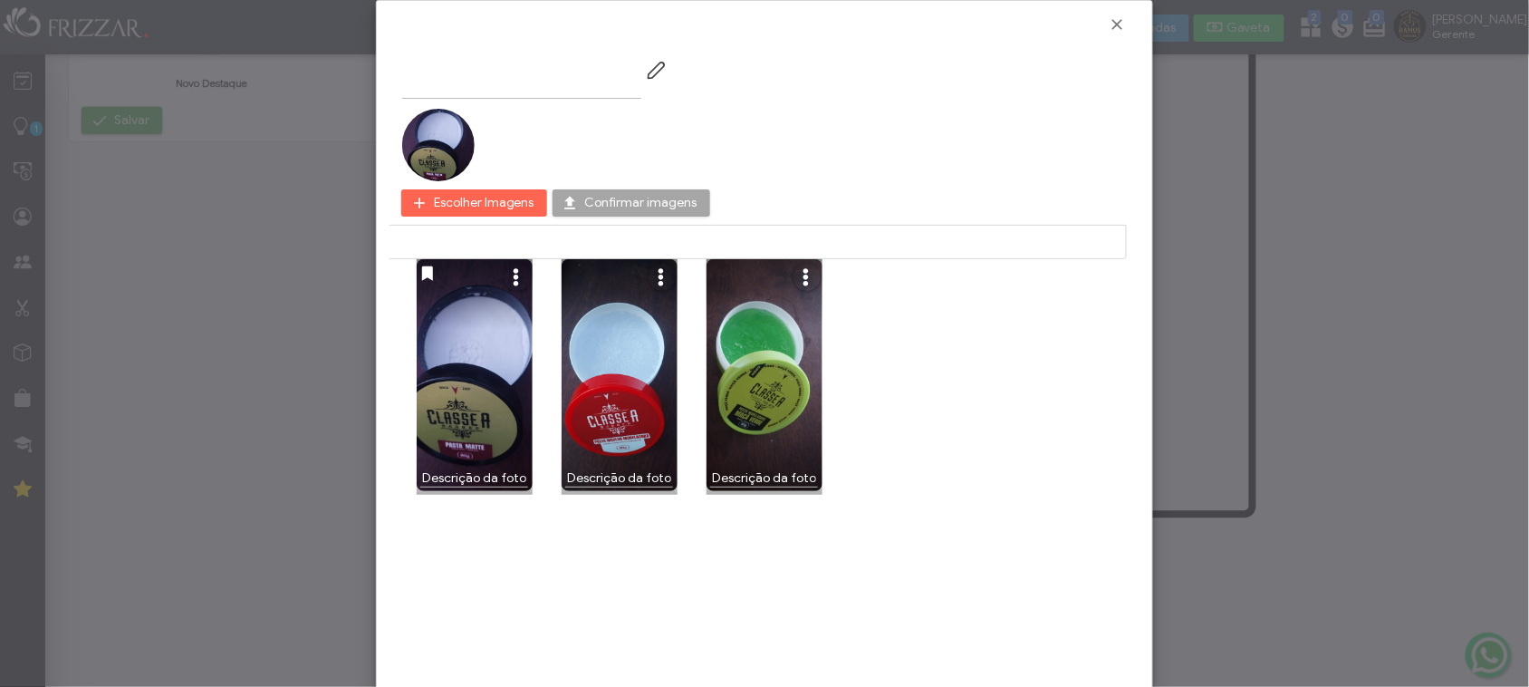
scroll to position [259, 0]
click at [1122, 28] on span "Fechar" at bounding box center [1118, 24] width 18 height 18
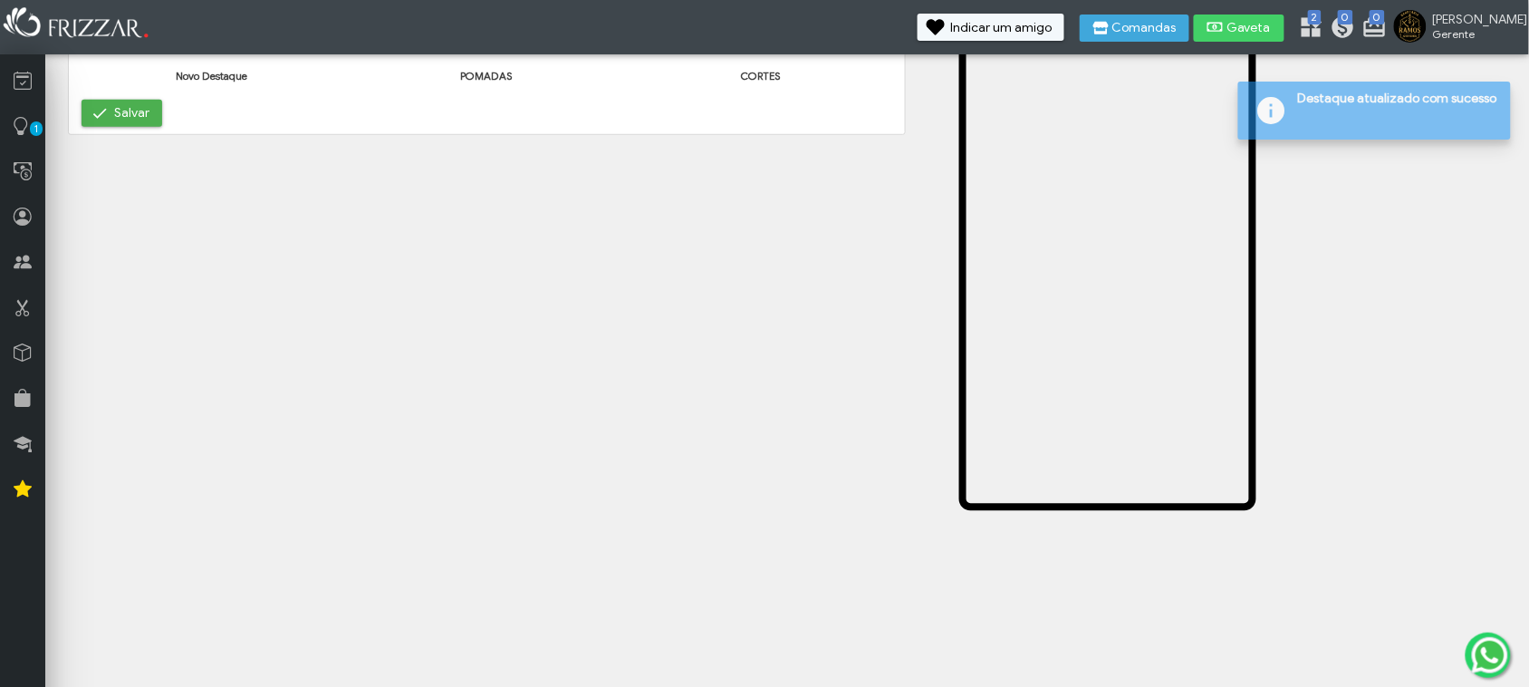
scroll to position [0, 0]
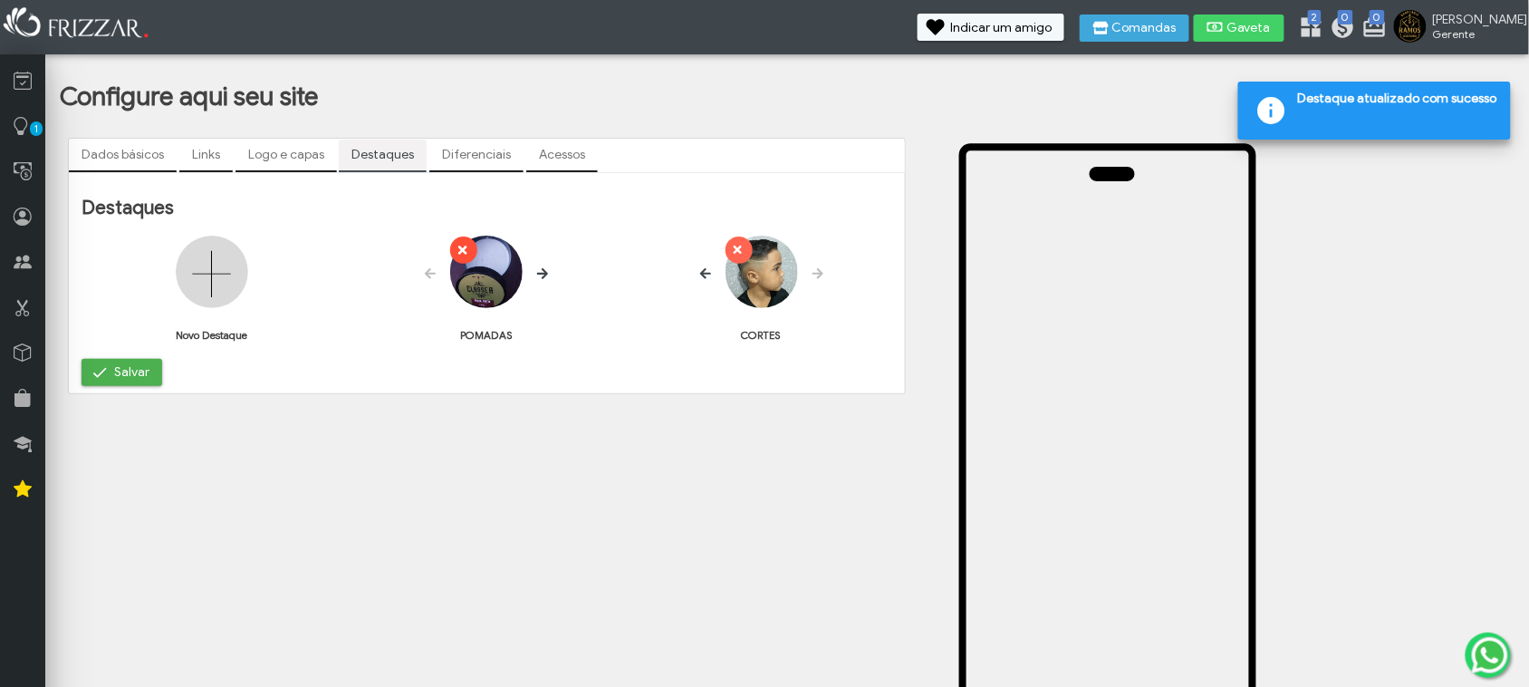
click at [460, 241] on icon "submit" at bounding box center [461, 250] width 13 height 18
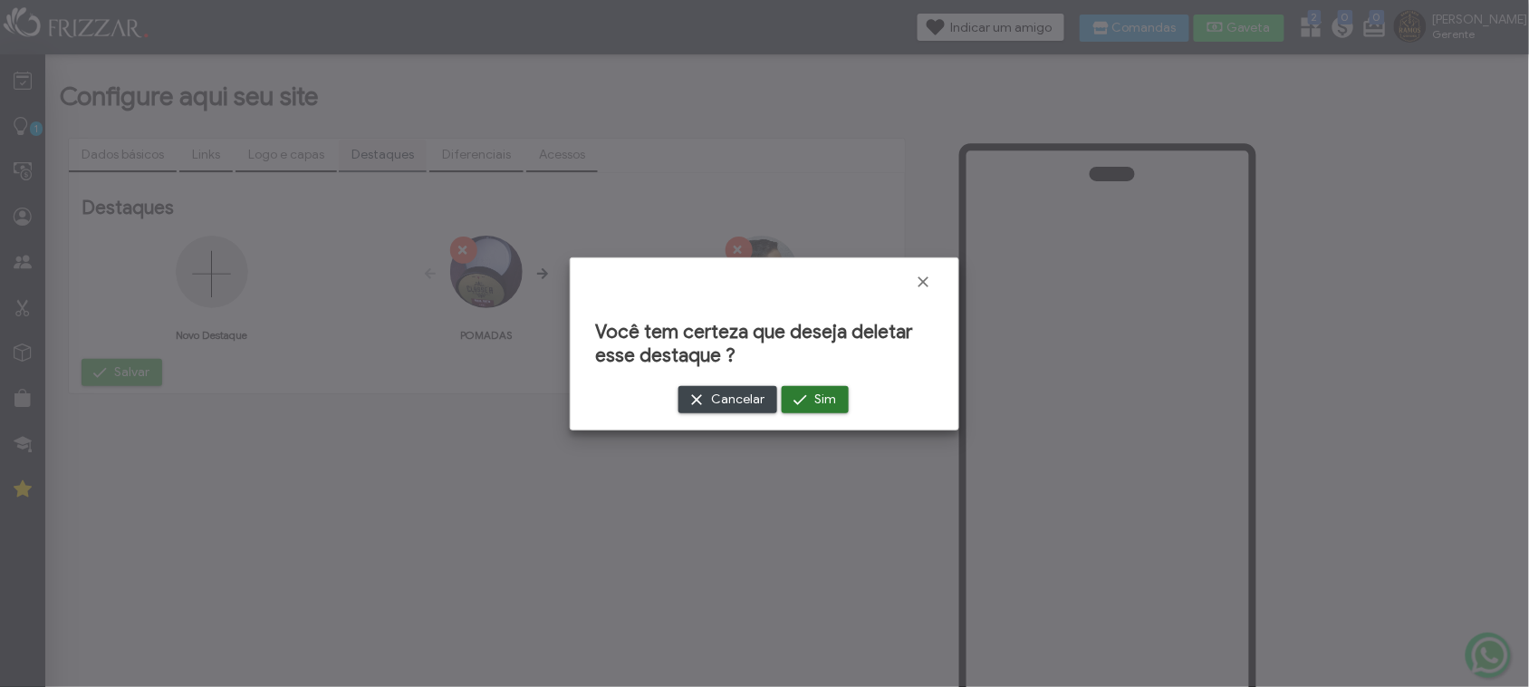
click at [791, 399] on span "submit" at bounding box center [800, 399] width 18 height 18
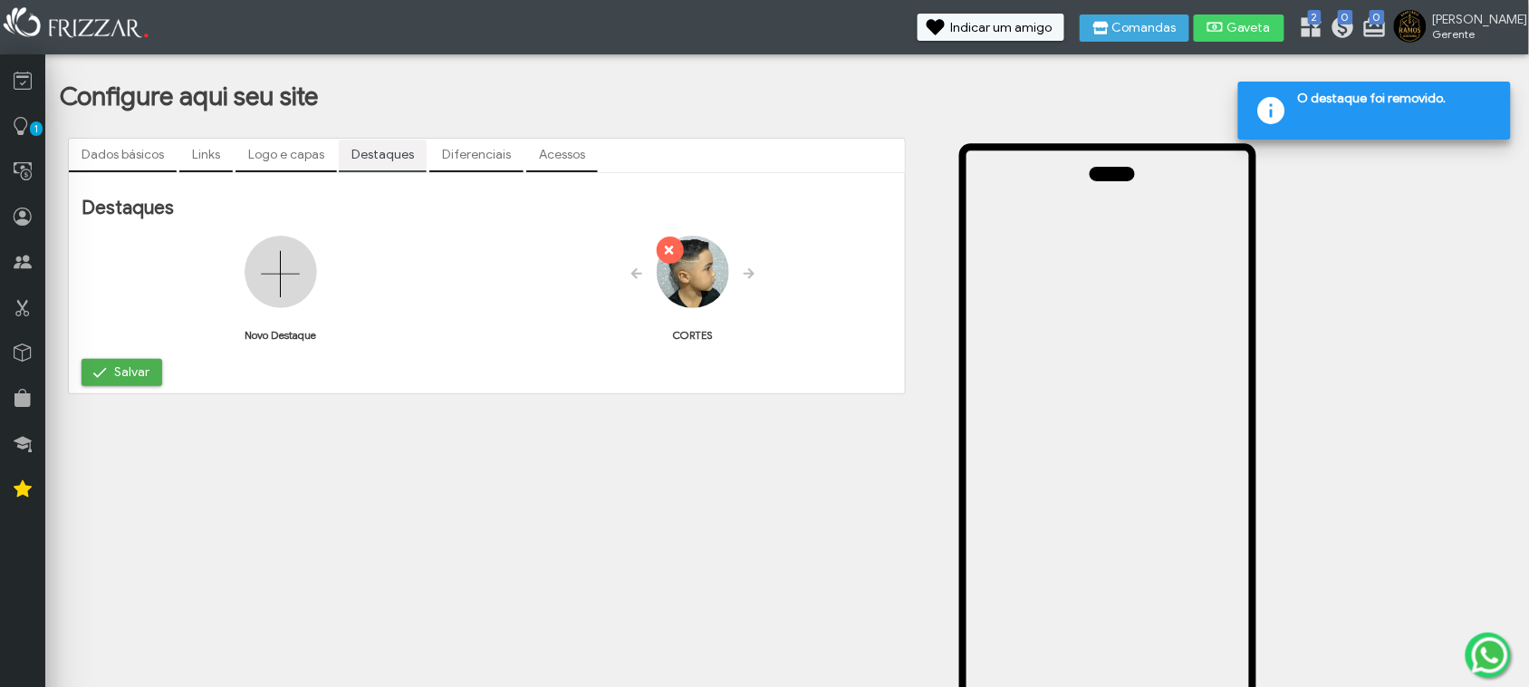
click at [264, 274] on img at bounding box center [281, 272] width 72 height 72
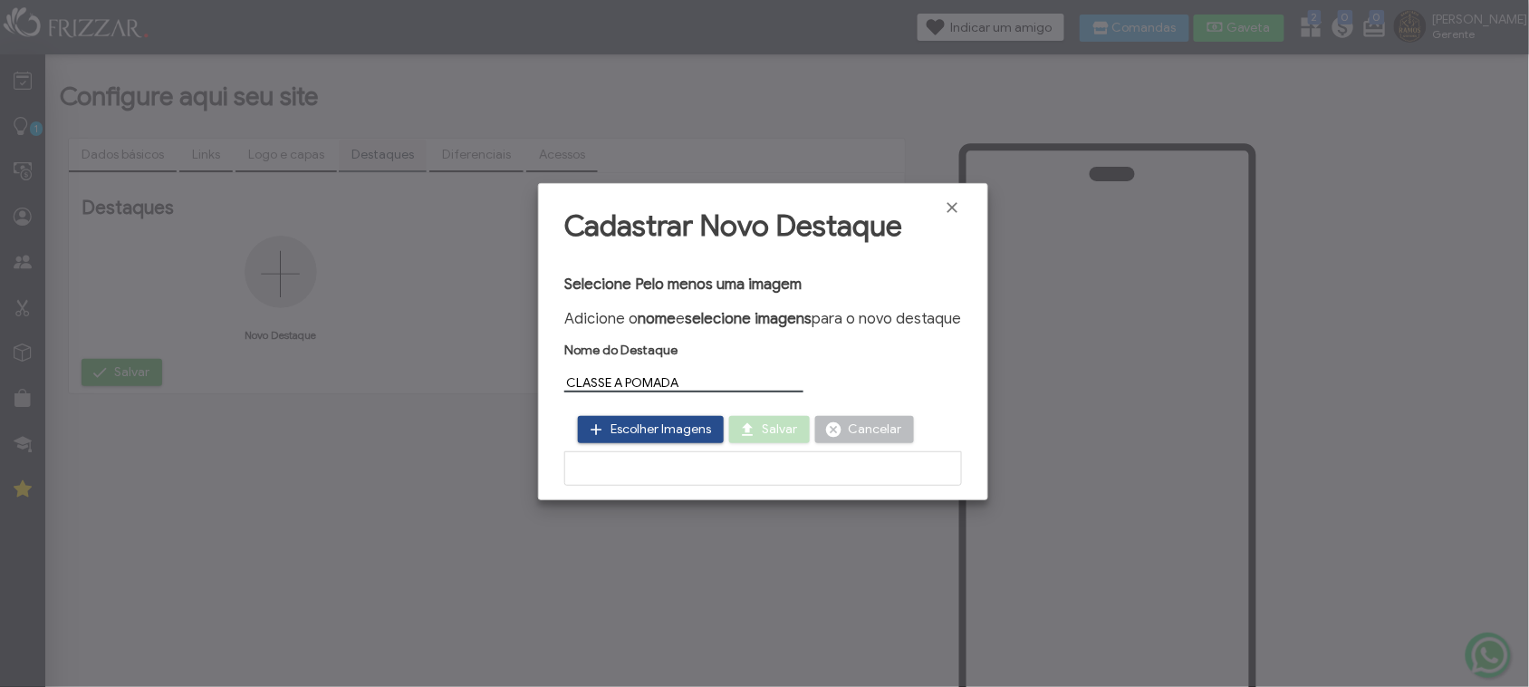
type input "CLASSE A POMADA"
click at [640, 435] on span "Escolher Imagens" at bounding box center [661, 429] width 101 height 27
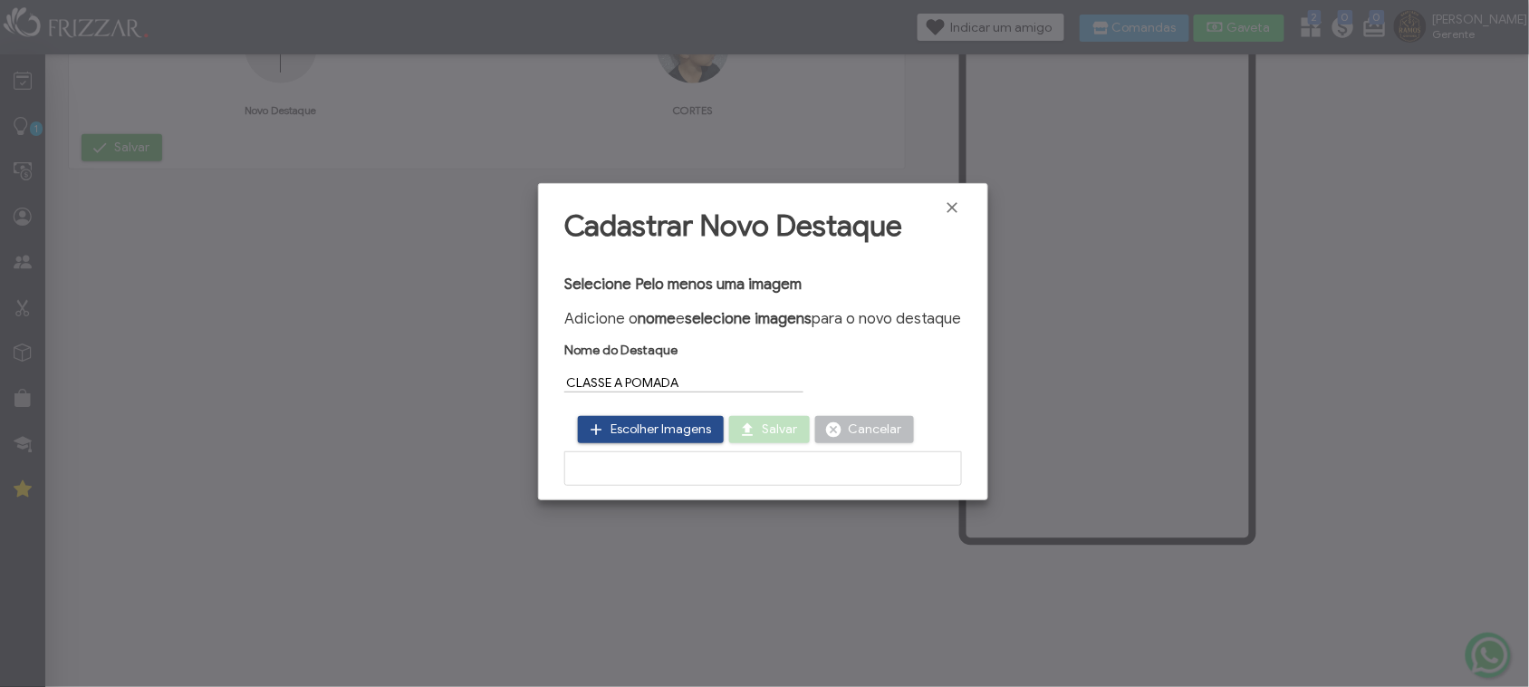
scroll to position [226, 0]
click at [645, 419] on span "Escolher Imagens" at bounding box center [661, 429] width 101 height 27
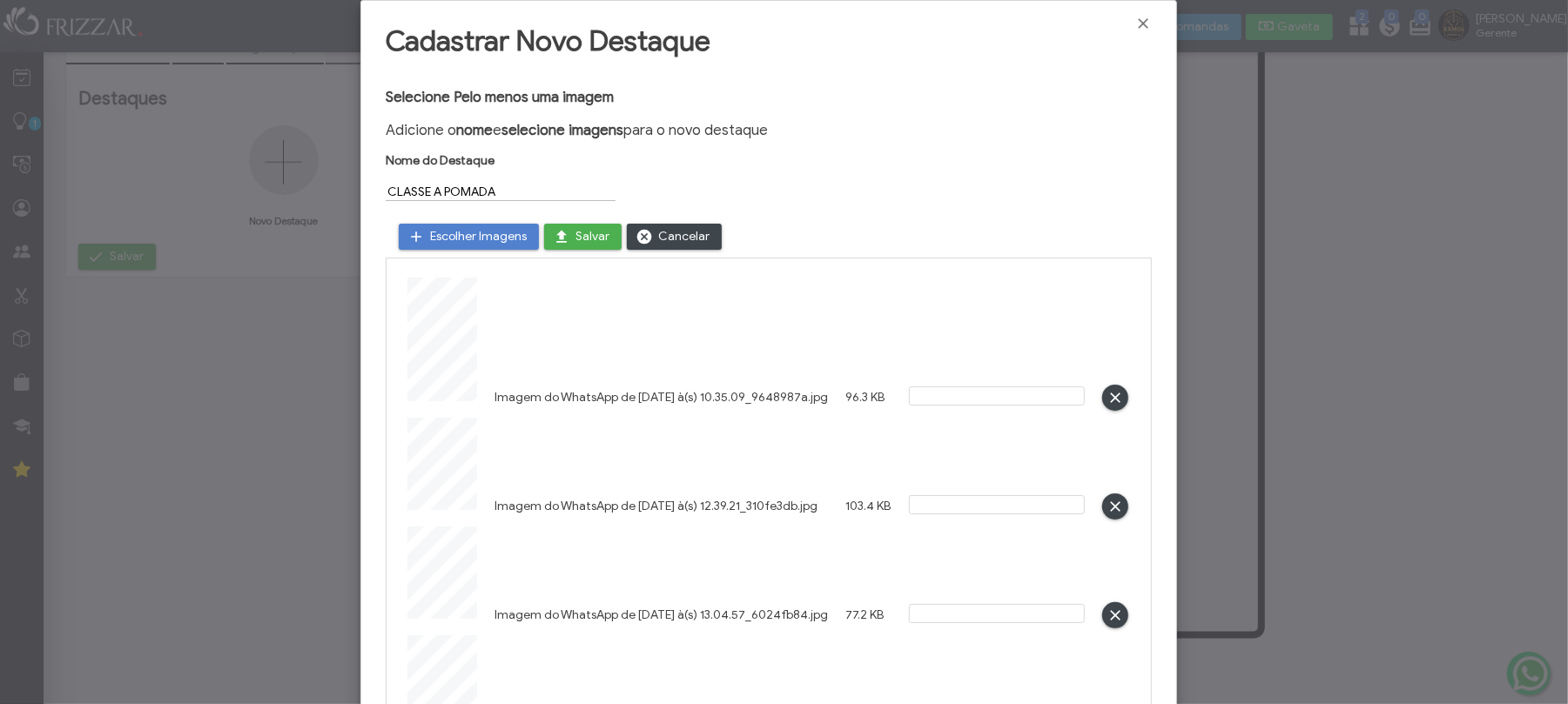
scroll to position [203, 0]
click at [582, 240] on span "Salvar" at bounding box center [592, 236] width 34 height 26
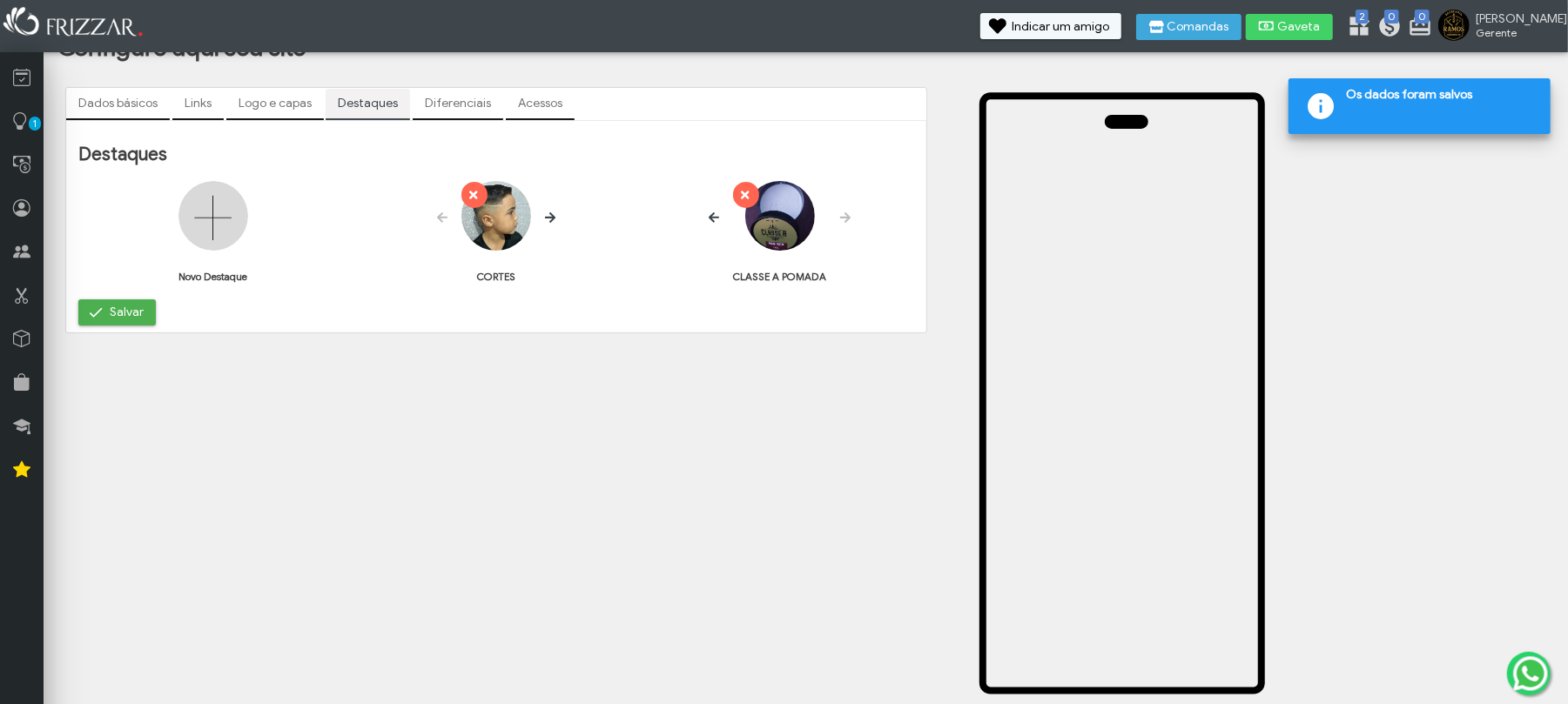
scroll to position [0, 0]
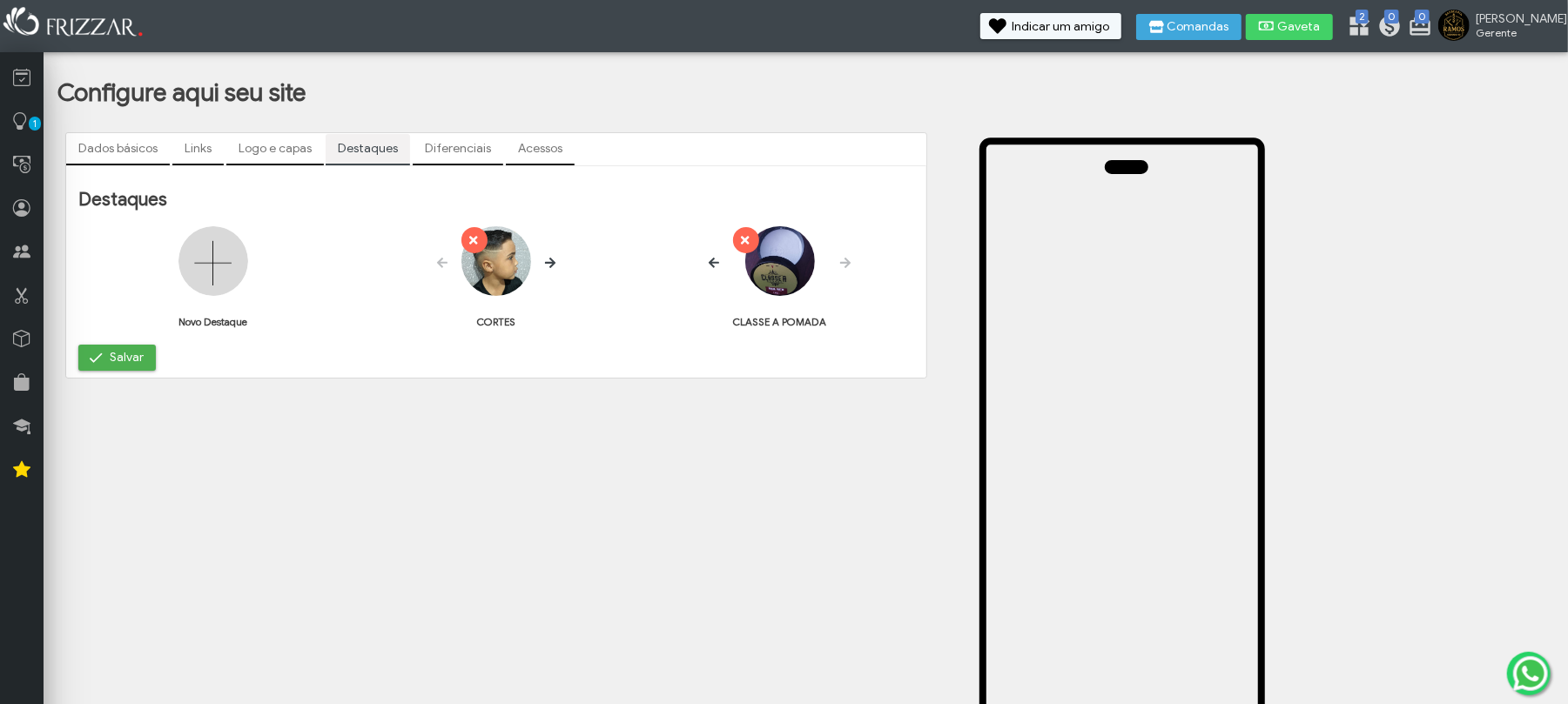
click at [192, 263] on img at bounding box center [213, 261] width 69 height 69
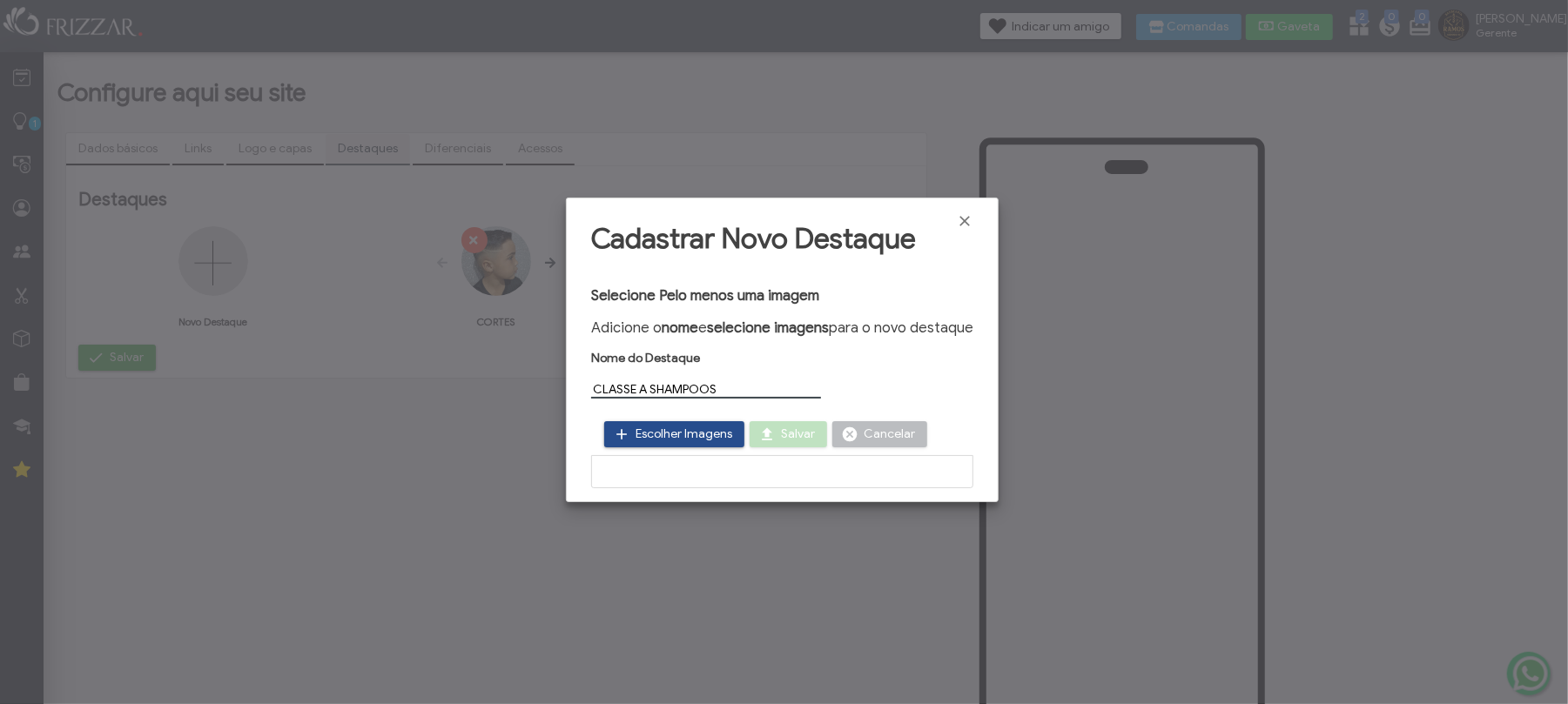
type input "CLASSE A SHAMPOOS"
click at [698, 433] on span "Escolher Imagens" at bounding box center [683, 433] width 97 height 26
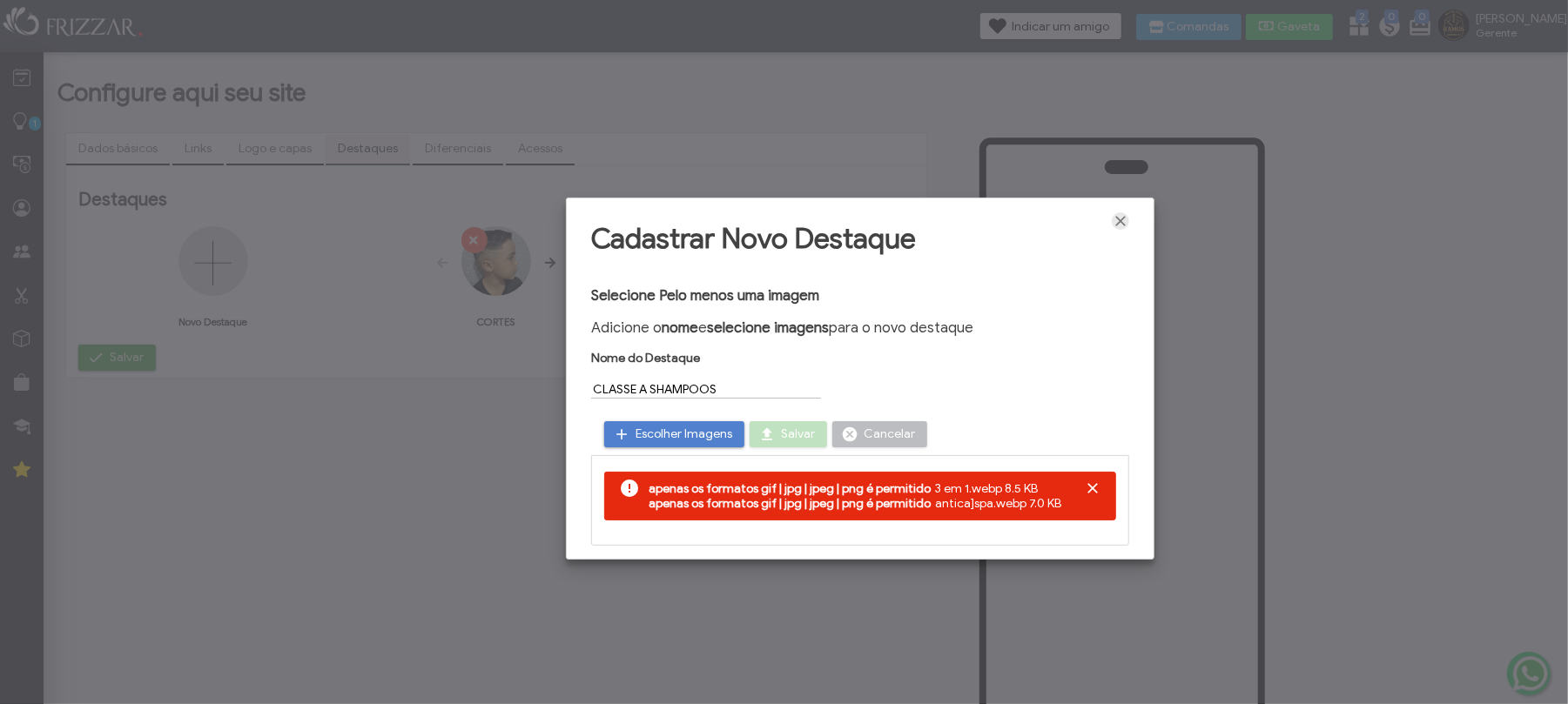
click at [1124, 227] on span "Fechar" at bounding box center [1120, 221] width 17 height 17
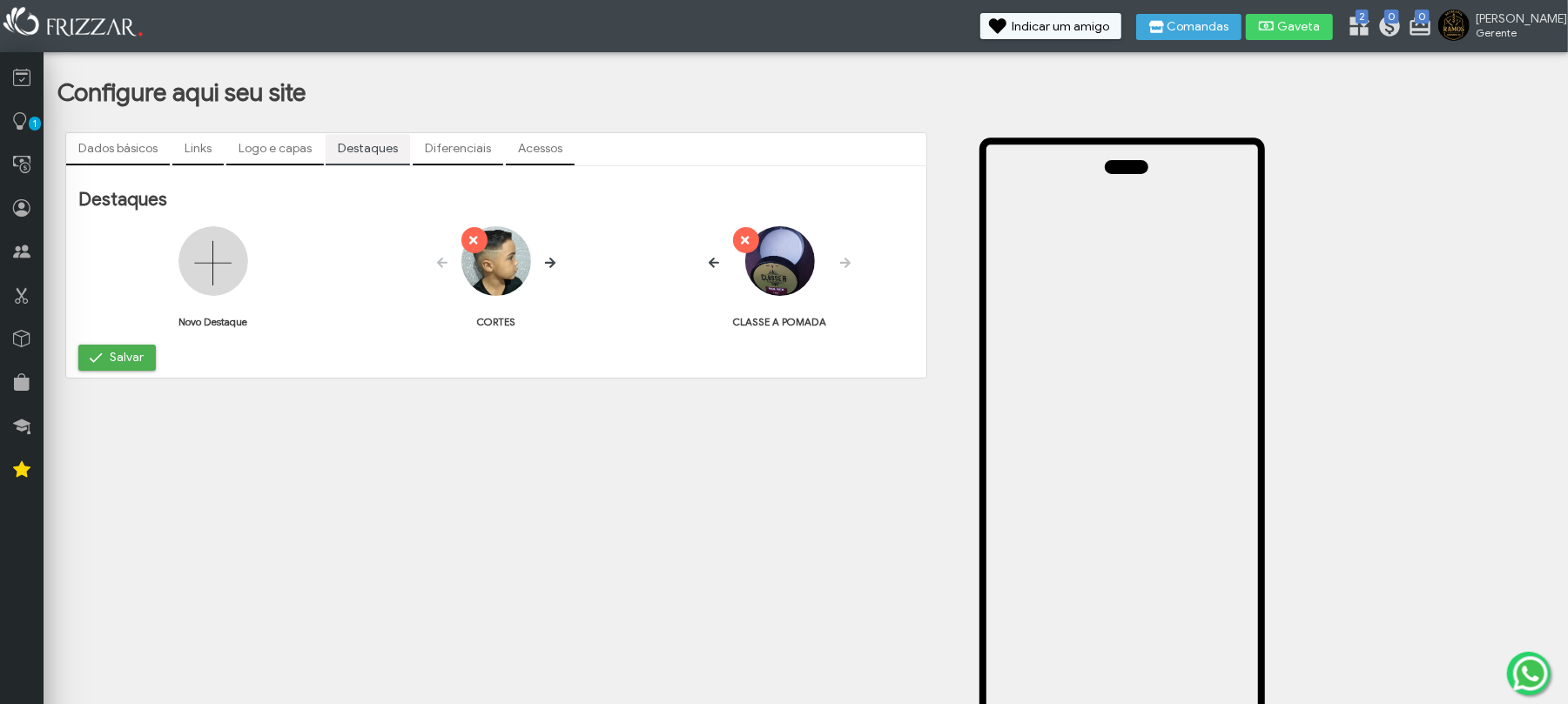
click at [797, 273] on img at bounding box center [779, 261] width 69 height 69
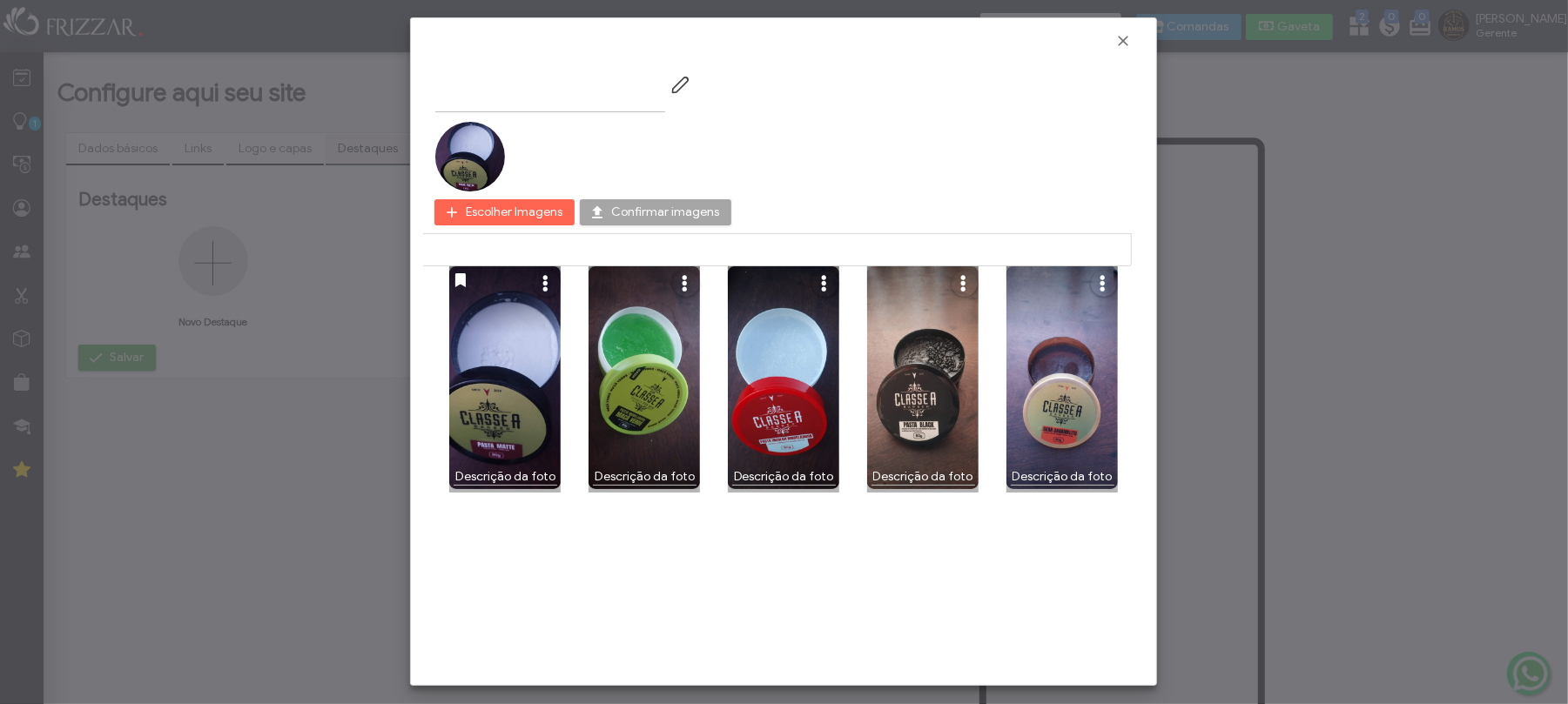
click at [687, 88] on div "CLASSE A POMADA" at bounding box center [783, 94] width 697 height 36
click at [537, 98] on input "CLASSE A POMADA" at bounding box center [550, 94] width 230 height 36
click at [585, 101] on input "CLASSE A POMADA" at bounding box center [550, 94] width 230 height 36
click at [1132, 52] on div at bounding box center [783, 40] width 721 height 32
click at [1132, 45] on span "Fechar" at bounding box center [1123, 41] width 17 height 17
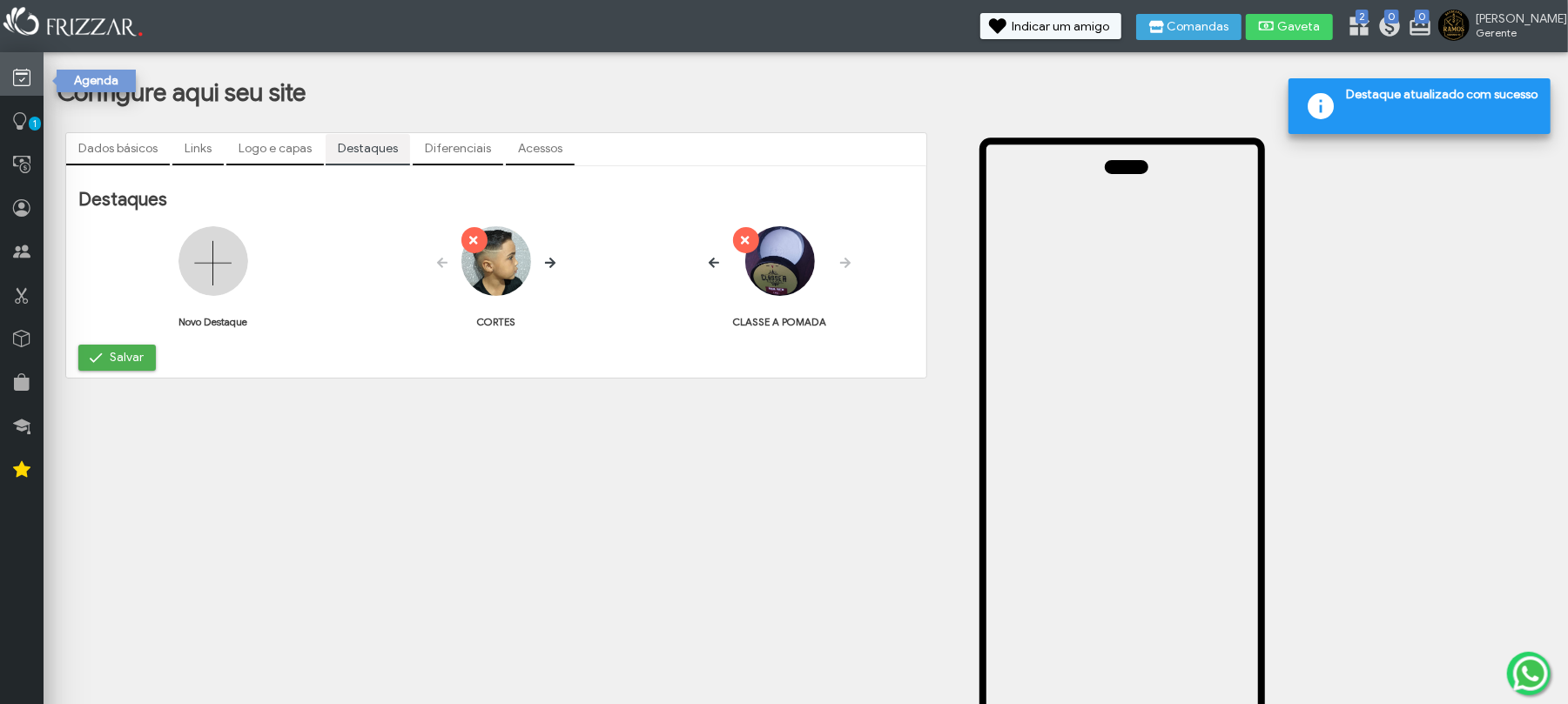
click at [5, 67] on link at bounding box center [21, 73] width 43 height 43
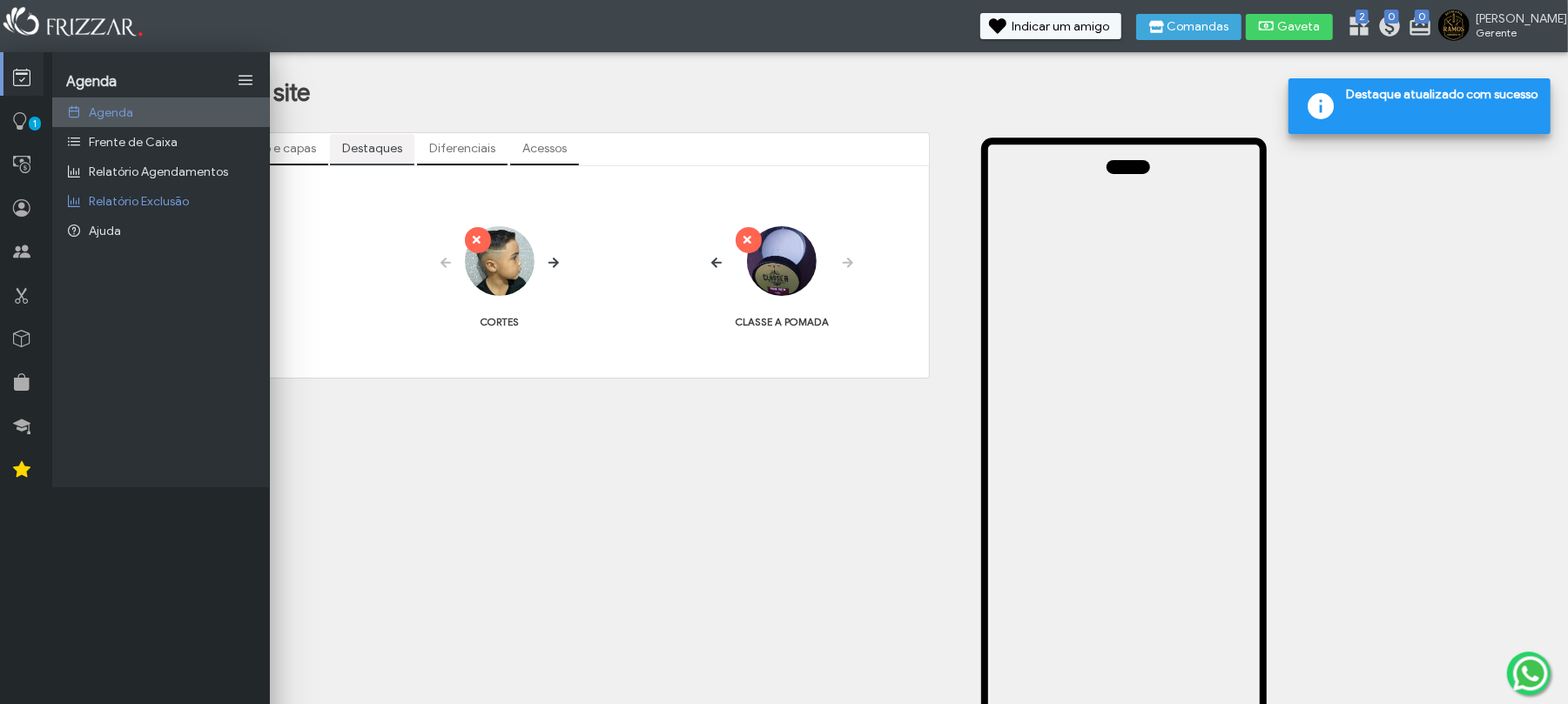
click at [137, 106] on link "Agenda" at bounding box center [160, 111] width 217 height 30
